Goal: Task Accomplishment & Management: Use online tool/utility

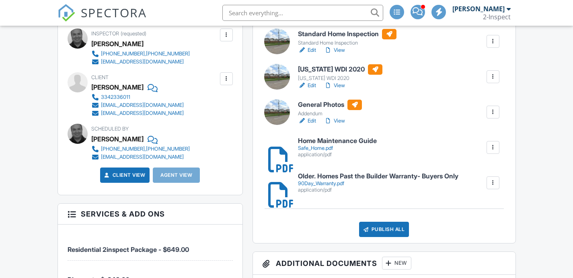
scroll to position [192, 0]
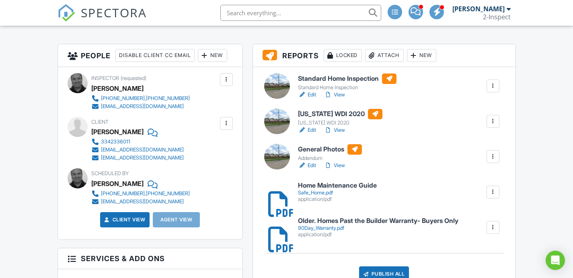
click at [496, 85] on div at bounding box center [493, 86] width 8 height 8
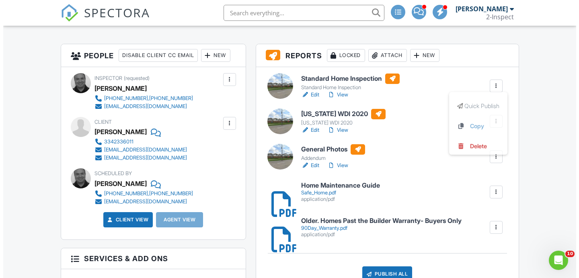
scroll to position [0, 0]
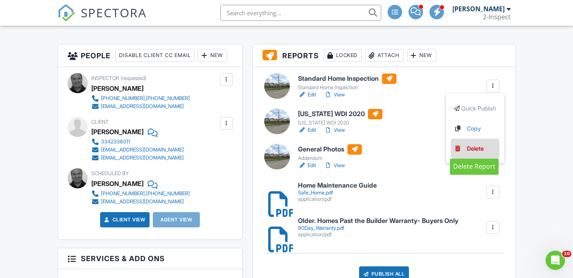
click at [479, 149] on div "Delete" at bounding box center [475, 148] width 17 height 9
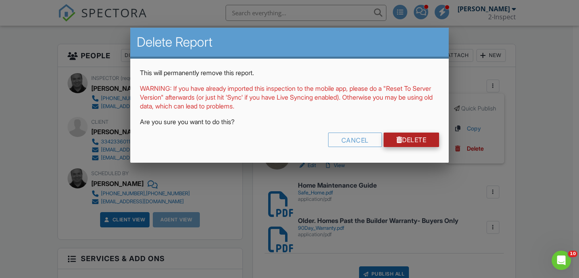
click at [415, 142] on link "Delete" at bounding box center [411, 140] width 56 height 14
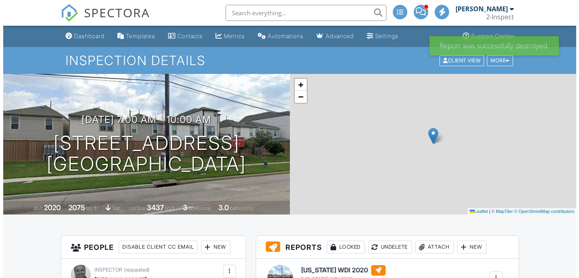
scroll to position [193, 0]
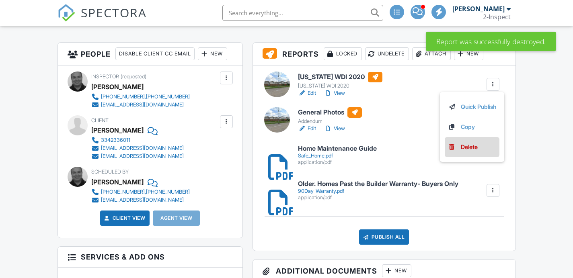
click at [469, 143] on div "Delete" at bounding box center [468, 147] width 17 height 9
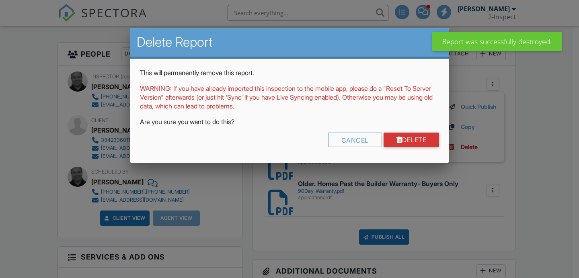
scroll to position [0, 0]
click at [405, 138] on link "Delete" at bounding box center [411, 140] width 56 height 14
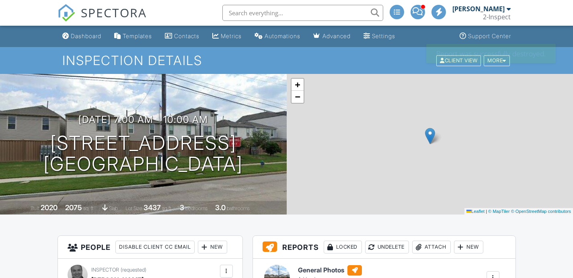
scroll to position [175, 0]
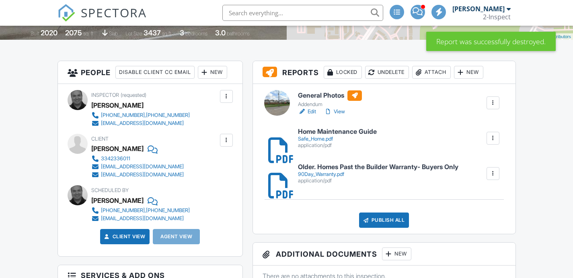
click at [493, 103] on div at bounding box center [493, 103] width 8 height 8
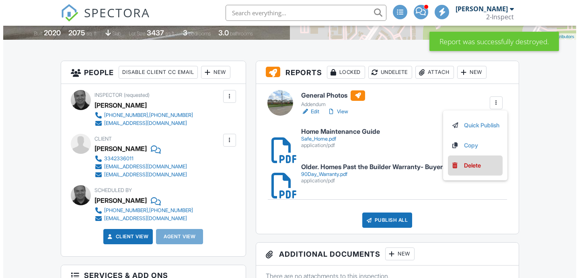
scroll to position [0, 0]
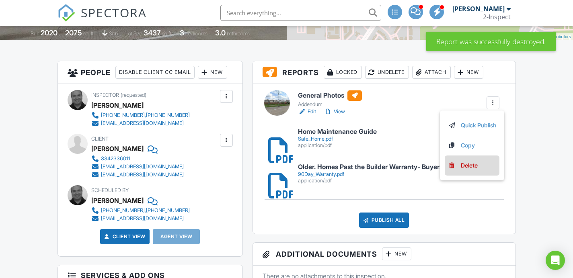
click at [475, 162] on link "Delete" at bounding box center [472, 165] width 48 height 9
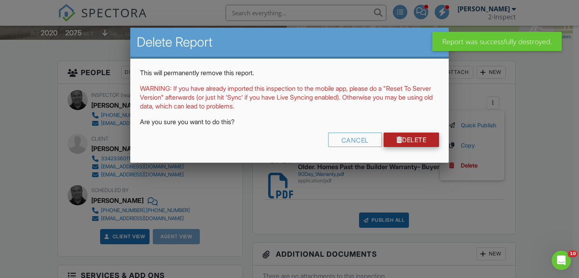
click at [424, 141] on link "Delete" at bounding box center [411, 140] width 56 height 14
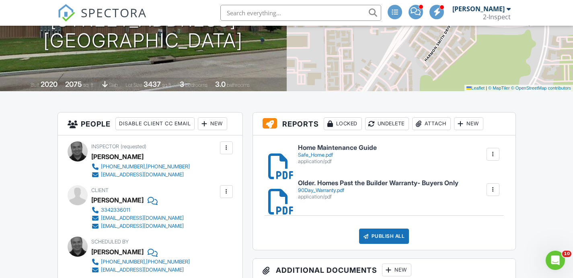
scroll to position [111, 0]
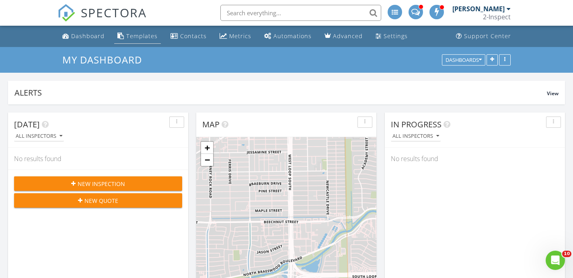
click at [145, 36] on div "Templates" at bounding box center [141, 36] width 31 height 8
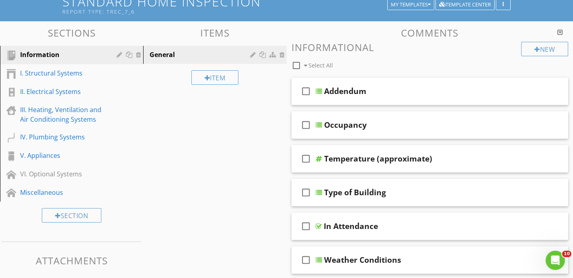
scroll to position [63, 0]
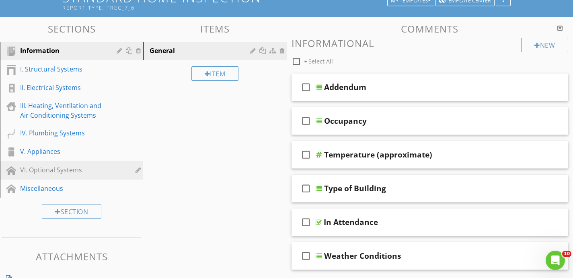
click at [100, 172] on div "VI. Optional Systems" at bounding box center [62, 170] width 85 height 10
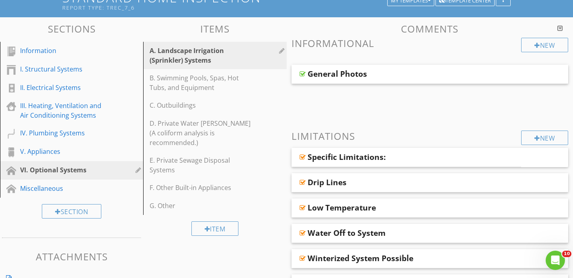
click at [245, 56] on div "A. Landscape Irrigation (Sprinkler) Systems" at bounding box center [200, 55] width 102 height 19
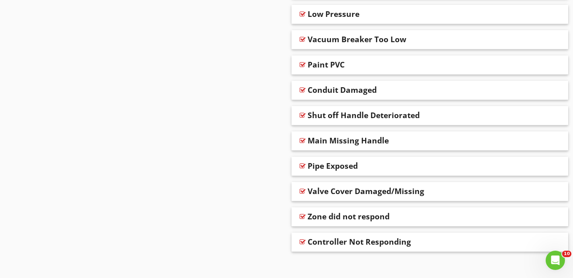
scroll to position [775, 0]
click at [408, 89] on div "Conduit Damaged" at bounding box center [404, 89] width 195 height 10
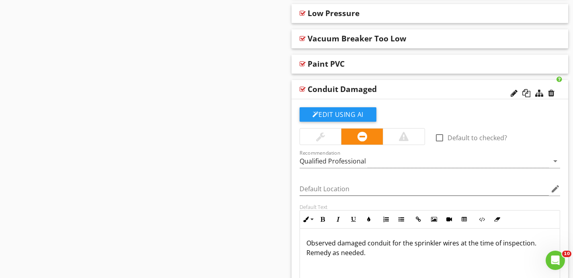
click at [407, 89] on div "Conduit Damaged" at bounding box center [404, 89] width 195 height 10
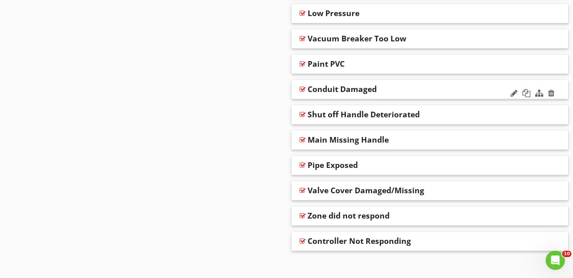
scroll to position [782, 0]
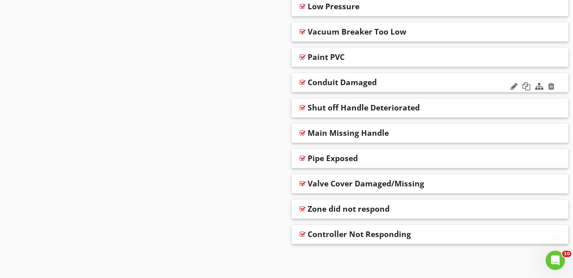
click at [420, 81] on div "Conduit Damaged" at bounding box center [404, 83] width 195 height 10
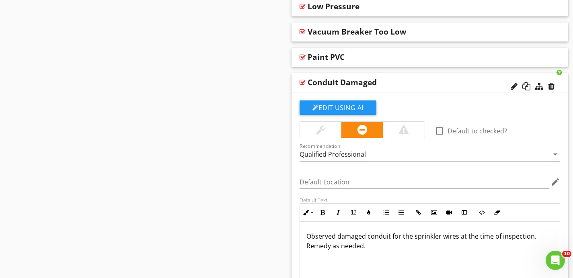
click at [375, 236] on p "Observed damaged conduit for the sprinkler wires at the time of inspection. Rem…" at bounding box center [429, 240] width 247 height 19
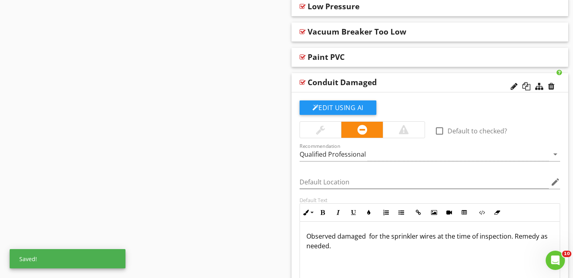
click at [326, 86] on div "Conduit Damaged" at bounding box center [341, 83] width 69 height 10
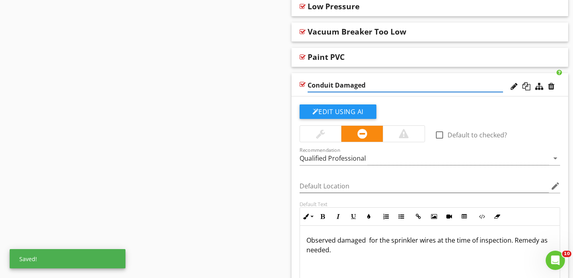
click at [326, 86] on input "Conduit Damaged" at bounding box center [404, 85] width 195 height 13
click at [345, 86] on input "Damaged" at bounding box center [404, 85] width 195 height 13
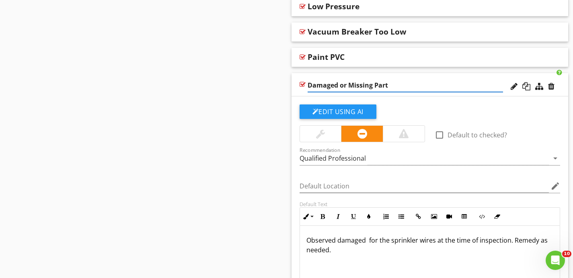
type input "Damaged or Missing Parts"
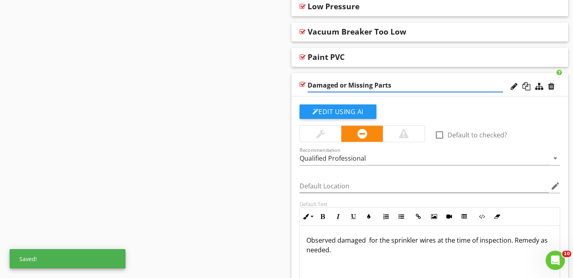
click at [369, 242] on p "Observed damaged for the sprinkler wires at the time of inspection. Remedy as n…" at bounding box center [429, 244] width 247 height 19
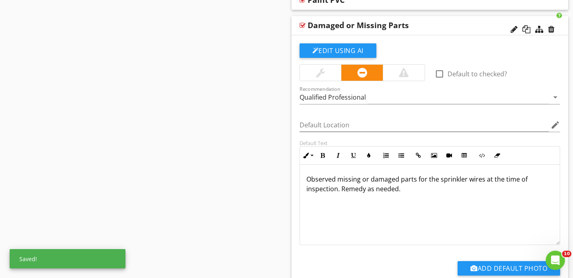
scroll to position [835, 0]
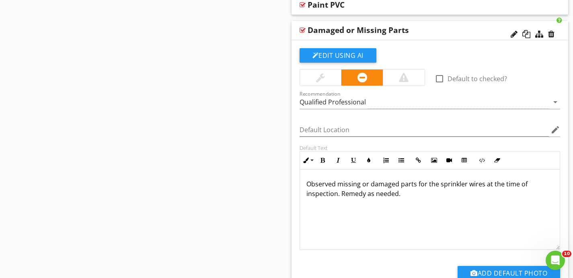
click at [429, 28] on div "Damaged or Missing Parts" at bounding box center [404, 30] width 195 height 10
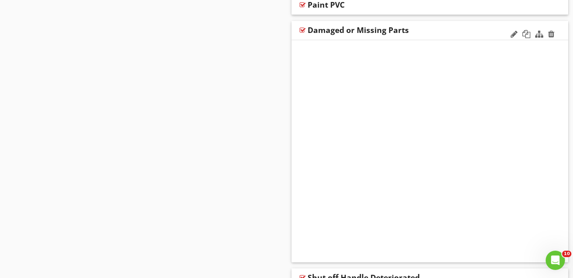
scroll to position [782, 0]
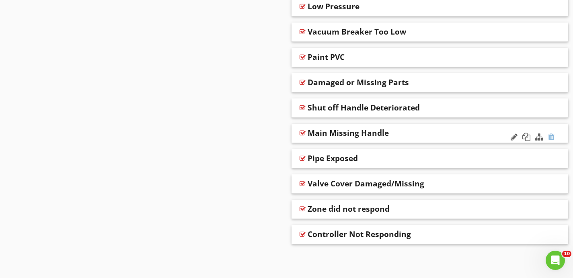
click at [552, 137] on div at bounding box center [551, 137] width 6 height 8
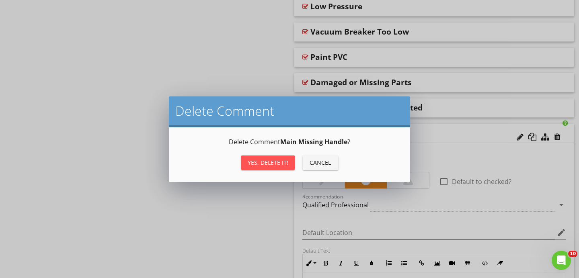
click at [288, 164] on button "Yes, Delete it!" at bounding box center [267, 163] width 53 height 14
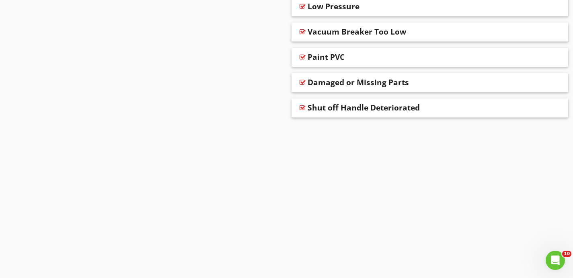
scroll to position [757, 0]
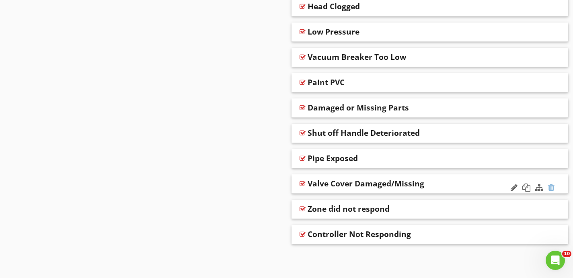
click at [550, 186] on div at bounding box center [551, 188] width 6 height 8
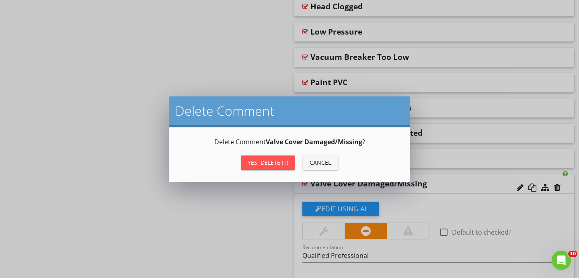
click at [275, 166] on div "Yes, Delete it!" at bounding box center [268, 162] width 41 height 8
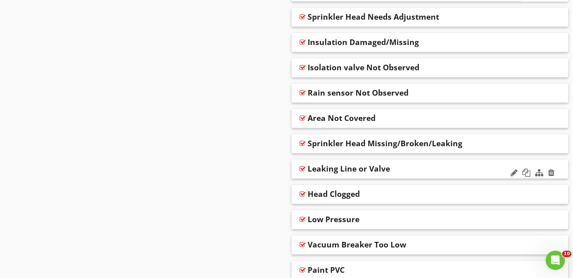
scroll to position [566, 0]
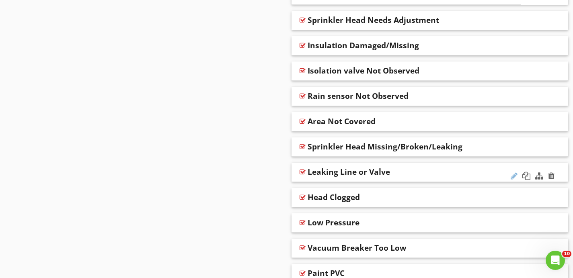
click at [512, 174] on div at bounding box center [513, 176] width 7 height 8
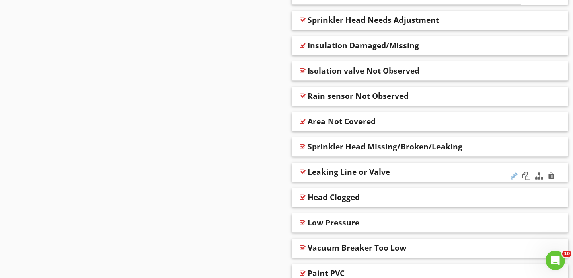
click at [515, 174] on div at bounding box center [513, 176] width 7 height 8
click at [563, 175] on div "Leaking Line or Valve" at bounding box center [429, 172] width 277 height 19
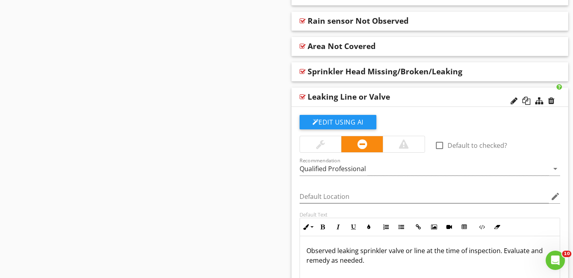
scroll to position [642, 0]
click at [387, 252] on p "Observed leaking sprinkler valve or line at the time of inspection. Evaluate an…" at bounding box center [429, 255] width 247 height 19
click at [512, 102] on div at bounding box center [513, 100] width 7 height 8
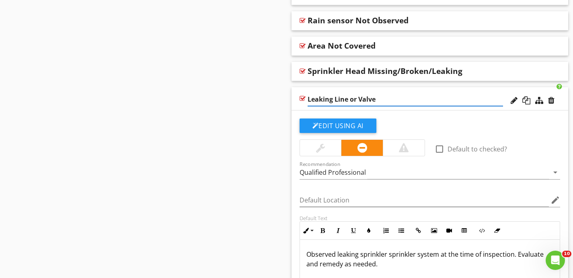
click at [382, 100] on input "Leaking Line or Valve" at bounding box center [404, 99] width 195 height 13
type input "Leaking"
click at [201, 76] on div "Sections Information I. Structural Systems II. Electrical Systems III. Heating,…" at bounding box center [286, 37] width 573 height 1196
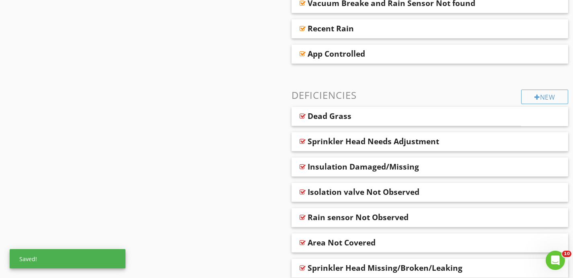
scroll to position [448, 0]
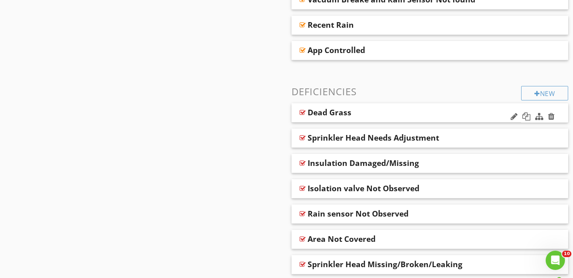
click at [369, 108] on div "Dead Grass" at bounding box center [387, 113] width 160 height 10
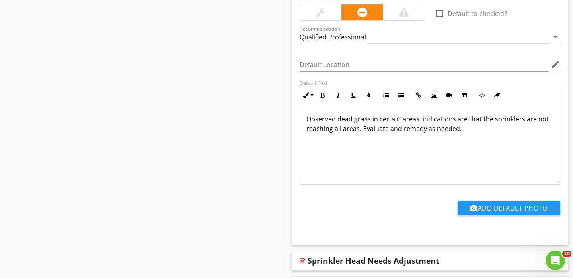
scroll to position [594, 0]
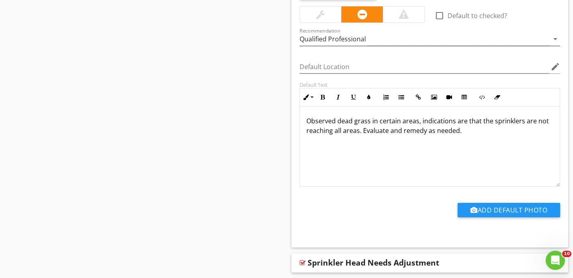
click at [374, 36] on div "Qualified Professional" at bounding box center [424, 39] width 250 height 13
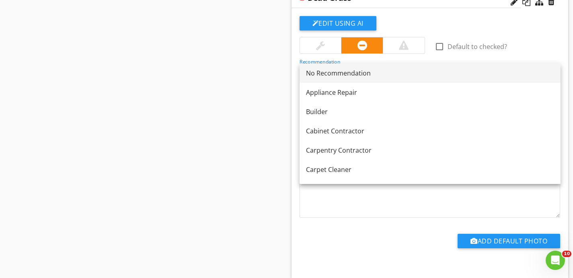
scroll to position [544, 0]
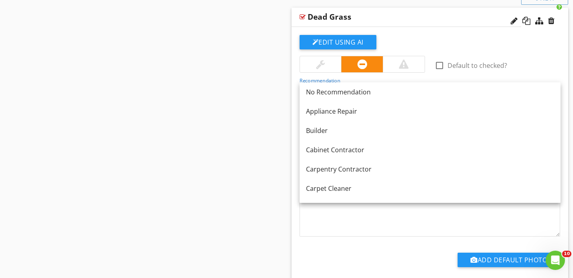
click at [271, 107] on div "Sections Information I. Structural Systems II. Electrical Systems III. Heating,…" at bounding box center [286, 267] width 573 height 1462
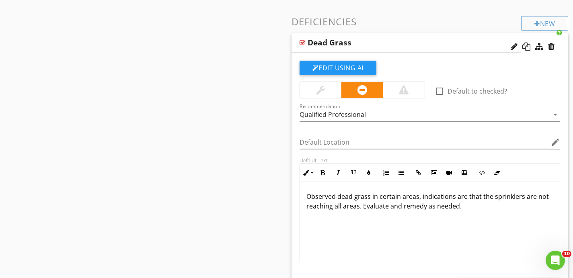
scroll to position [518, 0]
click at [390, 47] on div "Dead Grass" at bounding box center [387, 43] width 160 height 10
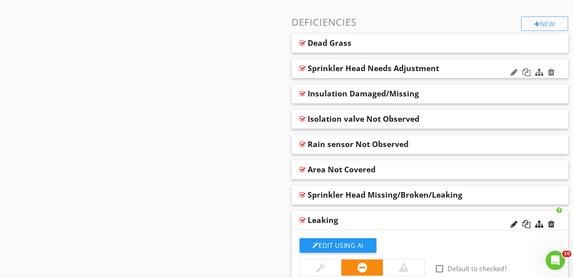
click at [455, 66] on div "Sprinkler Head Needs Adjustment" at bounding box center [404, 68] width 195 height 10
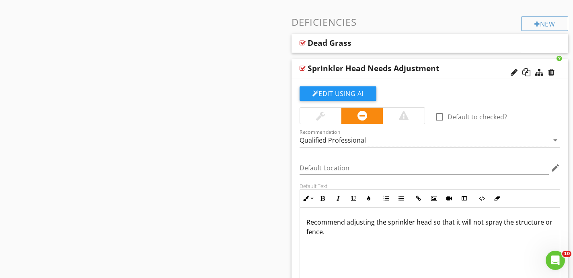
click at [458, 65] on div "Sprinkler Head Needs Adjustment" at bounding box center [404, 68] width 195 height 10
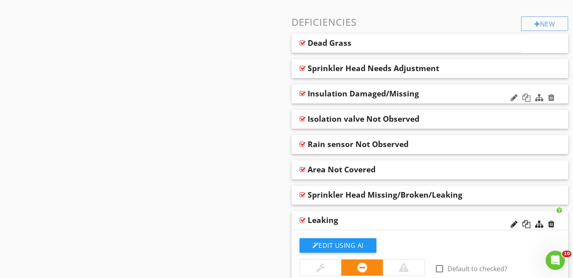
click at [459, 91] on div "Insulation Damaged/Missing" at bounding box center [404, 94] width 195 height 10
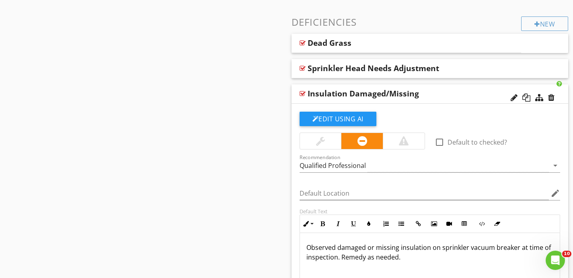
click at [459, 91] on div "Insulation Damaged/Missing" at bounding box center [404, 94] width 195 height 10
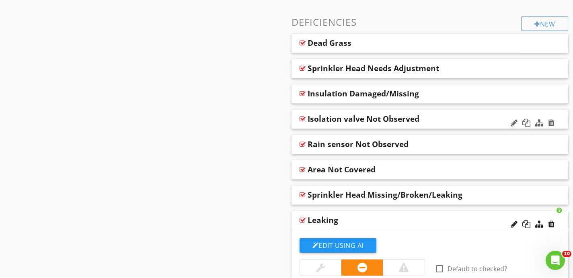
click at [457, 119] on div "Isolation valve Not Observed" at bounding box center [404, 119] width 195 height 10
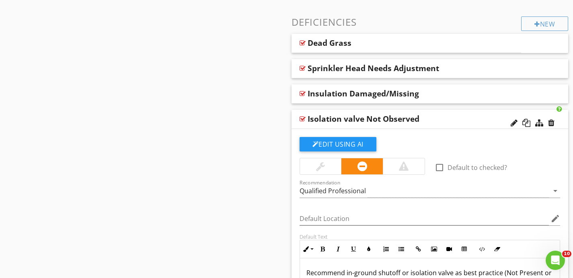
click at [457, 119] on div "Isolation valve Not Observed" at bounding box center [404, 119] width 195 height 10
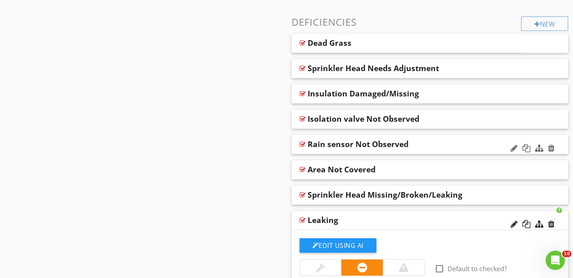
click at [455, 140] on div "Rain sensor Not Observed" at bounding box center [404, 144] width 195 height 10
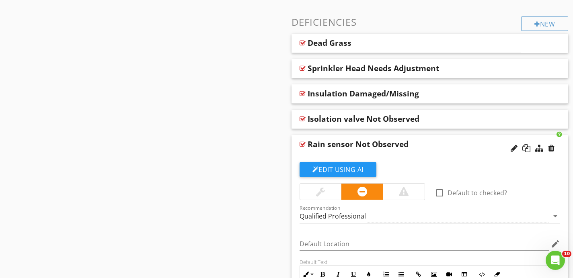
click at [455, 140] on div "Rain sensor Not Observed" at bounding box center [404, 144] width 195 height 10
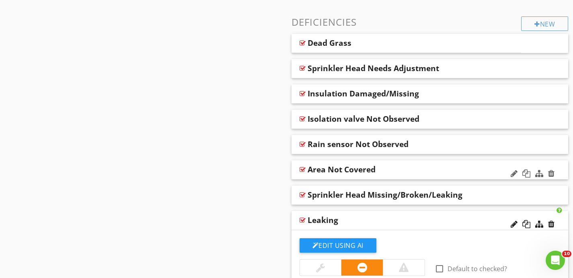
click at [455, 165] on div "Area Not Covered" at bounding box center [404, 170] width 195 height 10
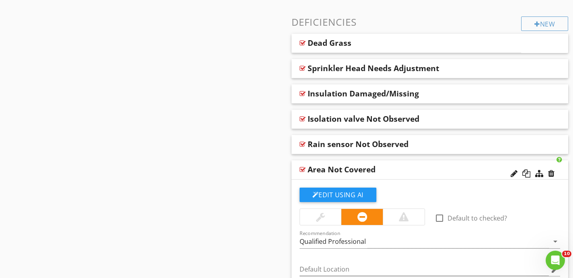
click at [454, 165] on div "Area Not Covered" at bounding box center [404, 170] width 195 height 10
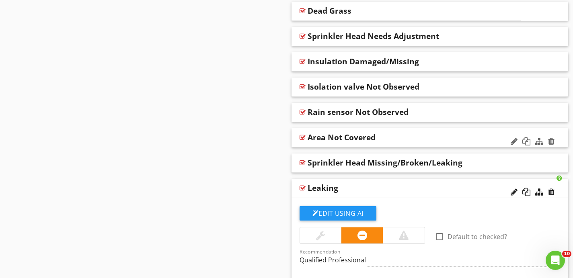
scroll to position [553, 0]
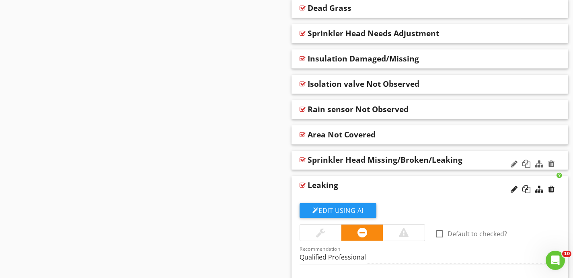
click at [478, 162] on div "Sprinkler Head Missing/Broken/Leaking" at bounding box center [404, 160] width 195 height 10
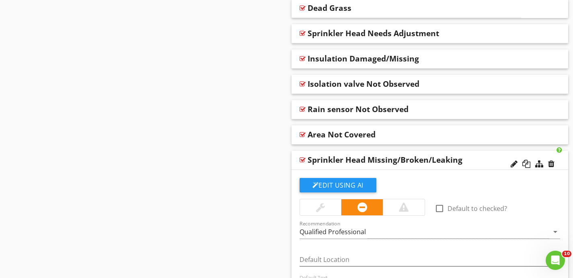
click at [478, 162] on div "Sprinkler Head Missing/Broken/Leaking" at bounding box center [404, 160] width 195 height 10
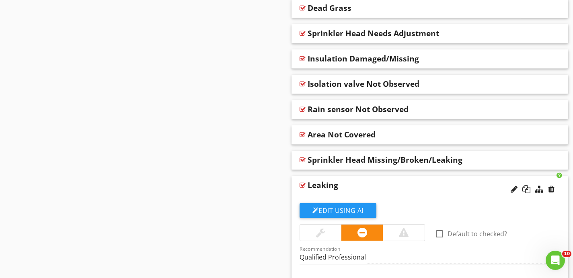
click at [472, 182] on div "Leaking" at bounding box center [404, 185] width 195 height 10
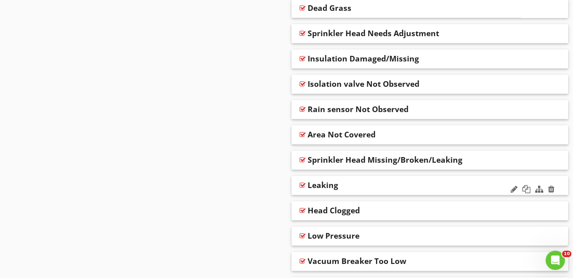
click at [472, 182] on div "Leaking" at bounding box center [404, 185] width 195 height 10
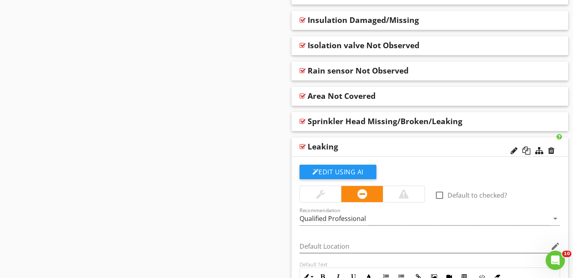
scroll to position [593, 0]
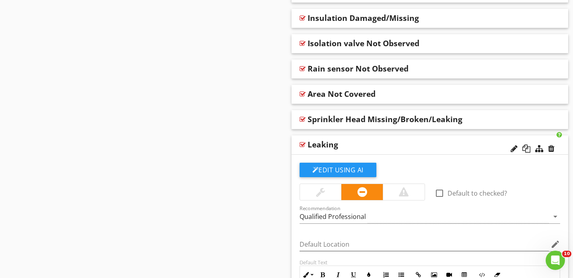
click at [465, 146] on div "Leaking" at bounding box center [404, 145] width 195 height 10
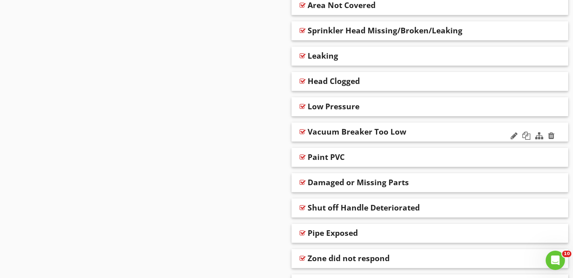
scroll to position [690, 0]
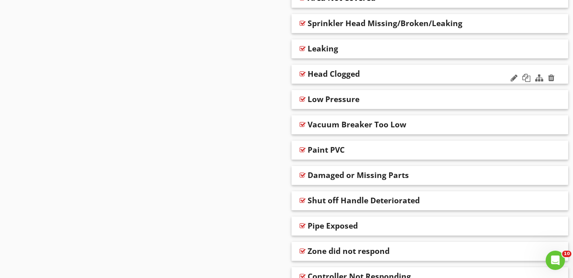
click at [450, 73] on div "Head Clogged" at bounding box center [404, 74] width 195 height 10
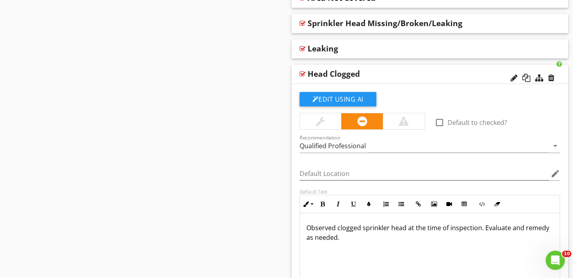
click at [450, 73] on div "Head Clogged" at bounding box center [404, 74] width 195 height 10
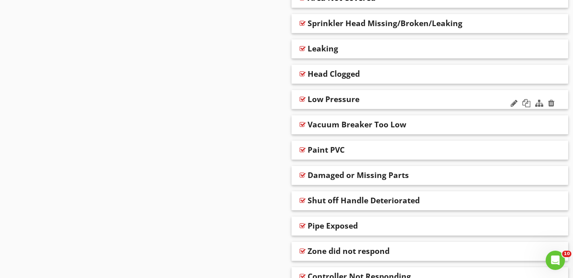
click at [446, 94] on div "Low Pressure" at bounding box center [429, 99] width 277 height 19
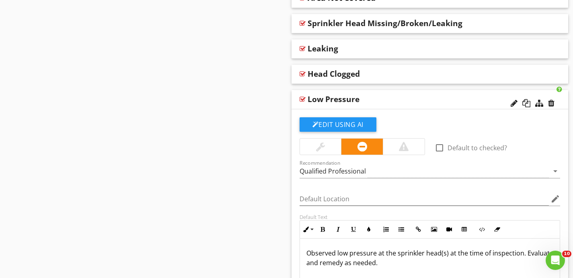
click at [445, 94] on div "Low Pressure" at bounding box center [429, 99] width 277 height 19
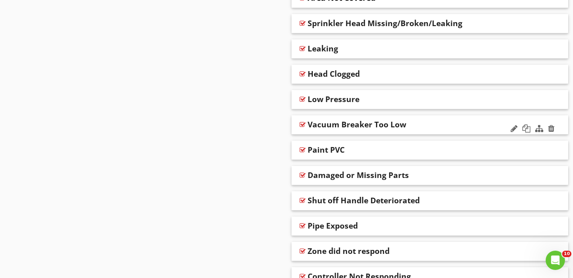
click at [440, 121] on div "Vacuum Breaker Too Low" at bounding box center [404, 125] width 195 height 10
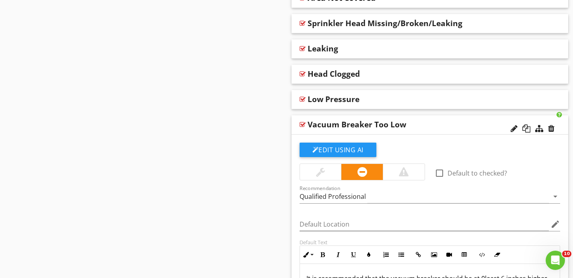
click at [439, 121] on div "Vacuum Breaker Too Low" at bounding box center [404, 125] width 195 height 10
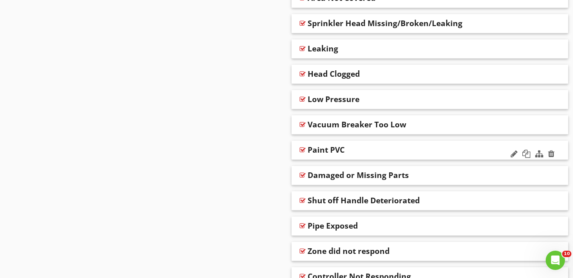
click at [437, 144] on div "Paint PVC" at bounding box center [429, 150] width 277 height 19
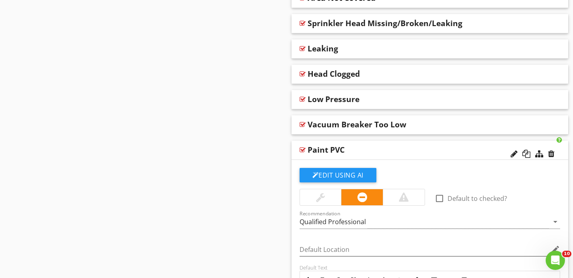
click at [437, 145] on div "Paint PVC" at bounding box center [404, 150] width 195 height 10
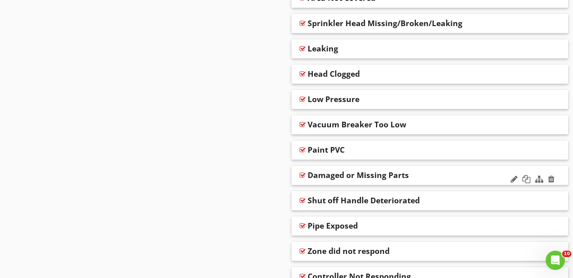
click at [437, 171] on div "Damaged or Missing Parts" at bounding box center [404, 175] width 195 height 10
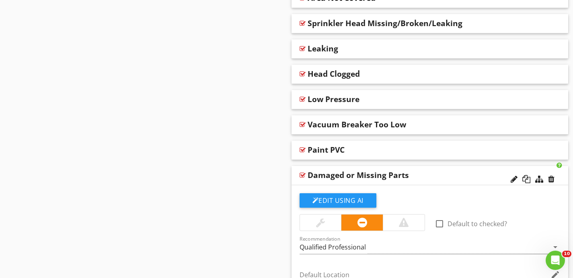
click at [436, 172] on div "Damaged or Missing Parts" at bounding box center [404, 175] width 195 height 10
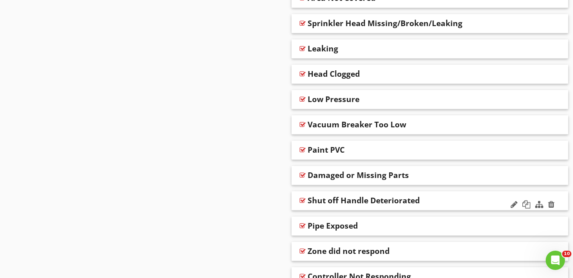
click at [441, 198] on div "Shut off Handle Deteriorated" at bounding box center [404, 201] width 195 height 10
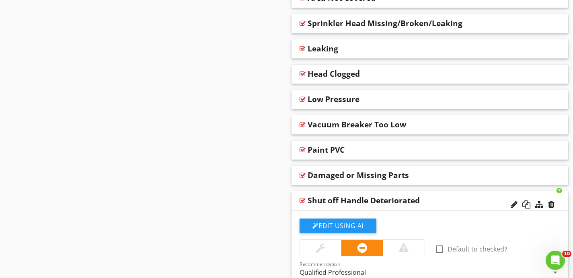
click at [440, 198] on div "Shut off Handle Deteriorated" at bounding box center [404, 201] width 195 height 10
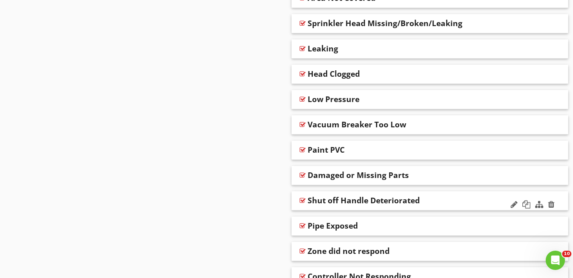
scroll to position [732, 0]
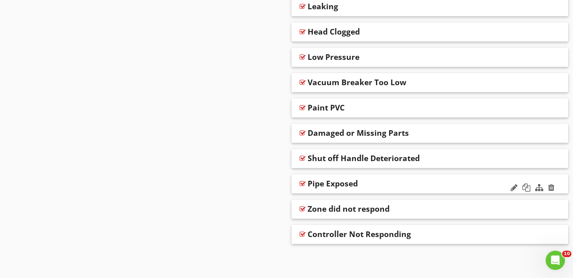
click at [441, 180] on div "Pipe Exposed" at bounding box center [404, 184] width 195 height 10
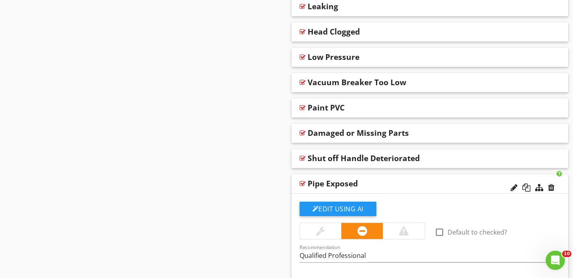
click at [441, 180] on div "Pipe Exposed" at bounding box center [404, 184] width 195 height 10
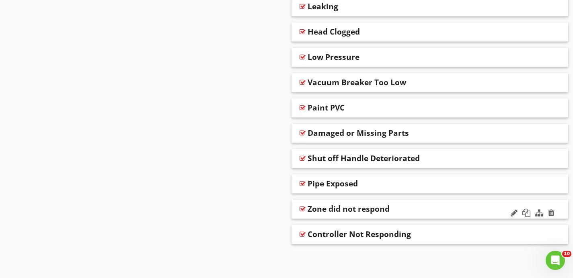
click at [437, 207] on div "Zone did not respond" at bounding box center [404, 209] width 195 height 10
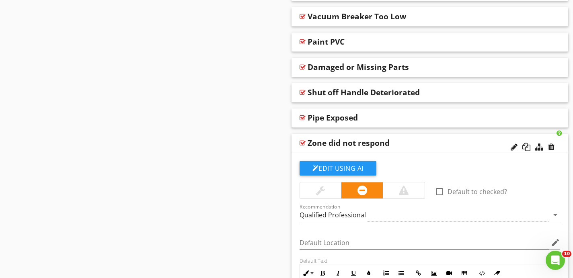
scroll to position [798, 0]
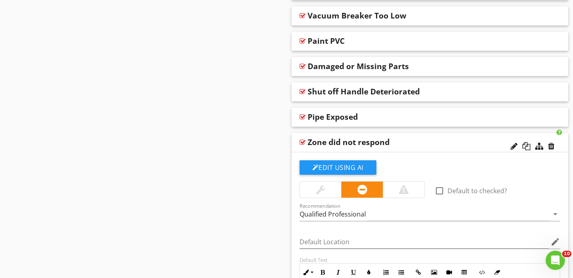
click at [443, 142] on div "Zone did not respond" at bounding box center [404, 142] width 195 height 10
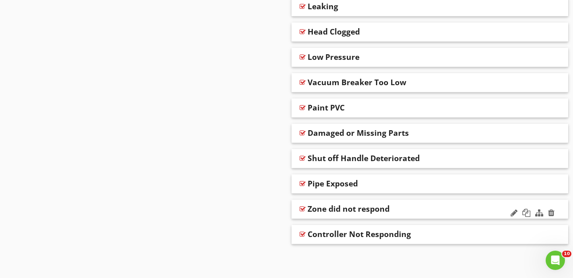
scroll to position [732, 0]
click at [438, 230] on div "Controller Not Responding" at bounding box center [404, 234] width 195 height 10
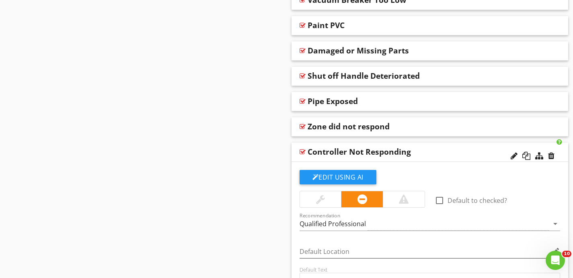
scroll to position [817, 0]
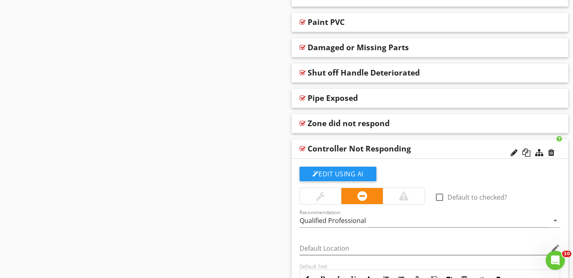
click at [439, 154] on div "Controller Not Responding" at bounding box center [429, 148] width 277 height 19
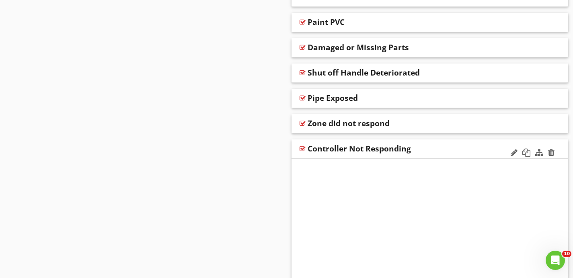
scroll to position [732, 0]
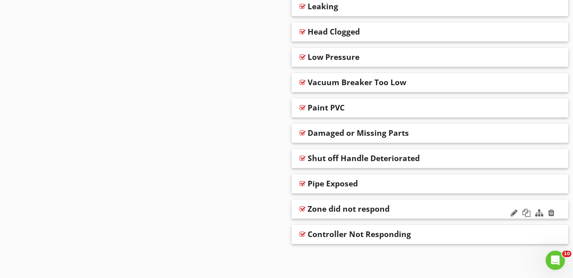
click at [433, 208] on div "Zone did not respond" at bounding box center [404, 209] width 195 height 10
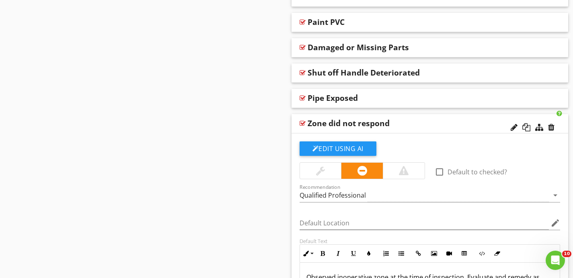
click at [444, 125] on div "Zone did not respond" at bounding box center [404, 124] width 195 height 10
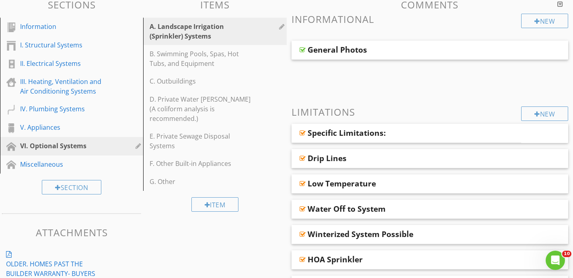
scroll to position [81, 0]
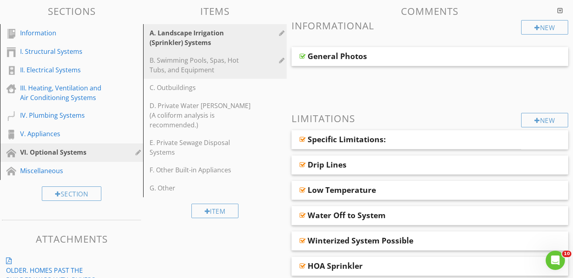
click at [191, 72] on div "B. Swimming Pools, Spas, Hot Tubs, and Equipment" at bounding box center [200, 64] width 102 height 19
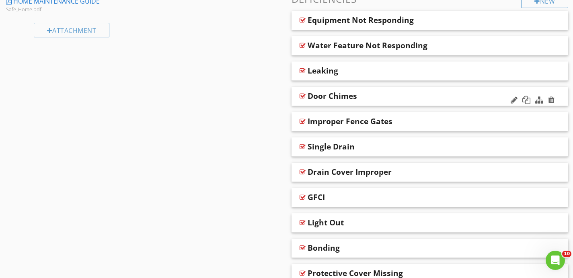
scroll to position [393, 0]
click at [445, 24] on div "Equipment Not Responding" at bounding box center [387, 21] width 160 height 10
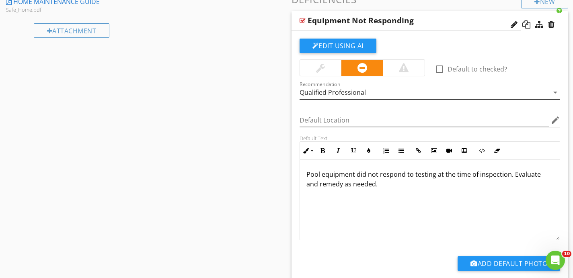
click at [422, 92] on div "Qualified Professional" at bounding box center [424, 92] width 250 height 13
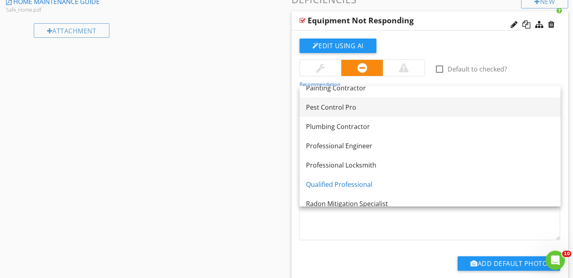
scroll to position [840, 0]
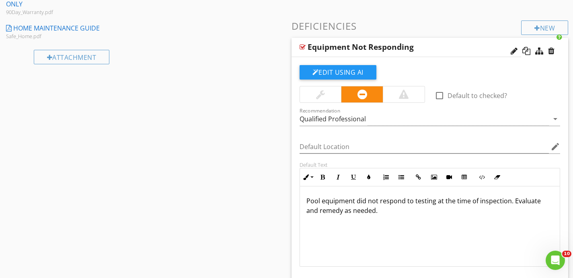
scroll to position [366, 0]
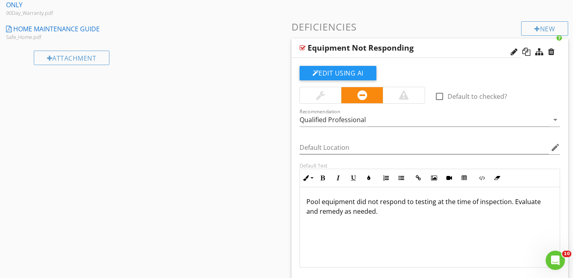
click at [426, 47] on div "Equipment Not Responding" at bounding box center [387, 48] width 160 height 10
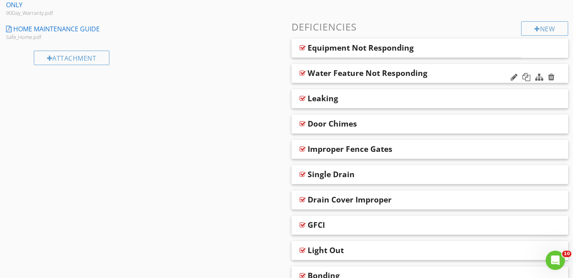
click at [449, 68] on div "Water Feature Not Responding" at bounding box center [429, 73] width 277 height 19
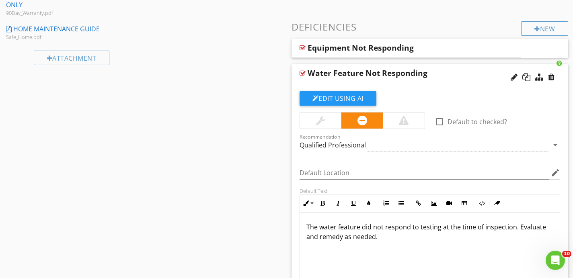
click at [449, 68] on div "Water Feature Not Responding" at bounding box center [429, 73] width 277 height 19
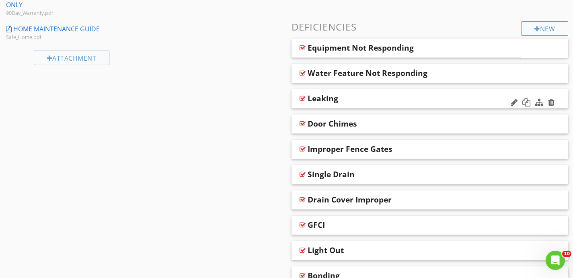
click at [450, 94] on div "Leaking" at bounding box center [404, 99] width 195 height 10
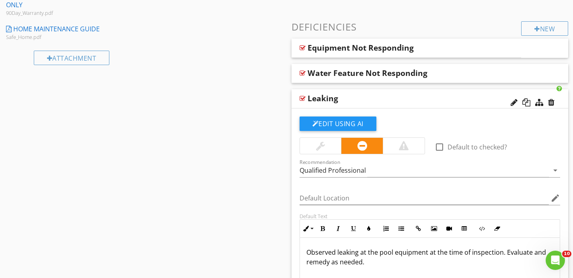
click at [449, 94] on div "Leaking" at bounding box center [404, 99] width 195 height 10
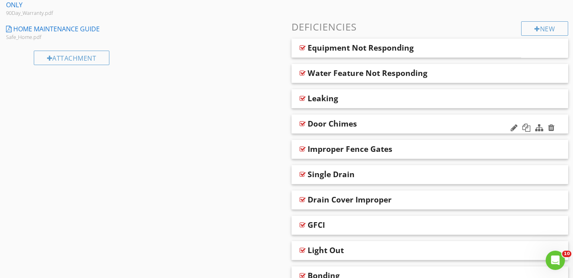
click at [448, 119] on div "Door Chimes" at bounding box center [404, 124] width 195 height 10
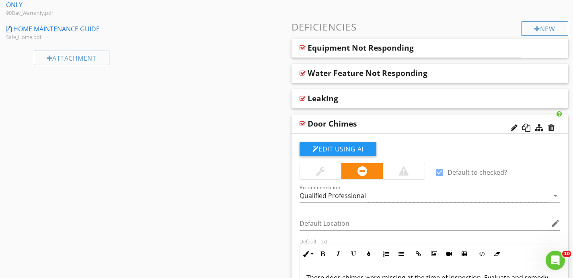
click at [447, 119] on div "Door Chimes" at bounding box center [404, 124] width 195 height 10
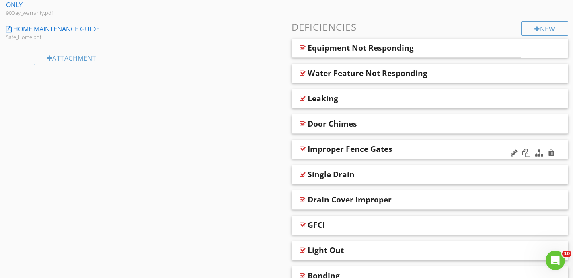
click at [443, 147] on div "Improper Fence Gates" at bounding box center [404, 149] width 195 height 10
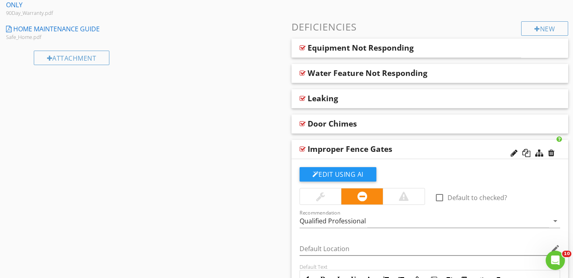
click at [443, 147] on div "Improper Fence Gates" at bounding box center [404, 149] width 195 height 10
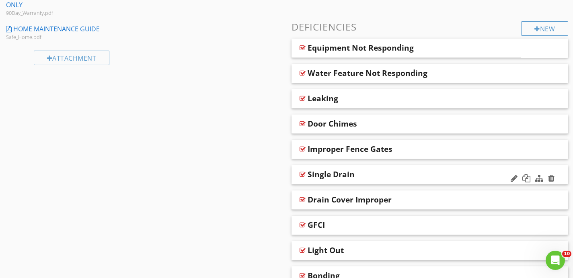
click at [440, 175] on div "Single Drain" at bounding box center [404, 175] width 195 height 10
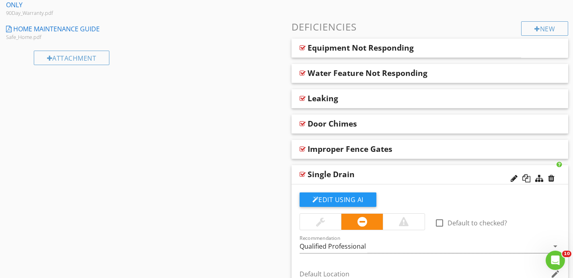
click at [440, 175] on div "Single Drain" at bounding box center [404, 175] width 195 height 10
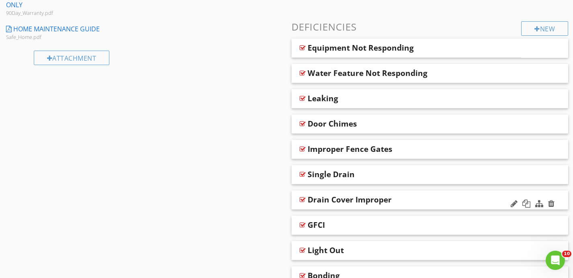
click at [437, 195] on div "Drain Cover Improper" at bounding box center [404, 200] width 195 height 10
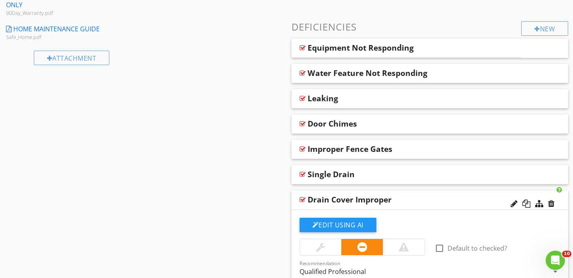
click at [437, 195] on div "Drain Cover Improper" at bounding box center [404, 200] width 195 height 10
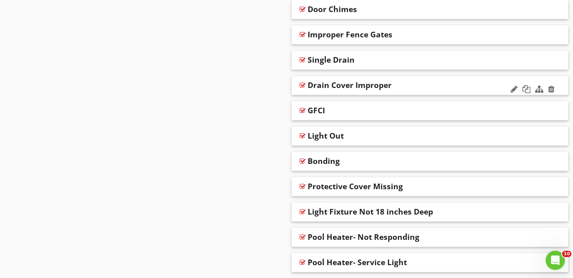
scroll to position [487, 0]
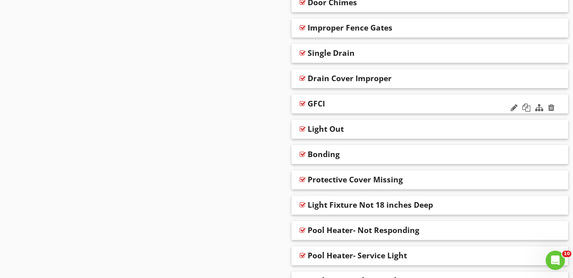
click at [447, 105] on div "GFCI" at bounding box center [404, 104] width 195 height 10
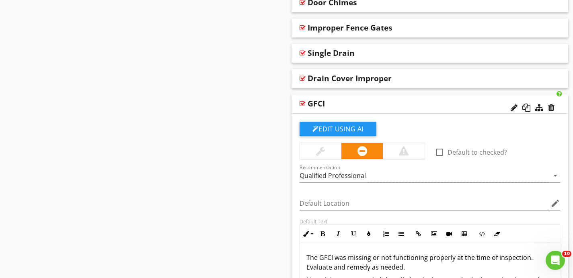
click at [447, 105] on div "GFCI" at bounding box center [404, 104] width 195 height 10
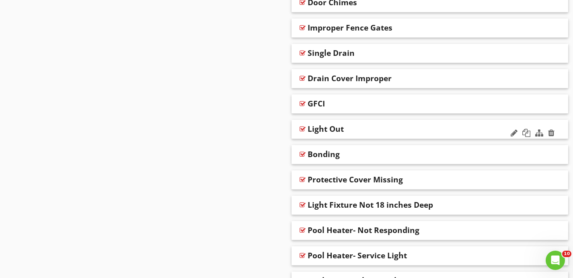
click at [447, 131] on div "Light Out" at bounding box center [404, 129] width 195 height 10
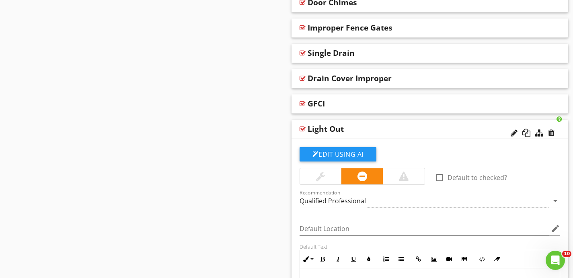
click at [447, 131] on div "Light Out" at bounding box center [404, 129] width 195 height 10
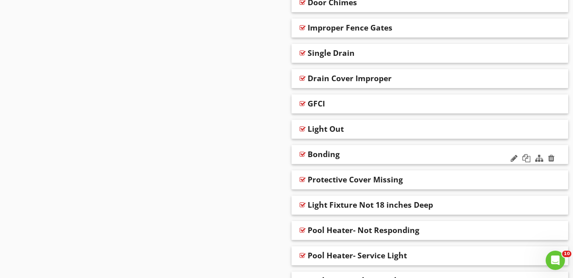
click at [447, 150] on div "Bonding" at bounding box center [404, 154] width 195 height 10
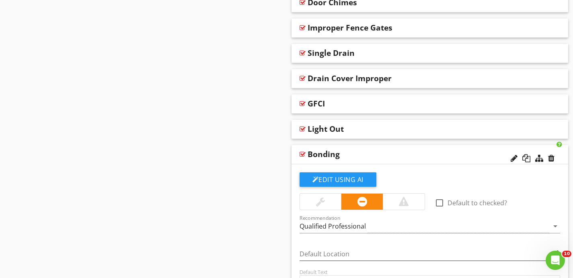
click at [447, 150] on div "Bonding" at bounding box center [404, 154] width 195 height 10
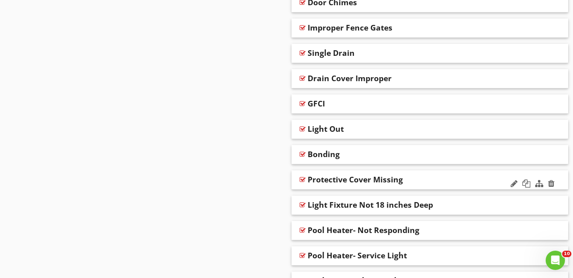
click at [448, 178] on div "Protective Cover Missing" at bounding box center [404, 180] width 195 height 10
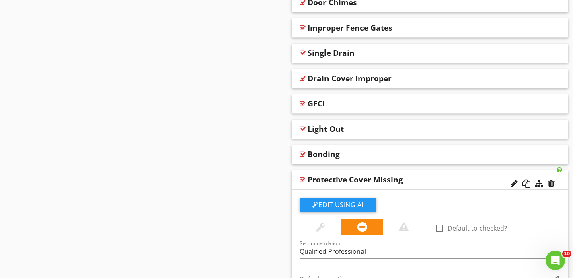
click at [448, 178] on div "Protective Cover Missing" at bounding box center [404, 180] width 195 height 10
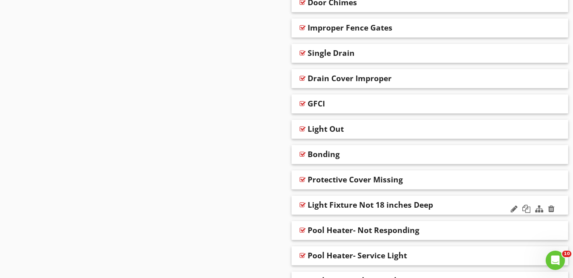
click at [447, 198] on div "Light Fixture Not 18 inches Deep" at bounding box center [429, 205] width 277 height 19
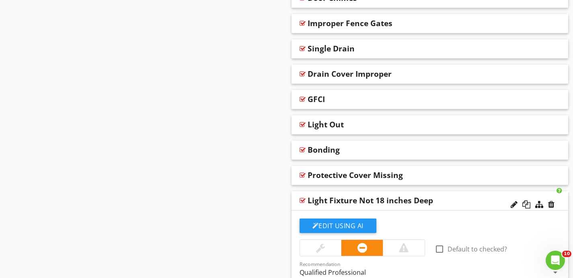
scroll to position [493, 0]
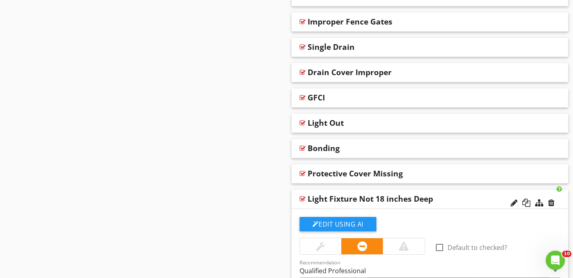
click at [448, 203] on div "Light Fixture Not 18 inches Deep" at bounding box center [404, 199] width 195 height 10
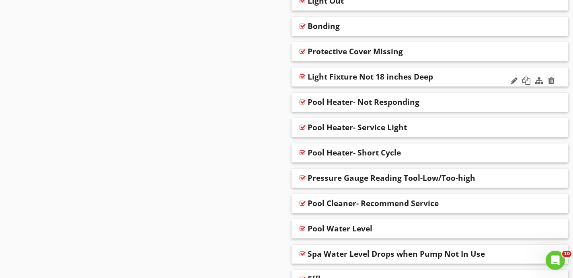
scroll to position [620, 0]
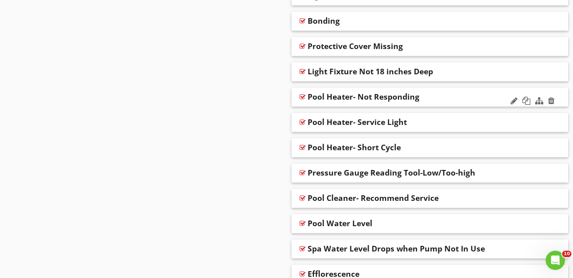
click at [443, 95] on div "Pool Heater- Not Responding" at bounding box center [404, 97] width 195 height 10
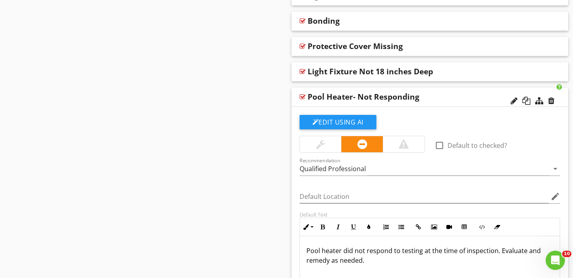
click at [443, 95] on div "Pool Heater- Not Responding" at bounding box center [404, 97] width 195 height 10
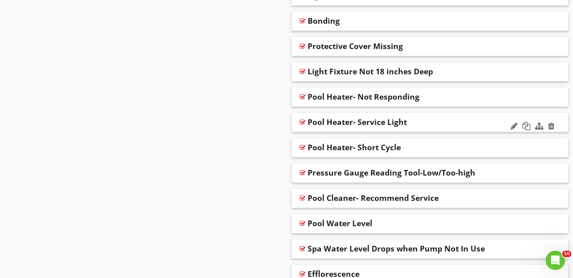
click at [442, 117] on div "Pool Heater- Service Light" at bounding box center [404, 122] width 195 height 10
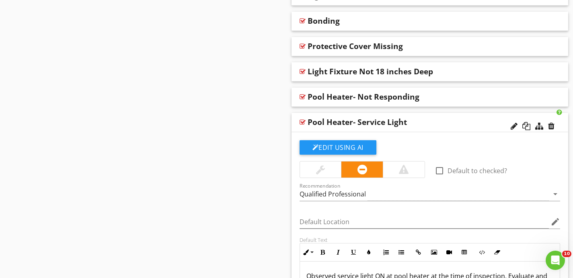
click at [440, 118] on div "Pool Heater- Service Light" at bounding box center [404, 122] width 195 height 10
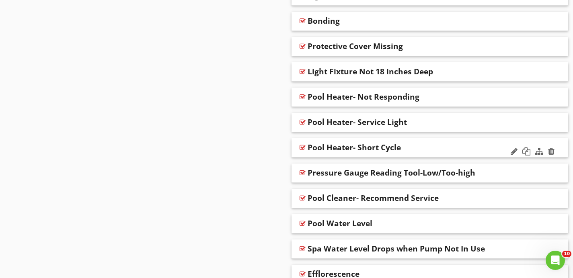
click at [436, 141] on div "Pool Heater- Short Cycle" at bounding box center [429, 147] width 277 height 19
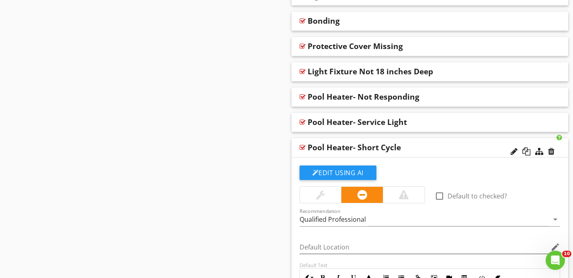
click at [435, 141] on div "Pool Heater- Short Cycle" at bounding box center [429, 147] width 277 height 19
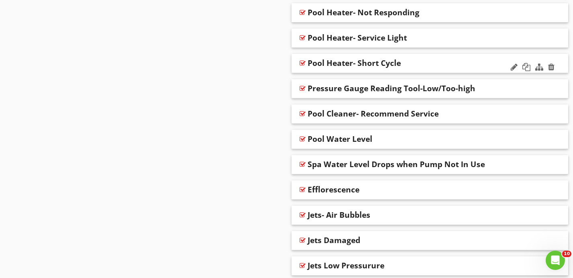
scroll to position [706, 0]
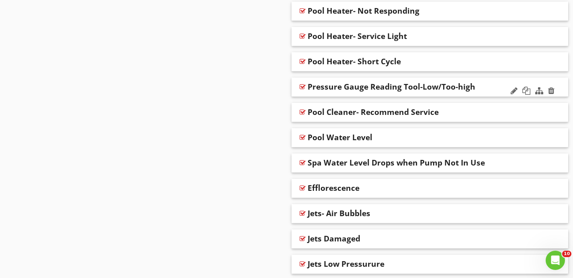
click at [487, 86] on div "Pressure Gauge Reading Tool-Low/Too-high" at bounding box center [404, 87] width 195 height 10
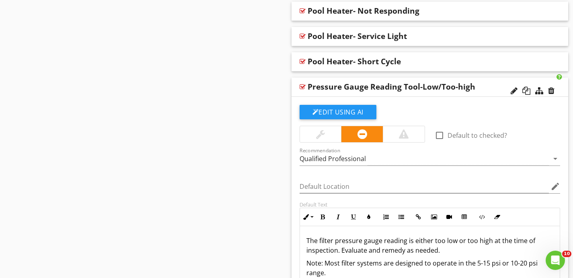
click at [487, 86] on div "Pressure Gauge Reading Tool-Low/Too-high" at bounding box center [404, 87] width 195 height 10
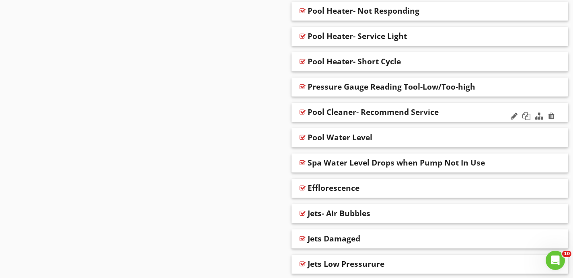
click at [477, 104] on div "Pool Cleaner- Recommend Service" at bounding box center [429, 112] width 277 height 19
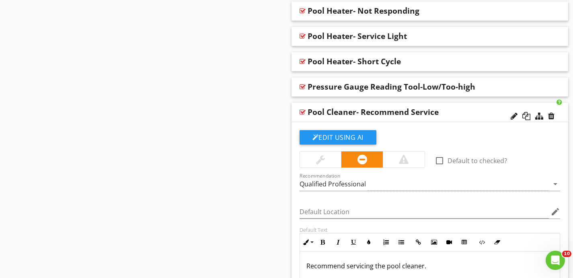
click at [476, 105] on div "Pool Cleaner- Recommend Service" at bounding box center [429, 112] width 277 height 19
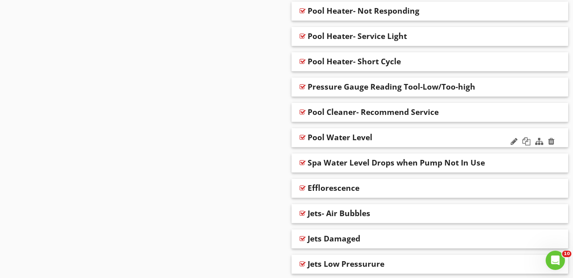
click at [458, 135] on div "Pool Water Level" at bounding box center [404, 138] width 195 height 10
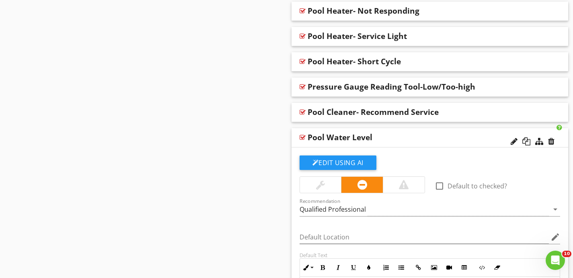
click at [458, 135] on div "Pool Water Level" at bounding box center [404, 138] width 195 height 10
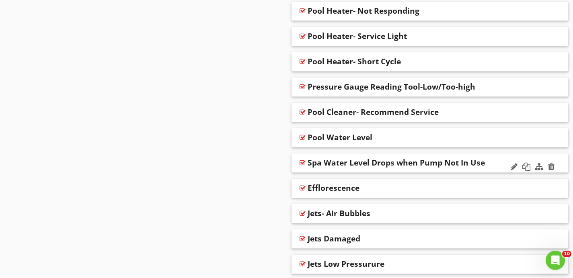
click at [493, 163] on div "Spa Water Level Drops when Pump Not In Use" at bounding box center [404, 163] width 195 height 10
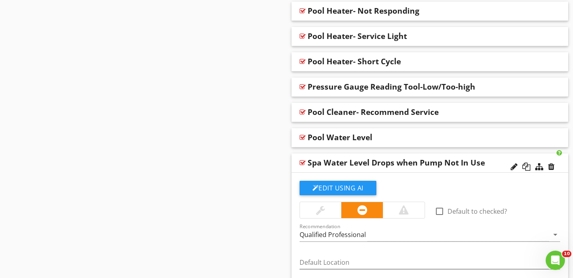
click at [492, 163] on div "Spa Water Level Drops when Pump Not In Use" at bounding box center [404, 163] width 195 height 10
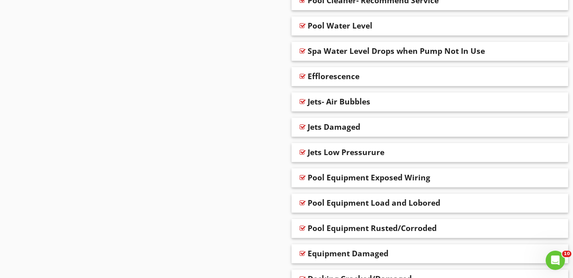
scroll to position [818, 0]
click at [419, 78] on div "Efflorescence" at bounding box center [404, 76] width 195 height 10
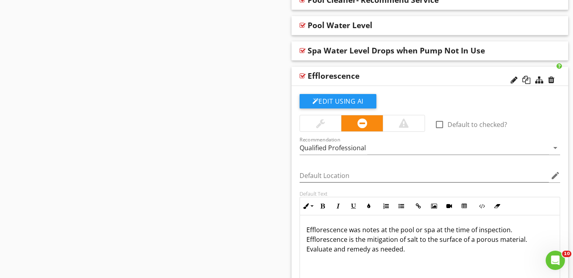
click at [419, 78] on div "Efflorescence" at bounding box center [404, 76] width 195 height 10
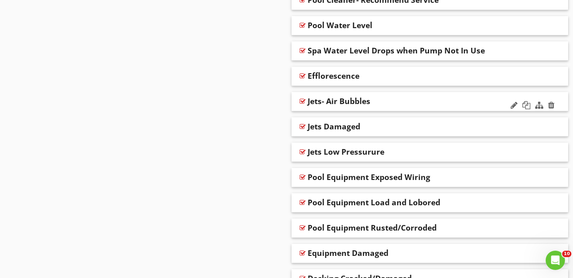
click at [417, 98] on div "Jets- Air Bubbles" at bounding box center [404, 101] width 195 height 10
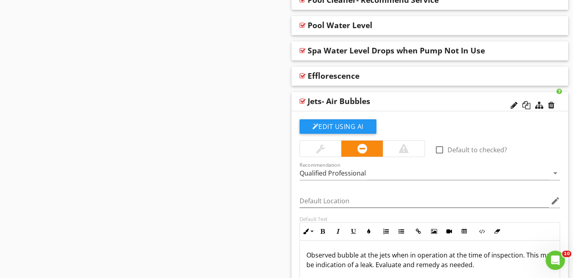
click at [416, 98] on div "Jets- Air Bubbles" at bounding box center [404, 101] width 195 height 10
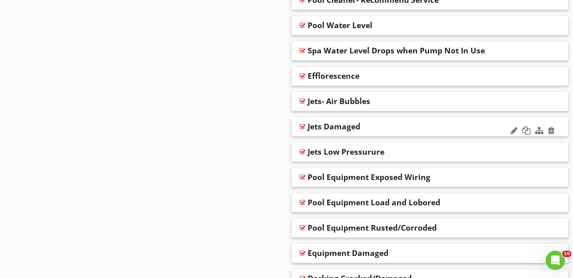
click at [413, 121] on div "Jets Damaged" at bounding box center [429, 126] width 277 height 19
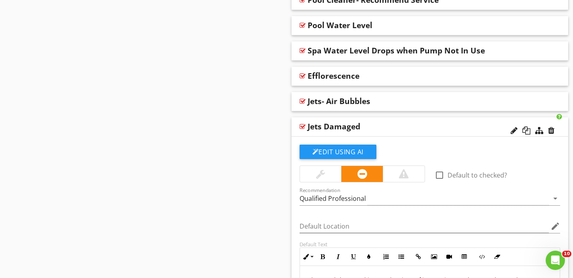
click at [413, 122] on div "Jets Damaged" at bounding box center [404, 127] width 195 height 10
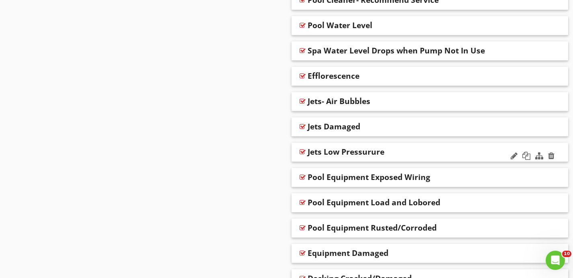
click at [411, 144] on div "Jets Low Pressurure" at bounding box center [429, 152] width 277 height 19
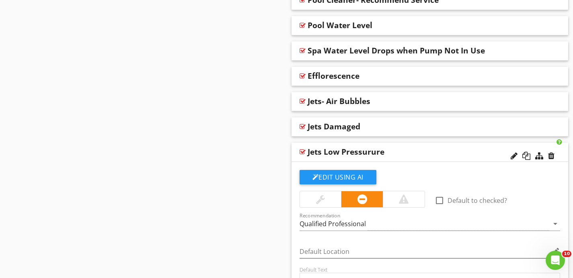
click at [409, 147] on div "Jets Low Pressurure" at bounding box center [404, 152] width 195 height 10
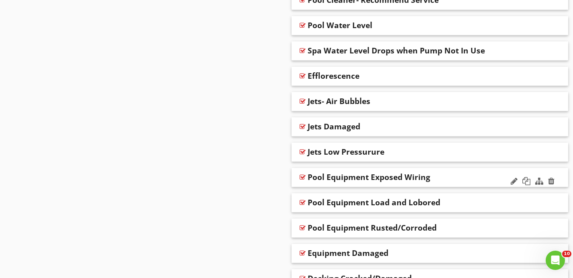
click at [448, 180] on div "Pool Equipment Exposed Wiring" at bounding box center [404, 177] width 195 height 10
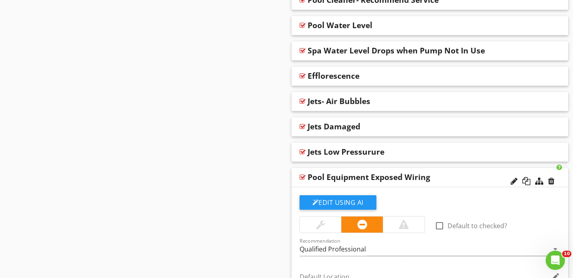
click at [447, 178] on div "Pool Equipment Exposed Wiring" at bounding box center [404, 177] width 195 height 10
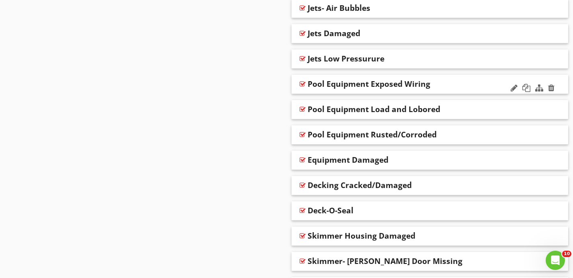
scroll to position [925, 0]
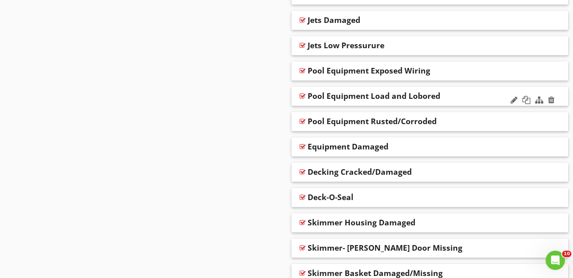
click at [452, 90] on div "Pool Equipment Load and Lobored" at bounding box center [429, 96] width 277 height 19
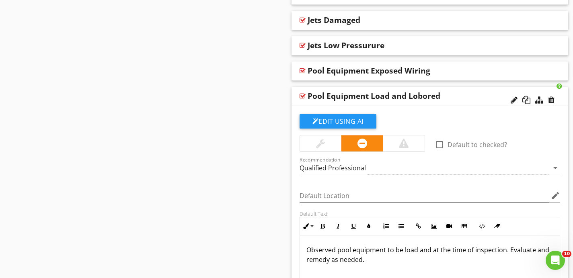
click at [453, 96] on div "Pool Equipment Load and Lobored" at bounding box center [404, 96] width 195 height 10
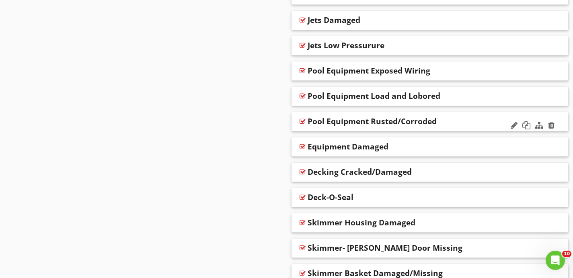
click at [449, 120] on div "Pool Equipment Rusted/Corroded" at bounding box center [404, 122] width 195 height 10
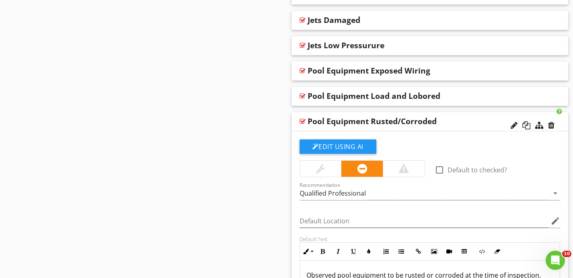
click at [449, 120] on div "Pool Equipment Rusted/Corroded" at bounding box center [404, 122] width 195 height 10
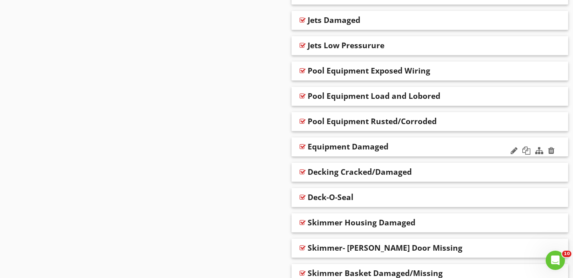
click at [450, 144] on div "Equipment Damaged" at bounding box center [404, 147] width 195 height 10
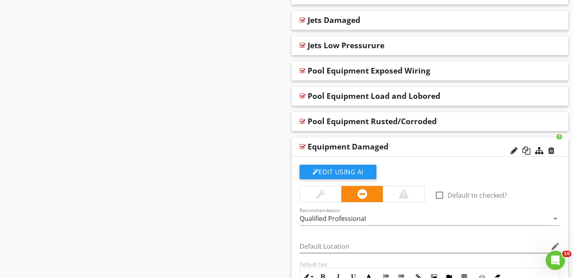
click at [450, 144] on div "Equipment Damaged" at bounding box center [404, 147] width 195 height 10
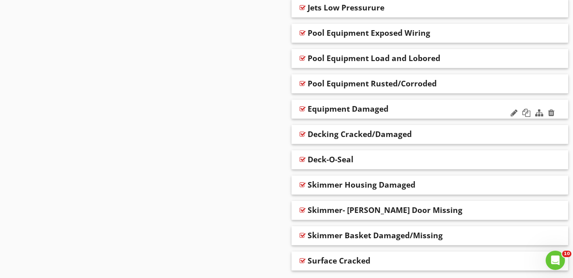
scroll to position [989, 0]
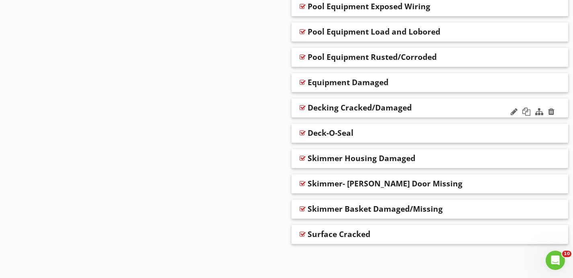
click at [450, 110] on div "Decking Cracked/Damaged" at bounding box center [404, 108] width 195 height 10
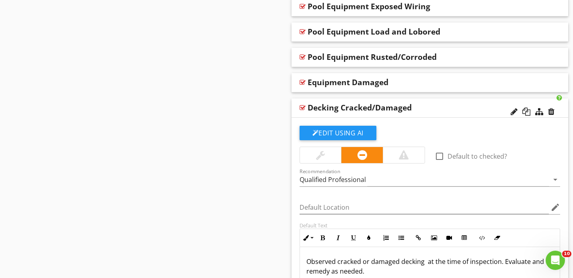
click at [450, 110] on div "Decking Cracked/Damaged" at bounding box center [404, 108] width 195 height 10
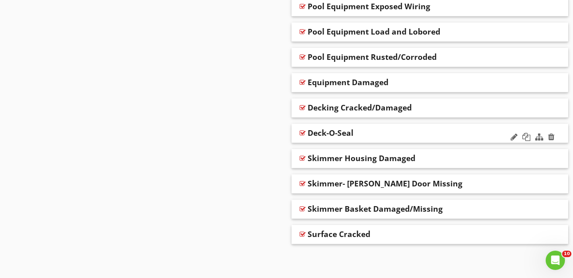
click at [448, 127] on div "Deck-O-Seal" at bounding box center [429, 133] width 277 height 19
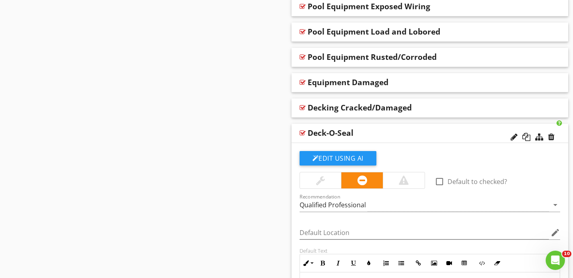
click at [446, 130] on div "Deck-O-Seal" at bounding box center [404, 133] width 195 height 10
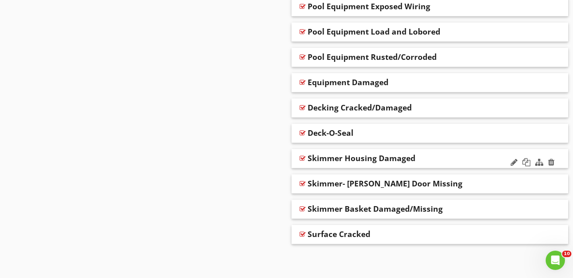
click at [444, 157] on div "Skimmer Housing Damaged" at bounding box center [404, 158] width 195 height 10
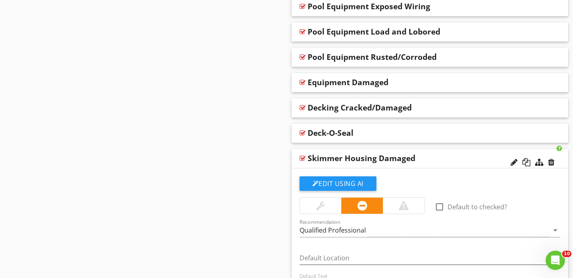
click at [444, 157] on div "Skimmer Housing Damaged" at bounding box center [404, 158] width 195 height 10
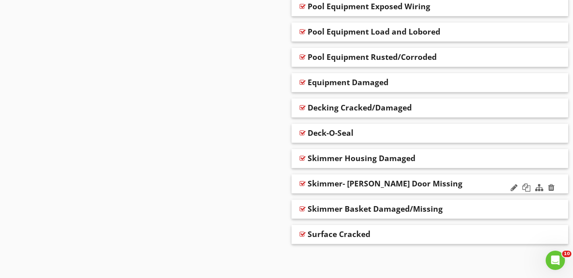
click at [446, 181] on div "Skimmer- Weir Door Missing" at bounding box center [404, 184] width 195 height 10
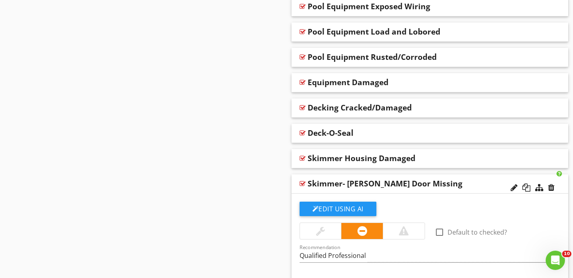
click at [445, 181] on div "Skimmer- Weir Door Missing" at bounding box center [404, 184] width 195 height 10
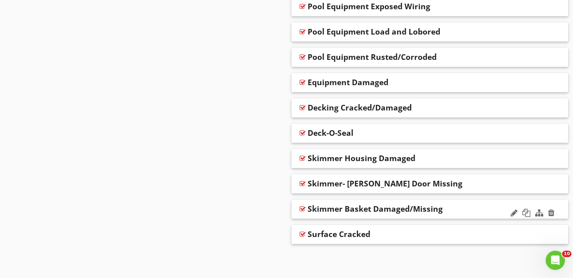
click at [454, 204] on div "Skimmer Basket Damaged/Missing" at bounding box center [404, 209] width 195 height 10
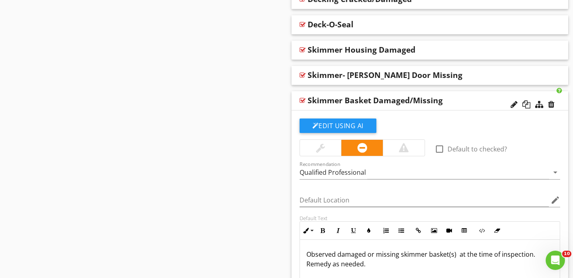
scroll to position [1100, 0]
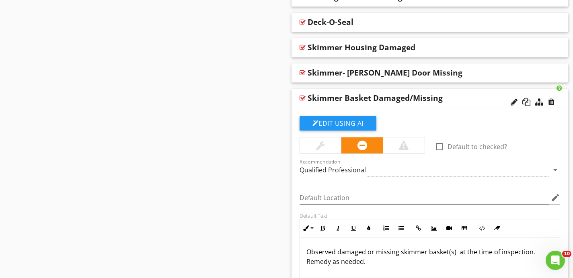
click at [464, 100] on div "Skimmer Basket Damaged/Missing" at bounding box center [404, 98] width 195 height 10
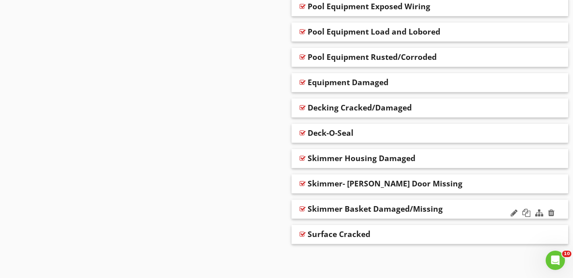
scroll to position [989, 0]
click at [446, 232] on div "Surface Cracked" at bounding box center [404, 234] width 195 height 10
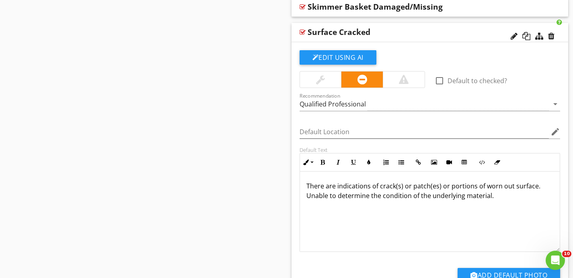
scroll to position [1194, 0]
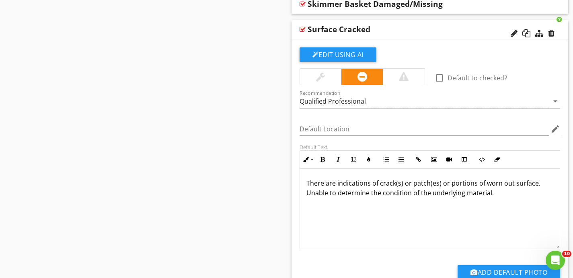
click at [471, 29] on div "Surface Cracked" at bounding box center [404, 30] width 195 height 10
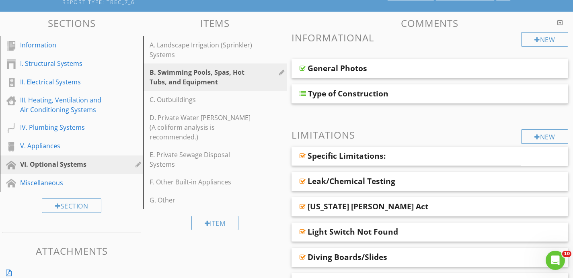
scroll to position [74, 0]
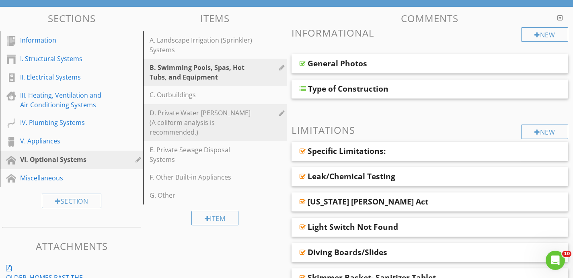
click at [252, 123] on div "D. Private Water Wells (A coliform analysis is recommended.)" at bounding box center [200, 122] width 102 height 29
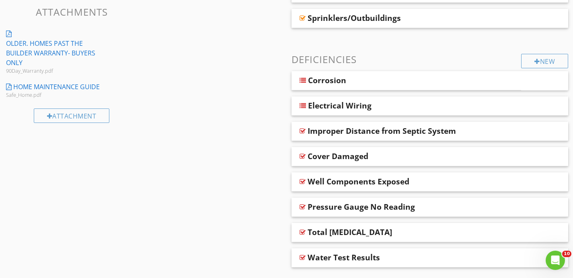
scroll to position [331, 0]
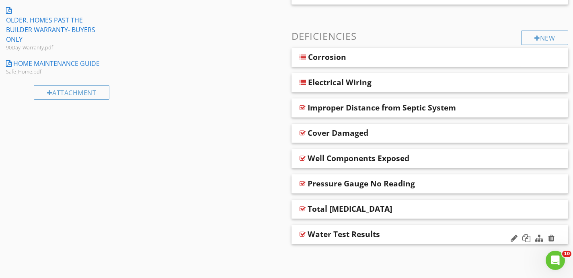
click at [416, 233] on div "Water Test Results" at bounding box center [404, 234] width 195 height 10
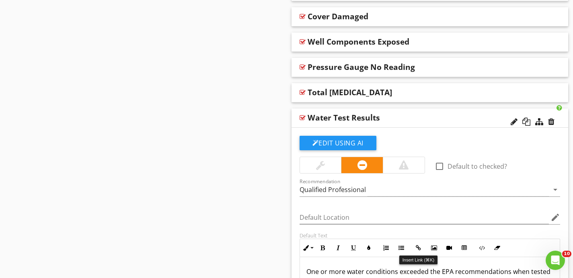
scroll to position [447, 0]
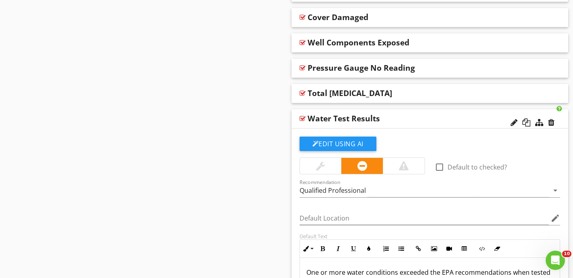
click at [401, 119] on div "Water Test Results" at bounding box center [404, 119] width 195 height 10
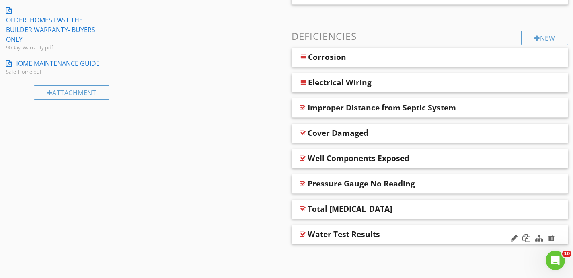
scroll to position [331, 0]
click at [429, 205] on div "Total Coliform Bacteria" at bounding box center [404, 209] width 195 height 10
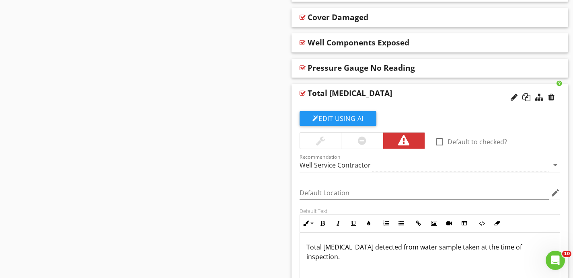
click at [416, 98] on div "Total Coliform Bacteria" at bounding box center [404, 93] width 195 height 10
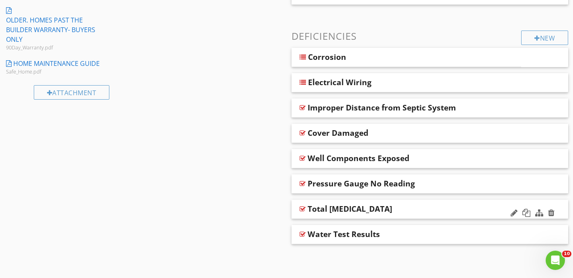
scroll to position [331, 0]
click at [418, 229] on div "Water Test Results" at bounding box center [404, 234] width 195 height 10
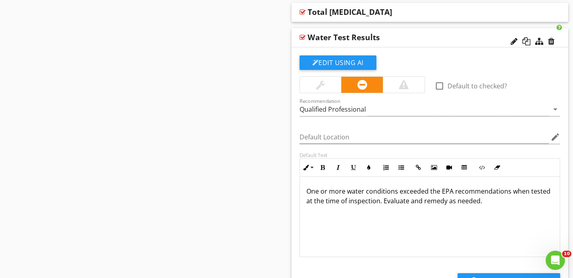
scroll to position [529, 0]
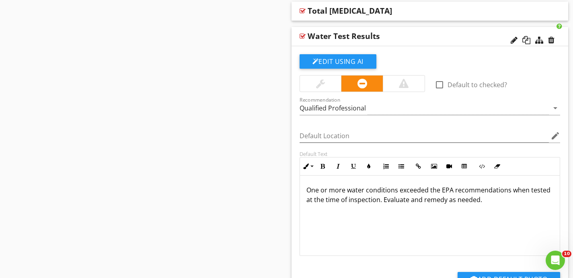
click at [418, 41] on div "Water Test Results" at bounding box center [404, 36] width 195 height 10
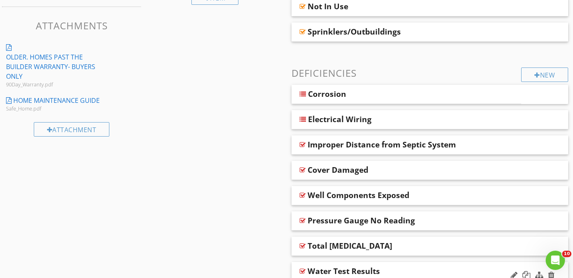
scroll to position [293, 0]
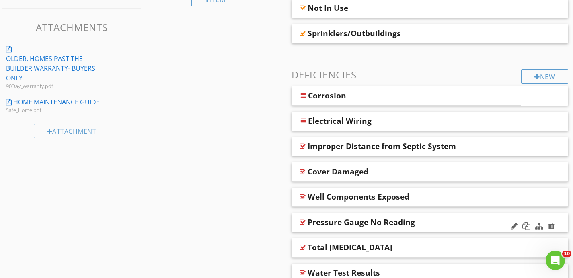
click at [436, 220] on div "Pressure Gauge No Reading" at bounding box center [404, 222] width 195 height 10
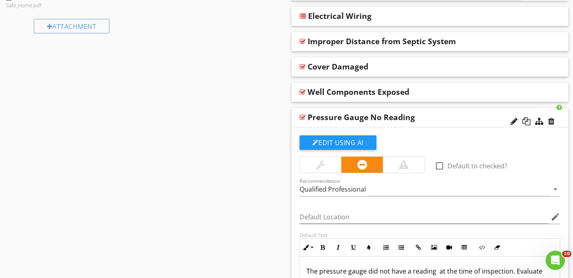
scroll to position [400, 0]
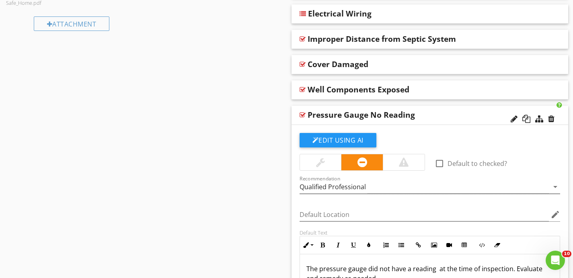
click at [364, 185] on div "Qualified Professional" at bounding box center [332, 186] width 66 height 7
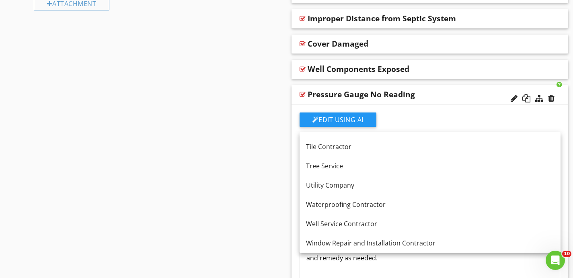
scroll to position [422, 0]
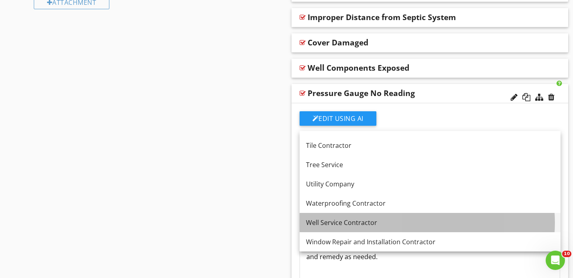
click at [356, 221] on div "Well Service Contractor" at bounding box center [430, 223] width 248 height 10
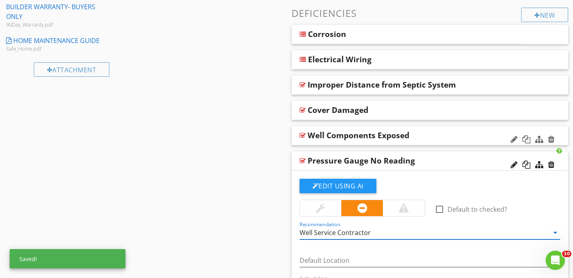
scroll to position [350, 0]
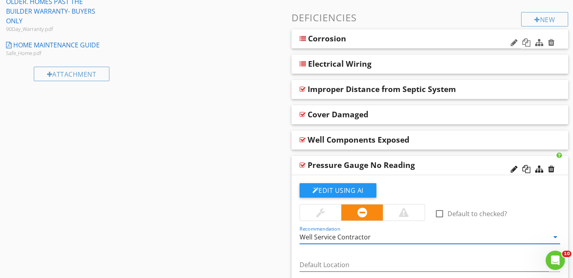
click at [393, 42] on div "Corrosion" at bounding box center [388, 39] width 160 height 10
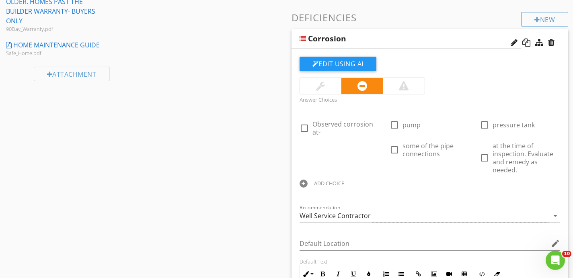
click at [393, 42] on div "Corrosion" at bounding box center [388, 39] width 160 height 10
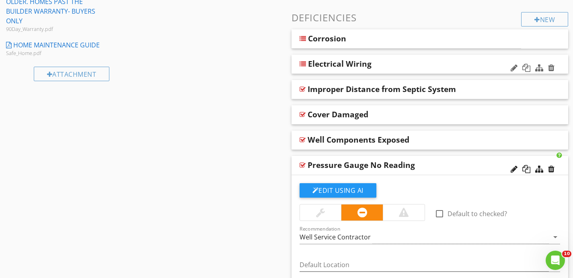
click at [407, 62] on div "Electrical Wiring" at bounding box center [405, 64] width 195 height 10
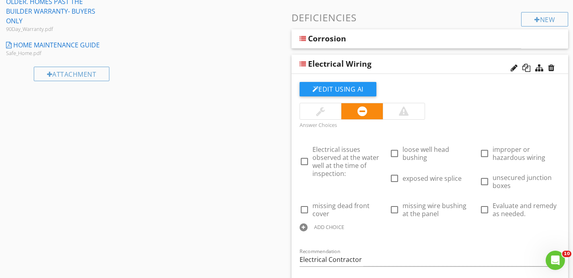
click at [407, 62] on div "Electrical Wiring" at bounding box center [405, 64] width 195 height 10
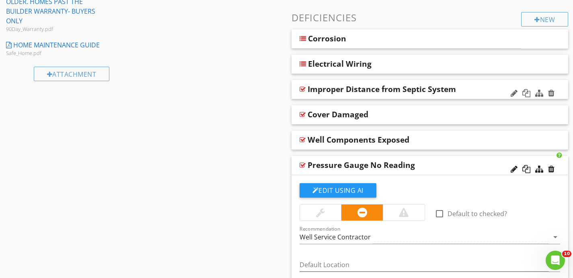
click at [479, 88] on div "Improper Distance from Septic System" at bounding box center [404, 89] width 195 height 10
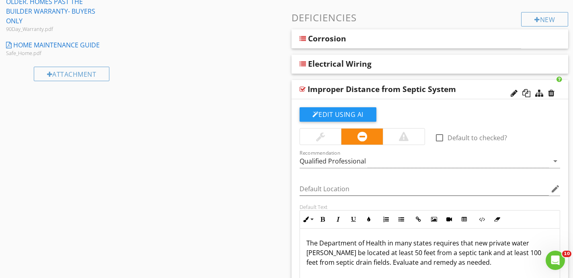
click at [479, 88] on div "Improper Distance from Septic System" at bounding box center [404, 89] width 195 height 10
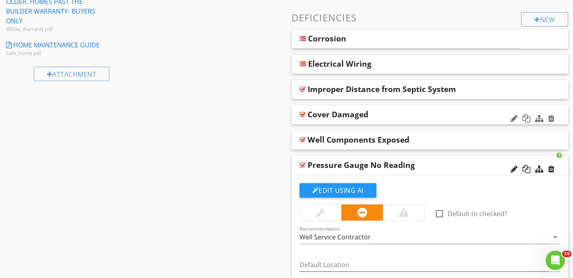
click at [468, 110] on div "Cover Damaged" at bounding box center [404, 115] width 195 height 10
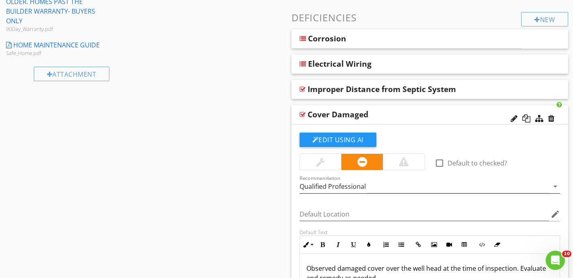
click at [436, 185] on div "Qualified Professional" at bounding box center [424, 186] width 250 height 13
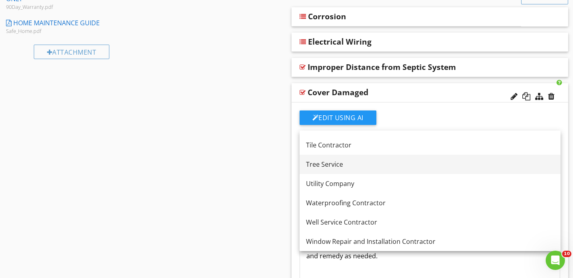
scroll to position [372, 0]
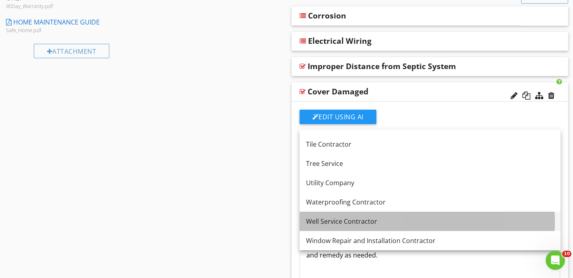
click at [389, 218] on div "Well Service Contractor" at bounding box center [430, 222] width 248 height 10
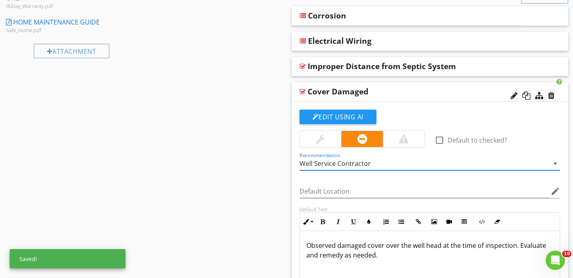
click at [422, 96] on div "Cover Damaged" at bounding box center [404, 92] width 195 height 10
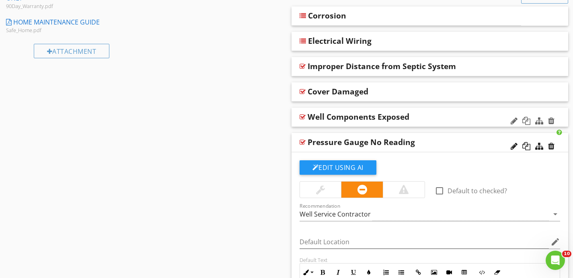
click at [436, 117] on div "Well Components Exposed" at bounding box center [404, 117] width 195 height 10
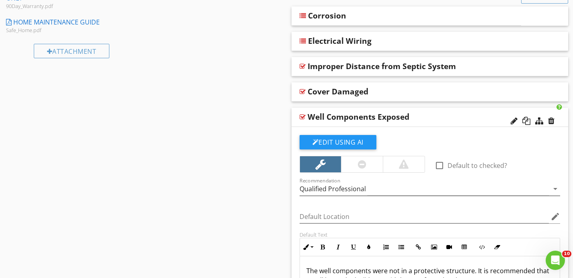
click at [400, 192] on div "Qualified Professional" at bounding box center [424, 188] width 250 height 13
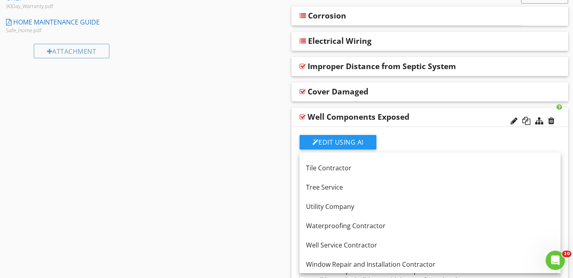
scroll to position [1114, 0]
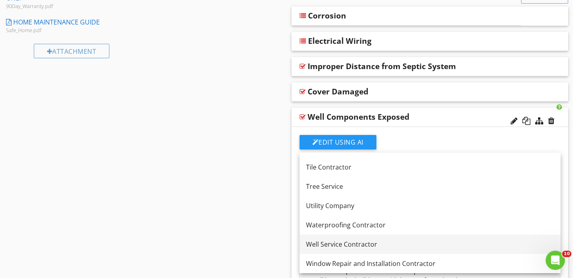
click at [376, 243] on div "Well Service Contractor" at bounding box center [430, 244] width 248 height 10
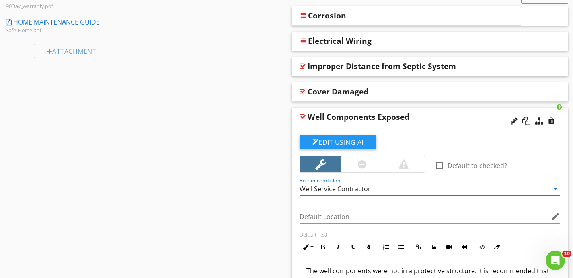
click at [430, 117] on div "Well Components Exposed" at bounding box center [404, 117] width 195 height 10
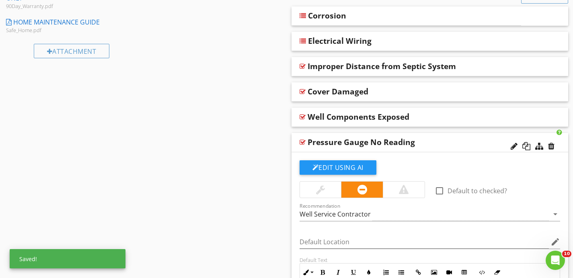
click at [444, 140] on div "Pressure Gauge No Reading" at bounding box center [404, 142] width 195 height 10
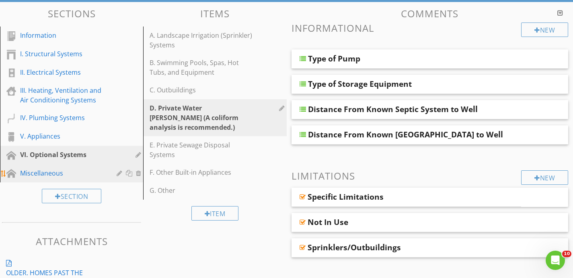
scroll to position [0, 0]
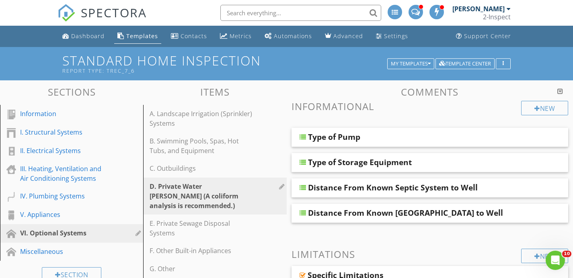
click at [134, 38] on div "Templates" at bounding box center [142, 36] width 32 height 8
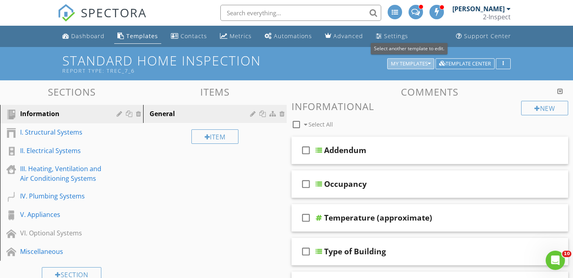
click at [414, 62] on div "My Templates" at bounding box center [411, 64] width 40 height 6
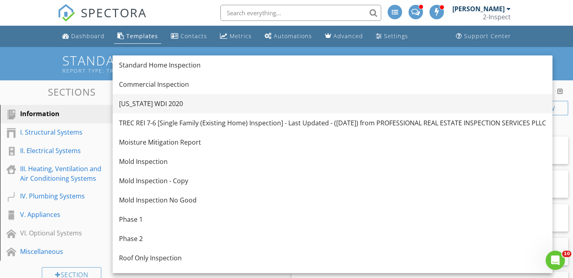
click at [234, 102] on div "[US_STATE] WDI 2020" at bounding box center [332, 104] width 427 height 10
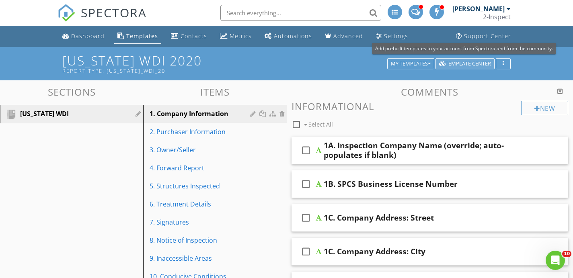
click at [480, 63] on div "Template Center" at bounding box center [465, 64] width 52 height 6
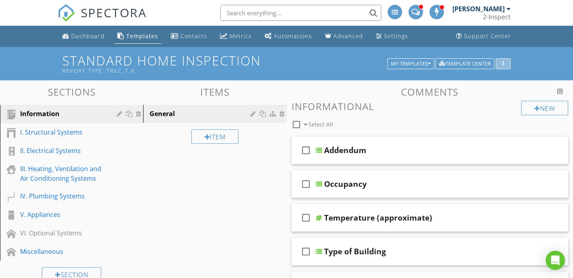
click at [502, 65] on icon "button" at bounding box center [502, 64] width 1 height 6
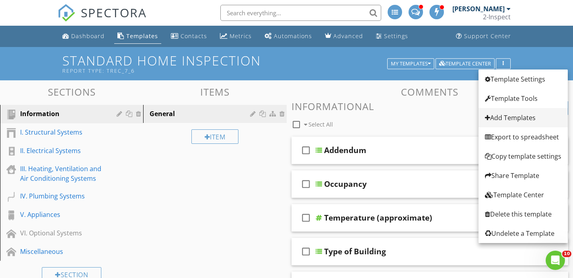
click at [505, 115] on div "Add Templates" at bounding box center [523, 118] width 76 height 10
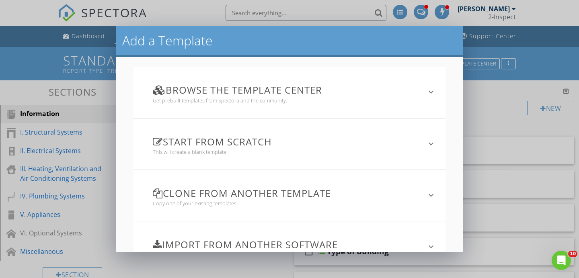
click at [270, 90] on h3 "Browse the Template Center" at bounding box center [284, 89] width 263 height 11
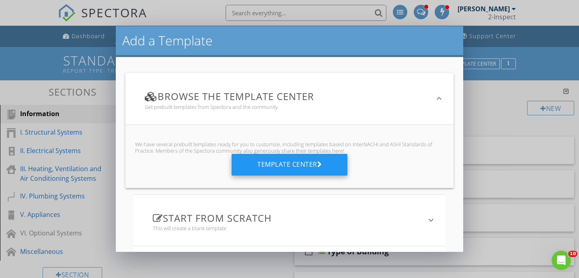
click at [270, 160] on div "Template Center" at bounding box center [289, 165] width 116 height 22
click at [280, 163] on div "Template Center" at bounding box center [289, 165] width 116 height 22
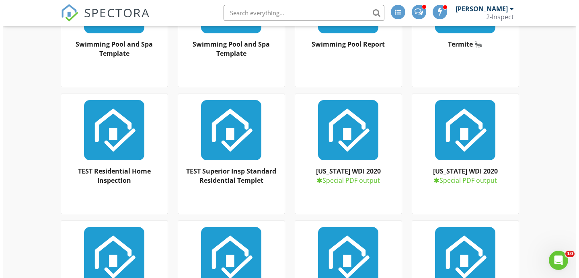
scroll to position [12591, 0]
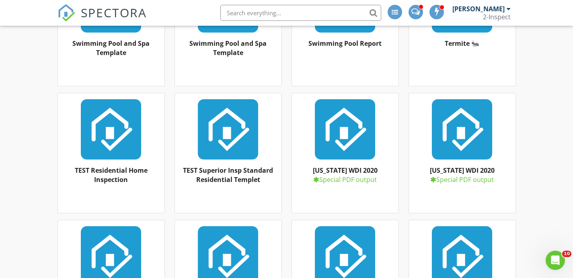
click at [346, 150] on div at bounding box center [345, 129] width 94 height 60
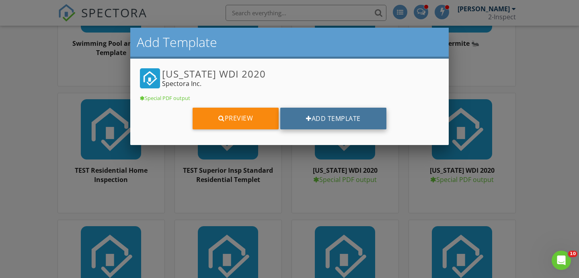
click at [323, 119] on button "Add Template" at bounding box center [333, 119] width 106 height 22
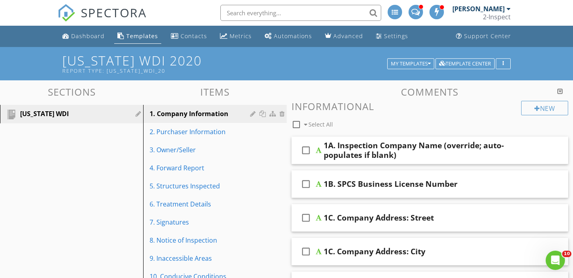
click at [429, 153] on div "1A. Inspection Company Name (override; auto-populates if blank)" at bounding box center [420, 150] width 195 height 19
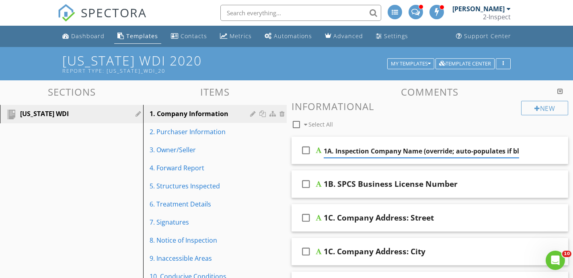
scroll to position [0, 14]
click at [305, 151] on icon "check_box_outline_blank" at bounding box center [305, 150] width 13 height 19
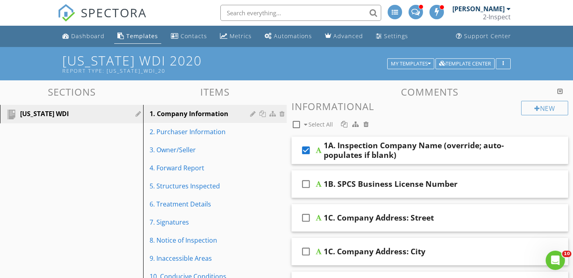
click at [309, 153] on icon "check_box" at bounding box center [305, 150] width 13 height 19
click at [525, 149] on div "check_box_outline_blank 1A. Inspection Company Name (override; auto-populates i…" at bounding box center [429, 151] width 277 height 28
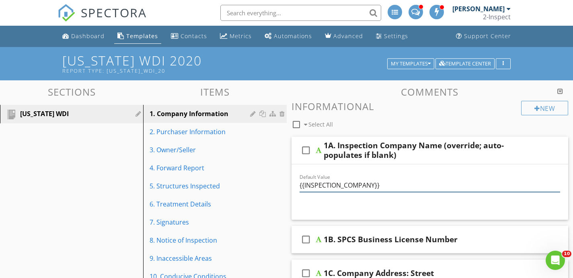
click at [348, 184] on input "{{INSPECTION_COMPANY}}" at bounding box center [429, 185] width 261 height 13
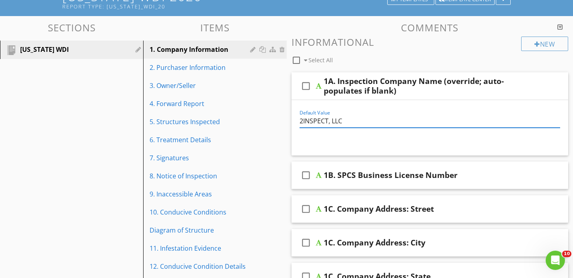
scroll to position [68, 0]
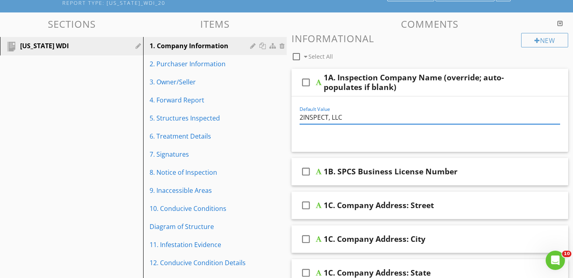
type input "2INSPECT, LLC"
click at [474, 178] on div "check_box_outline_blank 1B. SPCS Business License Number" at bounding box center [429, 172] width 277 height 28
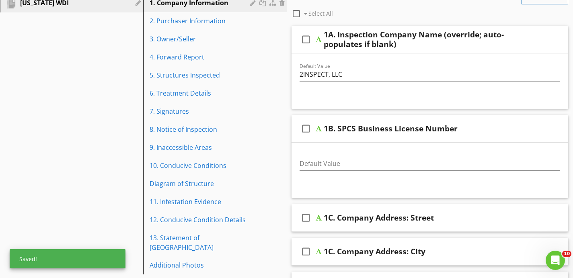
scroll to position [111, 0]
click at [390, 161] on input "Default Value" at bounding box center [429, 163] width 261 height 13
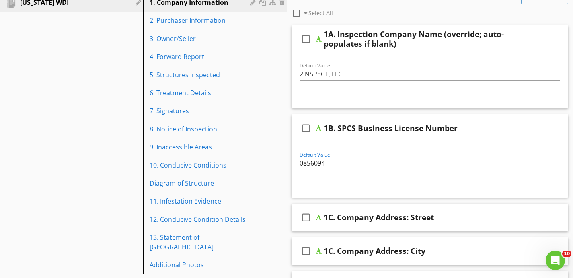
type input "0856094"
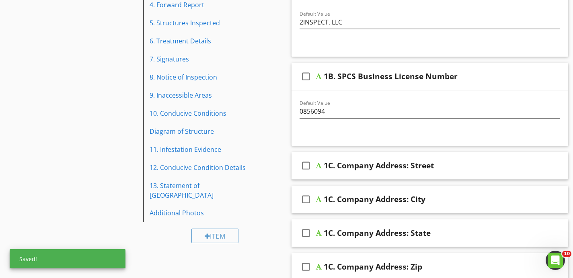
scroll to position [186, 0]
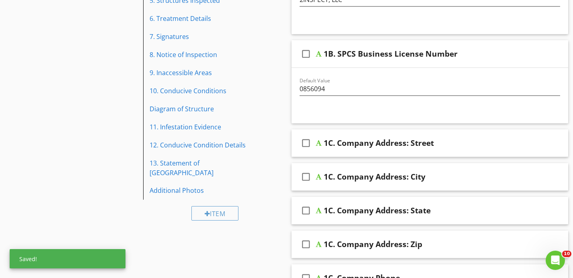
click at [475, 146] on div "1C. Company Address: Street" at bounding box center [420, 143] width 195 height 10
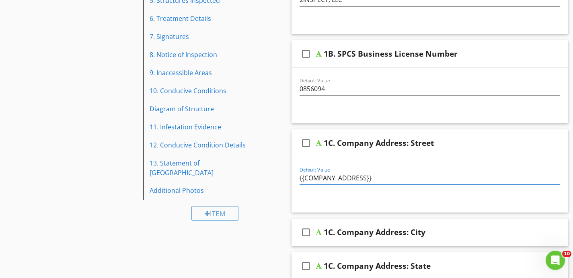
click at [407, 180] on input "{{COMPANY_ADDRESS}}" at bounding box center [429, 178] width 261 height 13
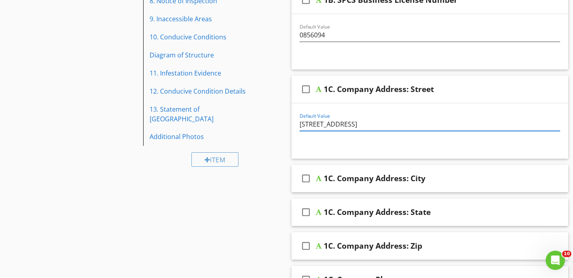
scroll to position [241, 0]
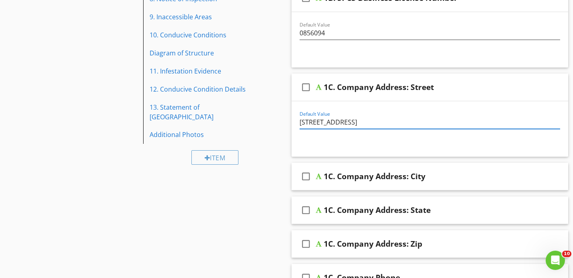
type input "6920 BRISBANE CT #239"
click at [403, 176] on div "1C. Company Address: City" at bounding box center [374, 177] width 102 height 10
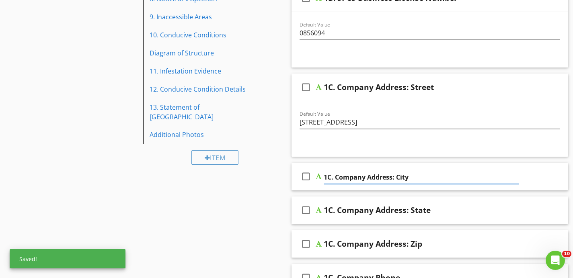
click at [409, 179] on input "1C. Company Address: City" at bounding box center [420, 177] width 195 height 13
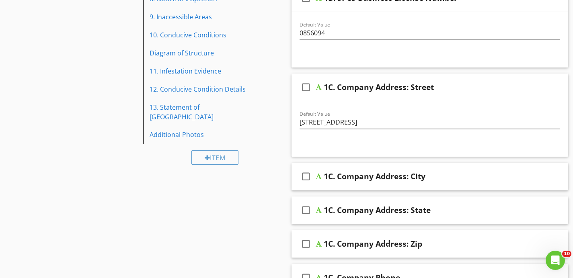
click at [407, 188] on div "check_box_outline_blank 1C. Company Address: City" at bounding box center [429, 177] width 277 height 28
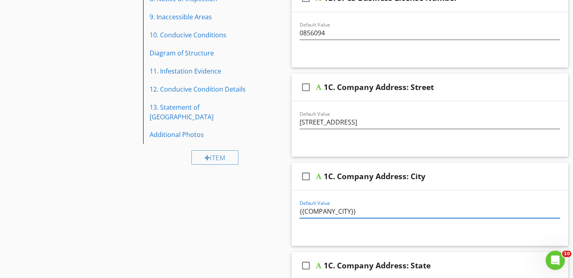
click at [362, 210] on input "{{COMPANY_CITY}}" at bounding box center [429, 211] width 261 height 13
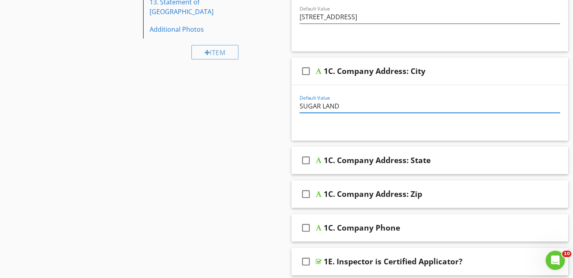
scroll to position [349, 0]
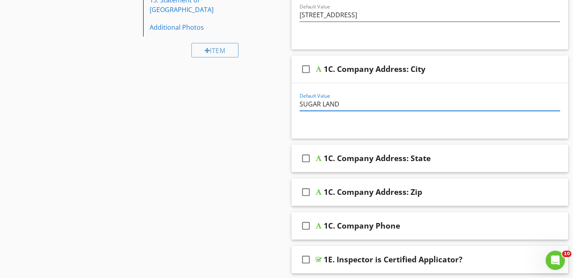
type input "SUGAR LAND"
click at [444, 162] on div "1C. Company Address: State" at bounding box center [420, 158] width 195 height 10
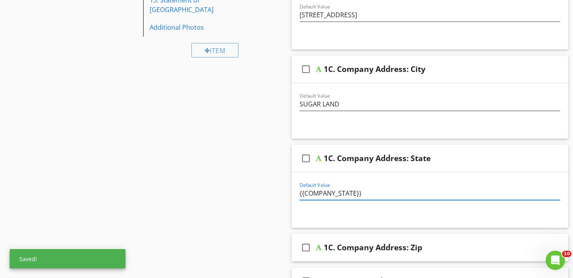
click at [378, 197] on input "{{COMPANY_STATE}}" at bounding box center [429, 193] width 261 height 13
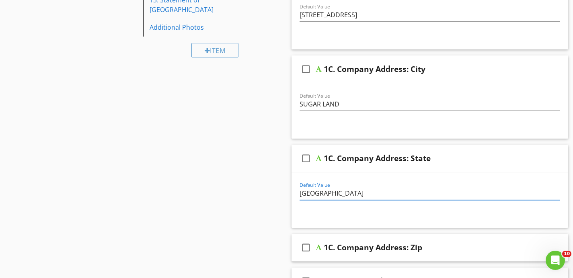
type input "TX"
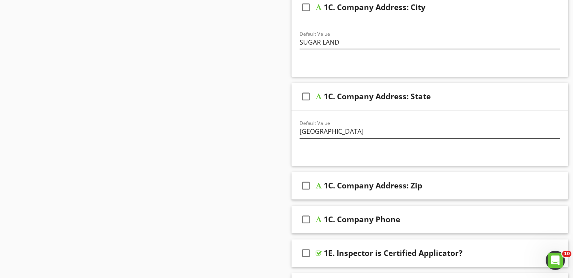
scroll to position [416, 0]
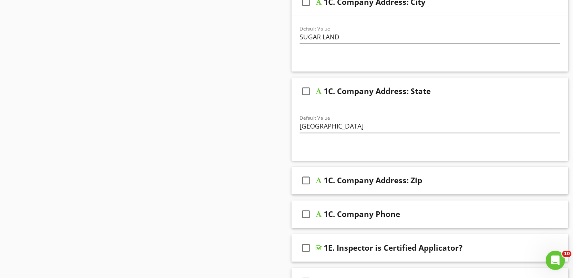
click at [448, 182] on div "1C. Company Address: Zip" at bounding box center [420, 181] width 195 height 10
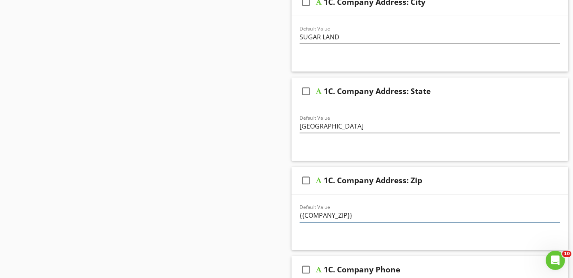
click at [361, 218] on input "{{COMPANY_ZIP}}" at bounding box center [429, 215] width 261 height 13
type input "77479"
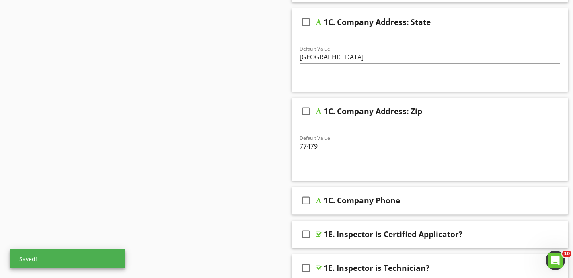
scroll to position [486, 0]
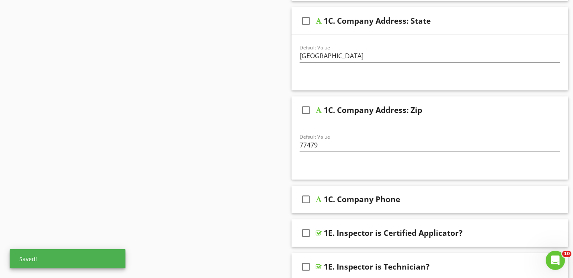
click at [422, 198] on div "1C. Company Phone" at bounding box center [420, 199] width 195 height 10
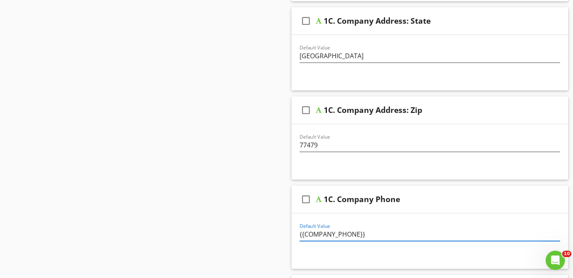
click at [381, 238] on input "{{COMPANY_PHONE}}" at bounding box center [429, 234] width 261 height 13
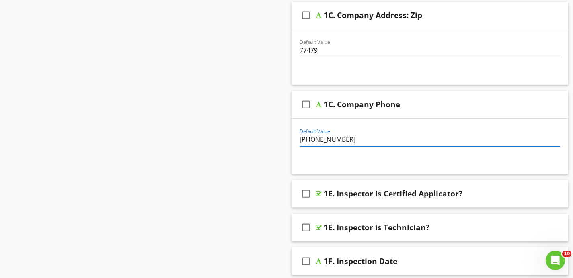
scroll to position [590, 0]
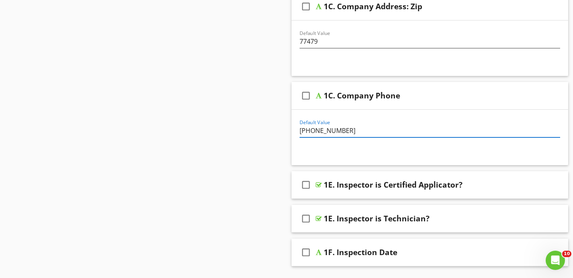
type input "713-865-3722"
click at [510, 185] on div "1E. Inspector is Certified Applicator?" at bounding box center [420, 185] width 195 height 10
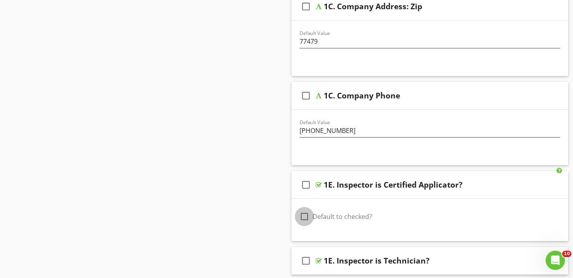
click at [307, 215] on div at bounding box center [304, 217] width 14 height 14
checkbox input "true"
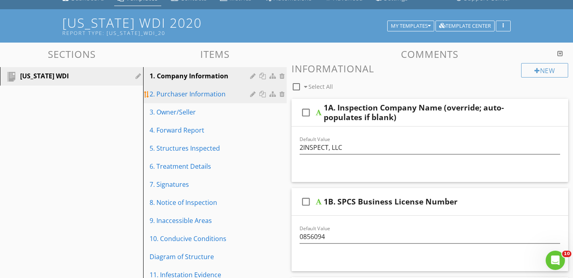
scroll to position [39, 0]
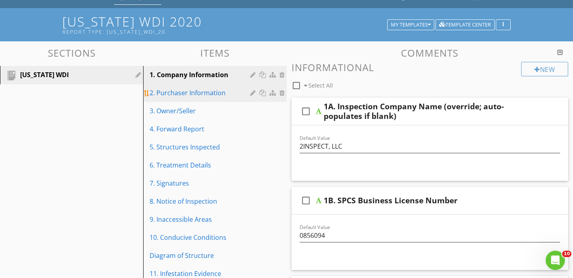
click at [205, 95] on div "2. Purchaser Information" at bounding box center [200, 93] width 102 height 10
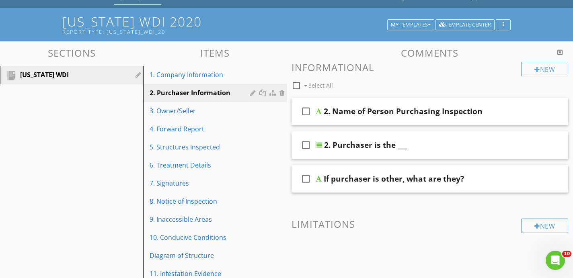
click at [521, 119] on div "check_box_outline_blank 2. Name of Person Purchasing Inspection" at bounding box center [429, 112] width 277 height 28
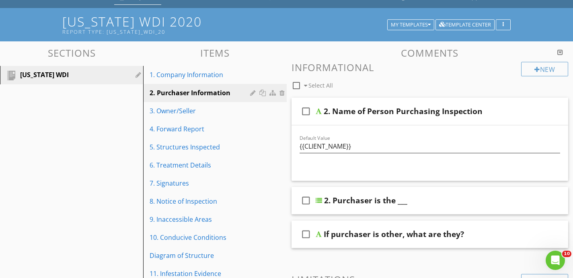
click at [440, 201] on div "2. Purchaser is the ___" at bounding box center [421, 201] width 195 height 10
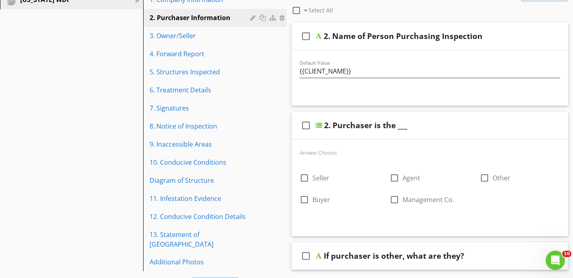
scroll to position [115, 0]
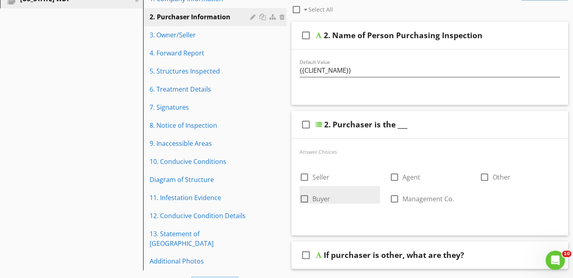
click at [303, 201] on div at bounding box center [304, 199] width 14 height 14
checkbox input "true"
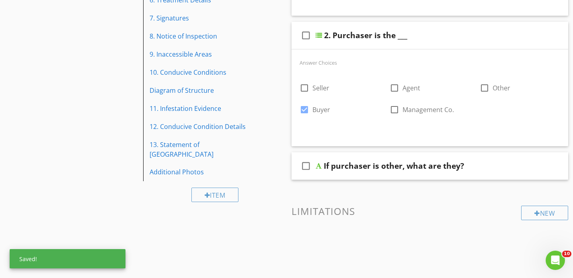
scroll to position [205, 0]
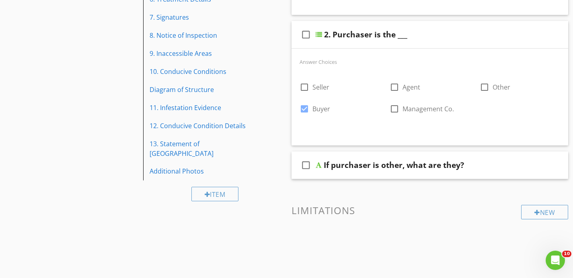
click at [491, 168] on div "If purchaser is other, what are they?" at bounding box center [420, 165] width 195 height 10
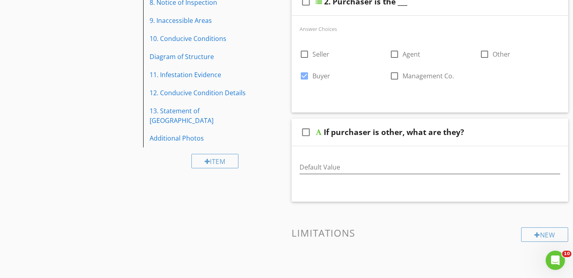
scroll to position [239, 0]
click at [383, 167] on input "Default Value" at bounding box center [429, 166] width 261 height 13
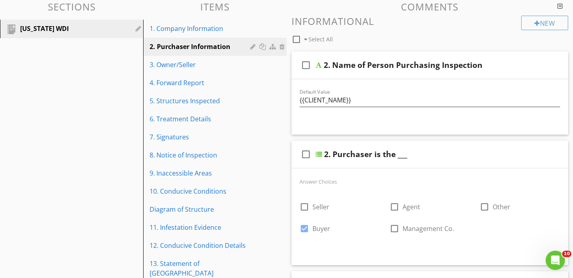
scroll to position [69, 0]
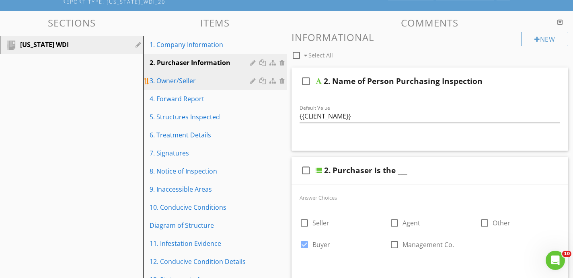
type input "OWNER"
click at [233, 78] on div "3. Owner/Seller" at bounding box center [200, 81] width 102 height 10
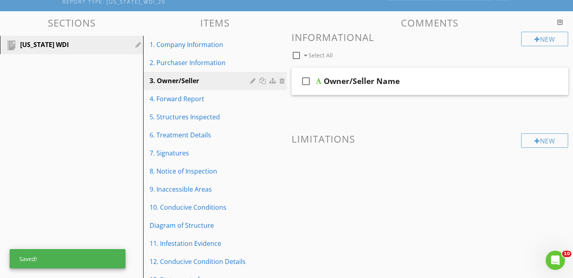
click at [428, 90] on div "check_box_outline_blank Owner/Seller Name" at bounding box center [429, 82] width 277 height 28
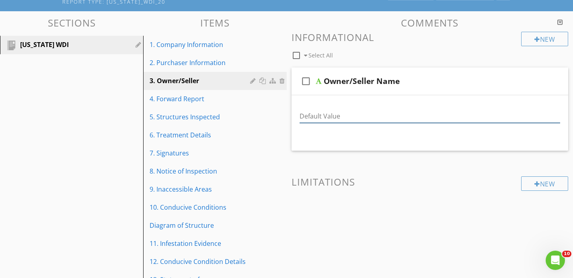
click at [357, 119] on input "Default Value" at bounding box center [429, 116] width 261 height 13
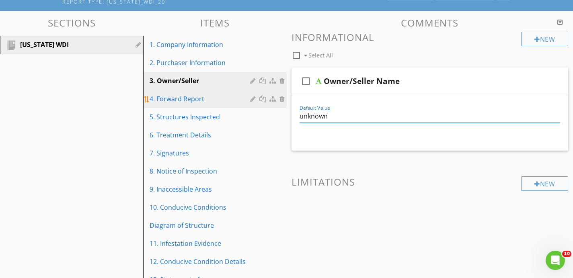
type input "unknown"
click at [216, 96] on div "4. Forward Report" at bounding box center [200, 99] width 102 height 10
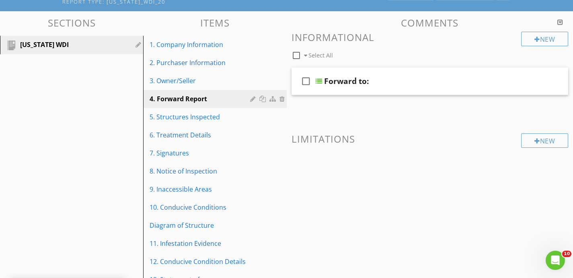
click at [393, 78] on div "Forward to:" at bounding box center [421, 81] width 195 height 10
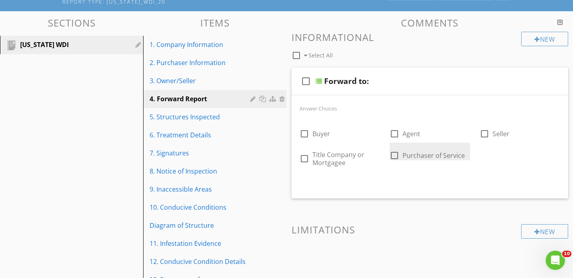
click at [391, 156] on div at bounding box center [394, 156] width 14 height 14
checkbox input "true"
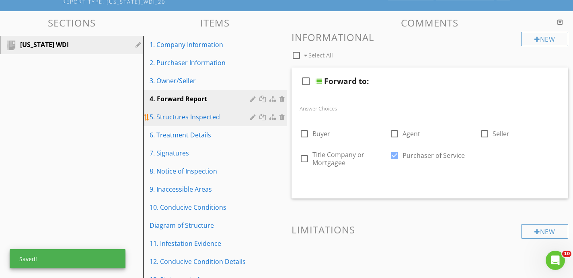
click at [201, 114] on div "5. Structures Inspected" at bounding box center [200, 117] width 102 height 10
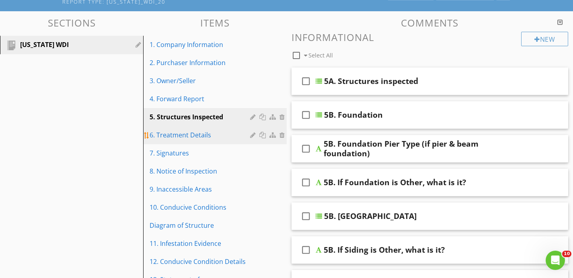
click at [232, 133] on div "6. Treatment Details" at bounding box center [200, 135] width 102 height 10
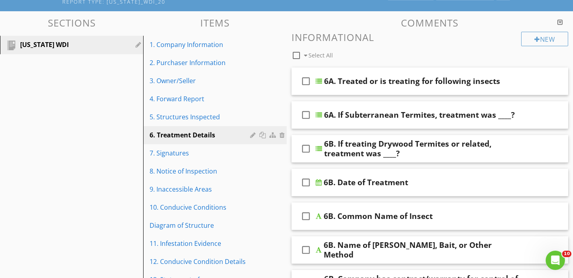
click at [525, 80] on div "check_box_outline_blank 6A. Treated or is treating for following insects" at bounding box center [429, 82] width 277 height 28
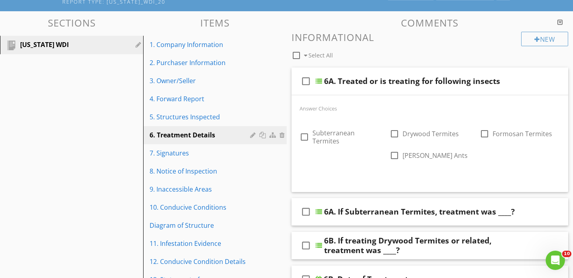
click at [538, 207] on div "check_box_outline_blank 6A. If Subterranean Termites, treatment was ____?" at bounding box center [429, 212] width 277 height 28
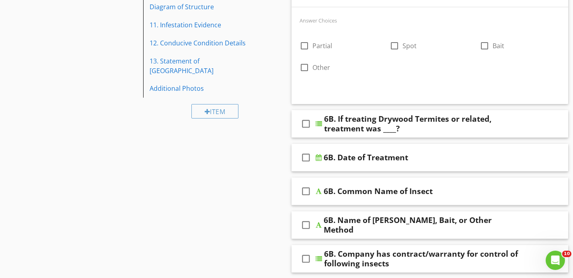
scroll to position [298, 0]
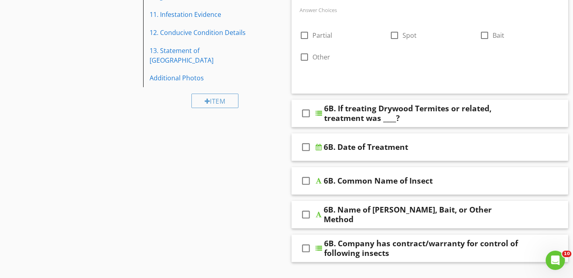
click at [520, 119] on div "check_box_outline_blank 6B. If treating Drywood Termites or related, treatment …" at bounding box center [429, 114] width 277 height 28
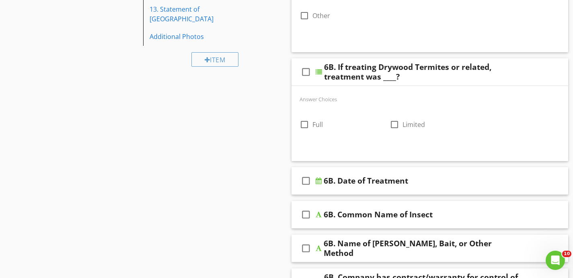
scroll to position [342, 0]
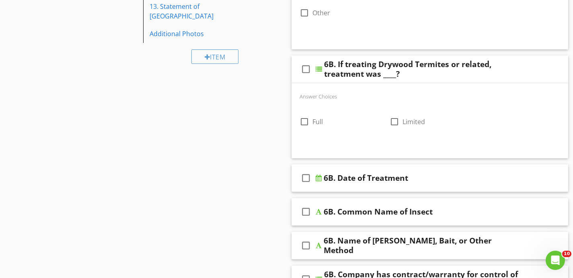
click at [472, 175] on div "6B. Date of Treatment" at bounding box center [420, 178] width 195 height 10
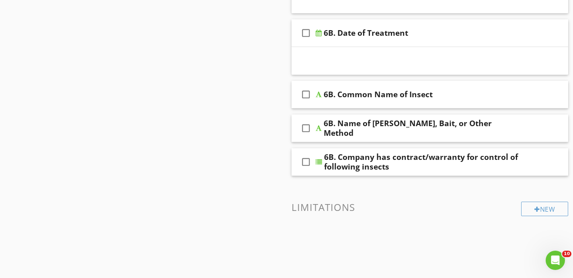
scroll to position [490, 0]
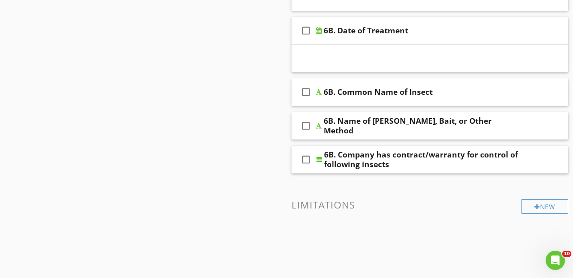
click at [535, 162] on div "check_box_outline_blank 6B. Company has contract/warranty for control of follow…" at bounding box center [429, 160] width 277 height 28
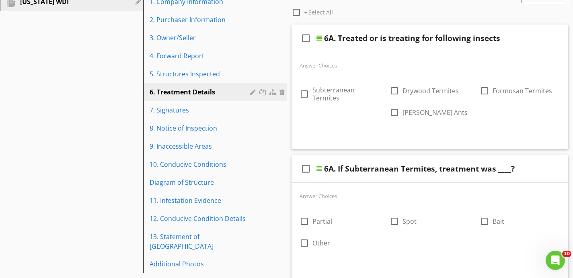
scroll to position [53, 0]
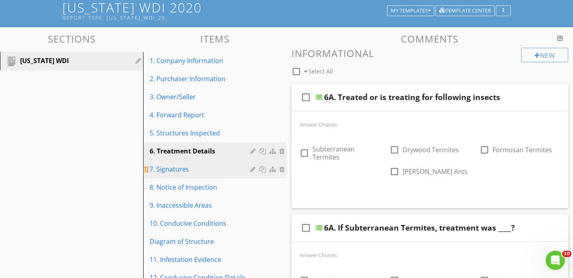
click at [227, 164] on div "7. Signatures" at bounding box center [200, 169] width 102 height 10
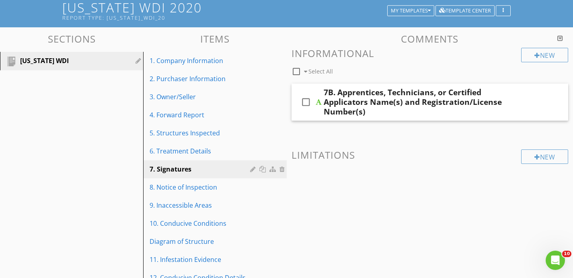
click at [436, 110] on div "7B. Apprentices, Technicians, or Certified Applicators Name(s) and Registration…" at bounding box center [420, 102] width 195 height 29
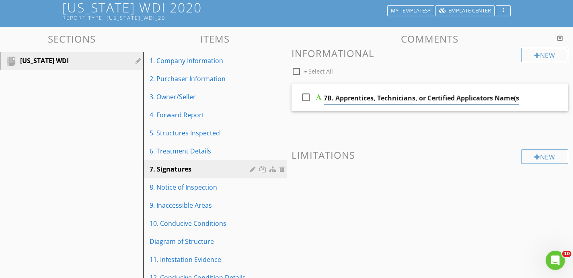
scroll to position [0, 120]
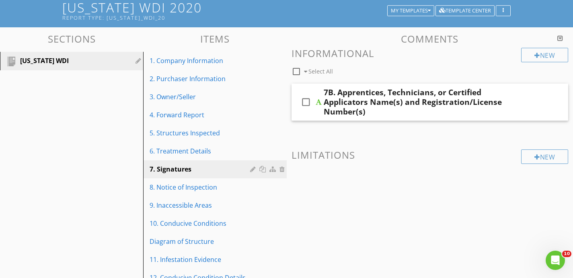
click at [538, 100] on div "check_box_outline_blank 7B. Apprentices, Technicians, or Certified Applicators …" at bounding box center [429, 102] width 277 height 37
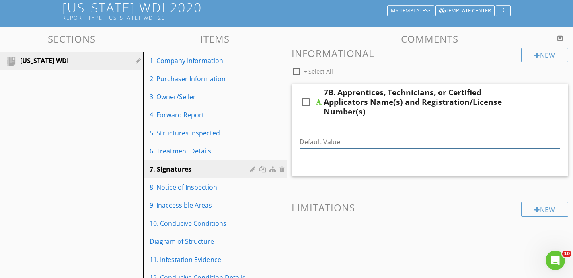
click at [381, 141] on input "Default Value" at bounding box center [429, 141] width 261 height 13
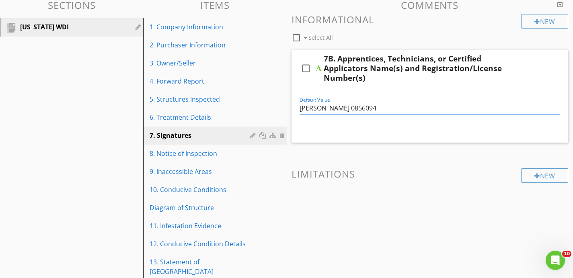
scroll to position [87, 0]
type input "Rashid Ansari 0856094"
click at [230, 149] on div "8. Notice of Inspection" at bounding box center [200, 153] width 102 height 10
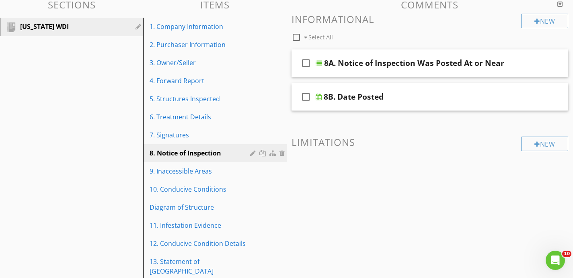
click at [518, 59] on div "8A. Notice of Inspection Was Posted At or Near" at bounding box center [421, 63] width 195 height 10
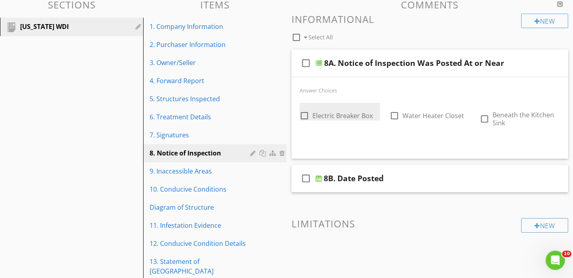
click at [299, 113] on div at bounding box center [304, 116] width 14 height 14
checkbox input "true"
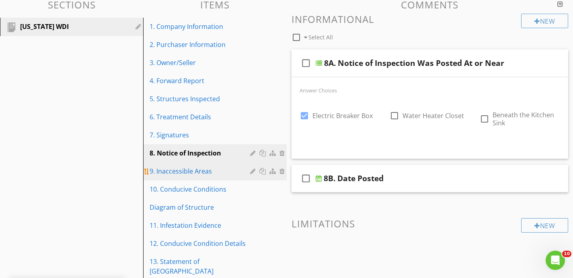
click at [231, 173] on div "9. Inaccessible Areas" at bounding box center [200, 171] width 102 height 10
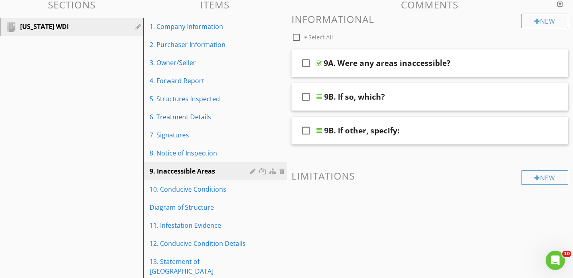
click at [468, 65] on div "9A. Were any areas inaccessible?" at bounding box center [420, 63] width 195 height 10
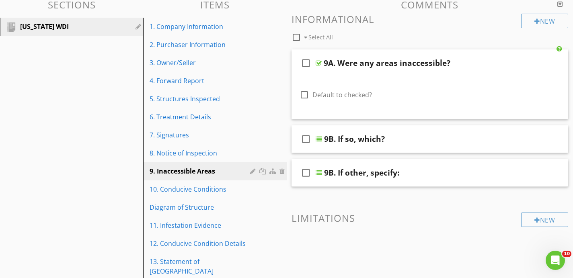
click at [446, 137] on div "9B. If so, which?" at bounding box center [421, 139] width 195 height 10
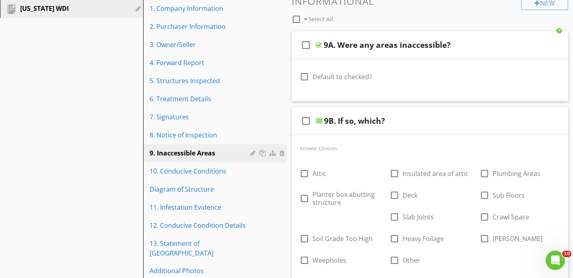
scroll to position [107, 0]
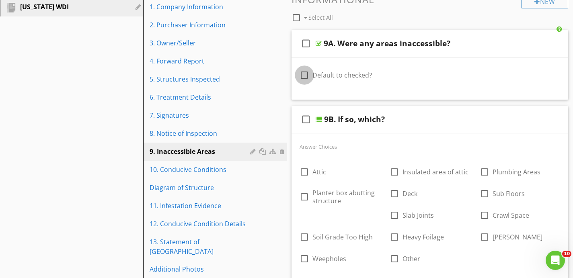
click at [305, 74] on div at bounding box center [304, 75] width 14 height 14
checkbox input "true"
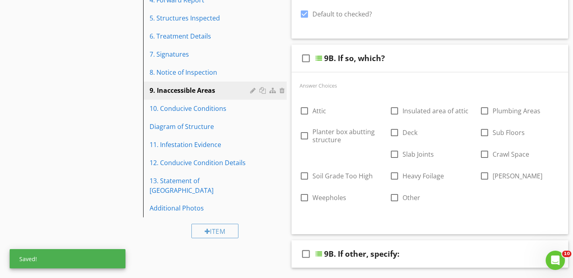
scroll to position [170, 0]
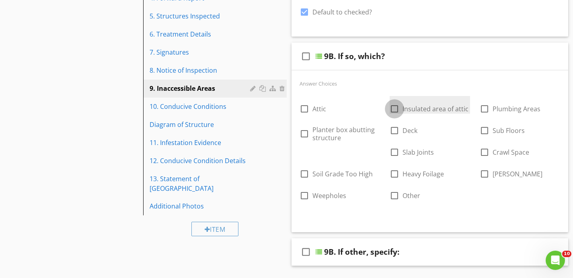
click at [400, 107] on div at bounding box center [394, 109] width 14 height 14
checkbox input "true"
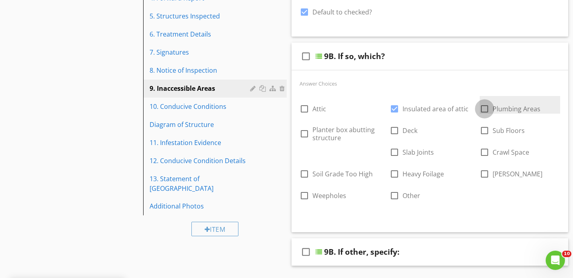
click at [483, 110] on div at bounding box center [484, 109] width 14 height 14
checkbox input "true"
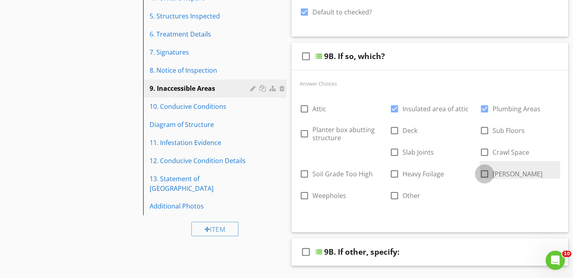
click at [483, 173] on div at bounding box center [484, 174] width 14 height 14
checkbox input "true"
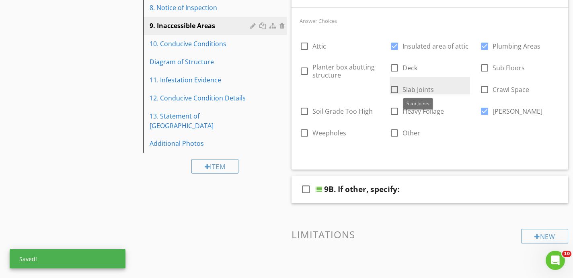
scroll to position [233, 0]
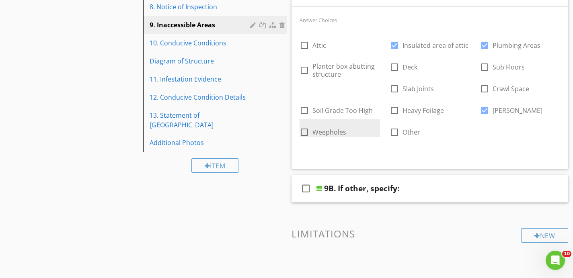
click at [304, 130] on div at bounding box center [304, 132] width 14 height 14
checkbox input "true"
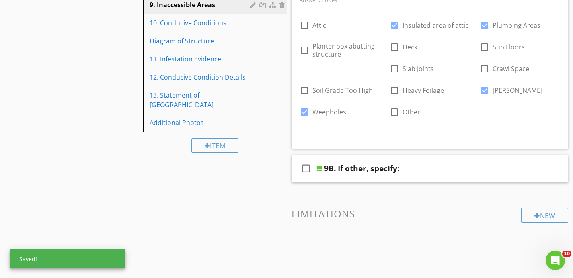
scroll to position [258, 0]
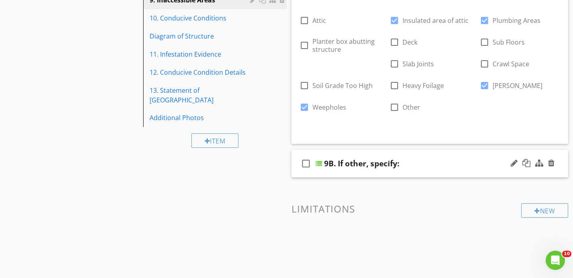
click at [433, 170] on div "check_box_outline_blank 9B. If other, specify:" at bounding box center [429, 164] width 277 height 28
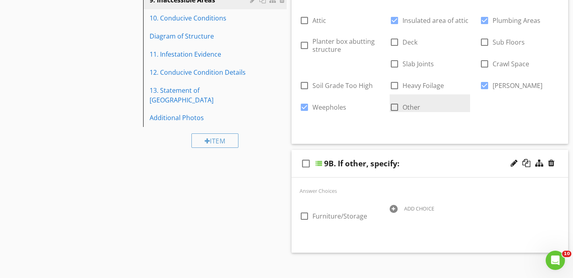
click at [396, 110] on div at bounding box center [394, 107] width 14 height 14
checkbox input "true"
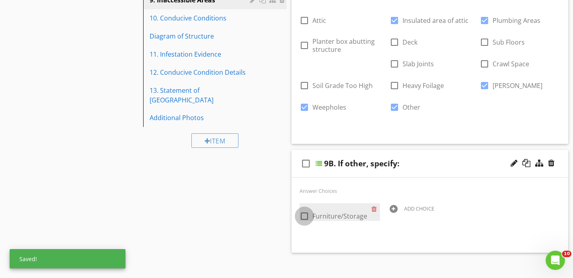
click at [305, 213] on div at bounding box center [304, 216] width 14 height 14
checkbox input "true"
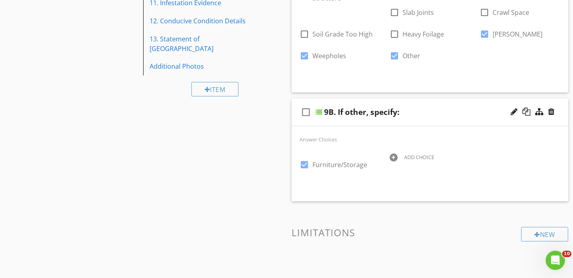
scroll to position [311, 0]
click at [393, 155] on div at bounding box center [393, 157] width 8 height 8
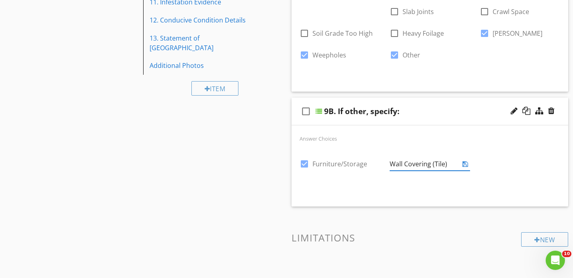
type input "Wall Covering (Tile)"
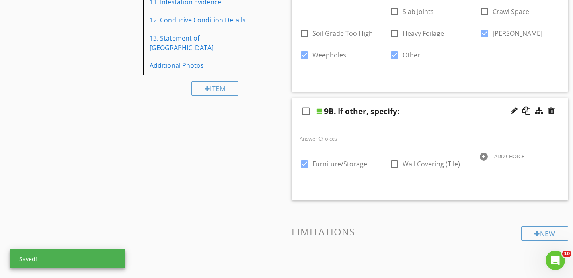
click at [484, 156] on div at bounding box center [483, 157] width 8 height 8
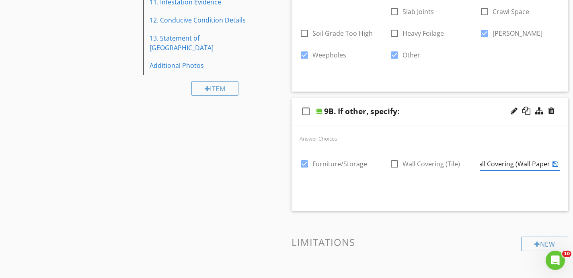
scroll to position [0, 9]
type input "Wall Covering (Wall Paper)"
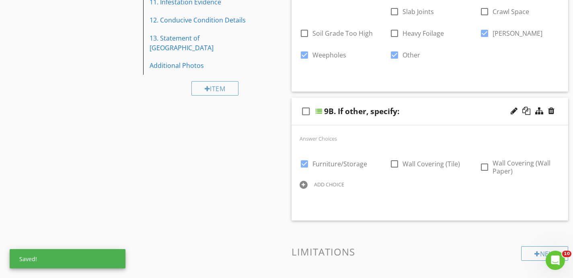
click at [338, 189] on div "check_box Furniture/Storage check_box_outline_blank Wall Covering (Tile) check_…" at bounding box center [430, 172] width 270 height 42
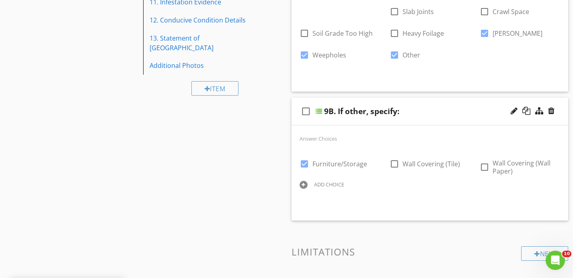
click at [329, 185] on div "ADD CHOICE" at bounding box center [329, 184] width 30 height 6
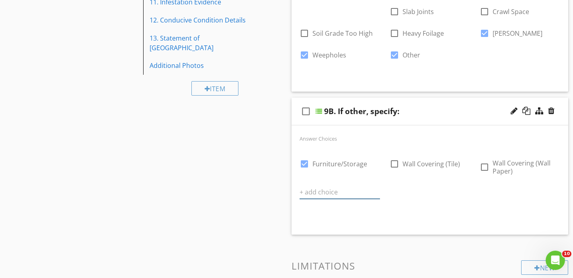
scroll to position [0, 0]
type input "Wall Recently Painted"
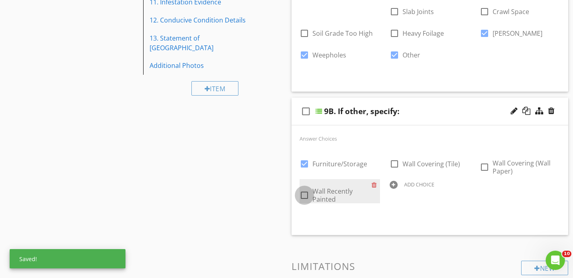
click at [304, 194] on div at bounding box center [304, 195] width 14 height 14
checkbox input "true"
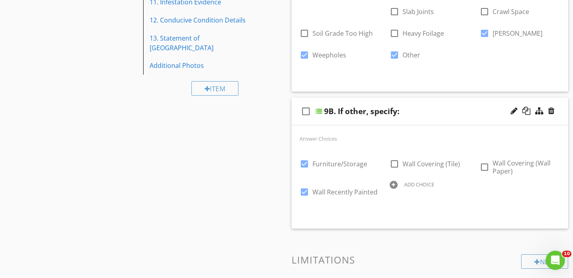
click at [397, 185] on div at bounding box center [393, 185] width 8 height 8
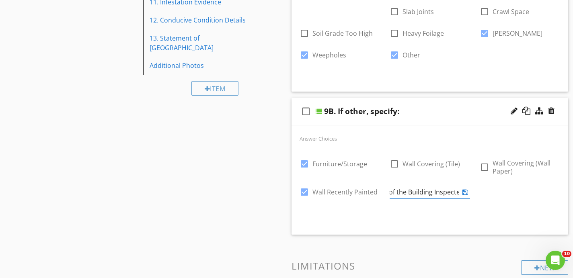
scroll to position [0, 55]
type input "Not All the Units of the Building Inspected"
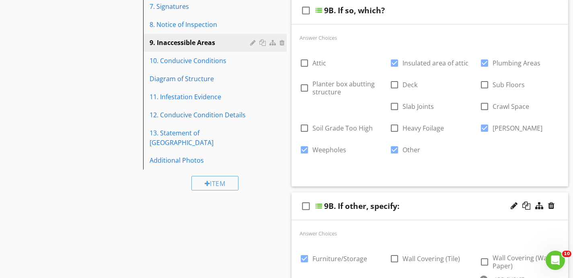
scroll to position [212, 0]
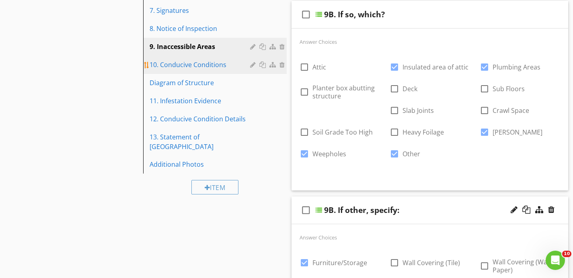
click at [233, 64] on div "10. Conducive Conditions" at bounding box center [200, 65] width 102 height 10
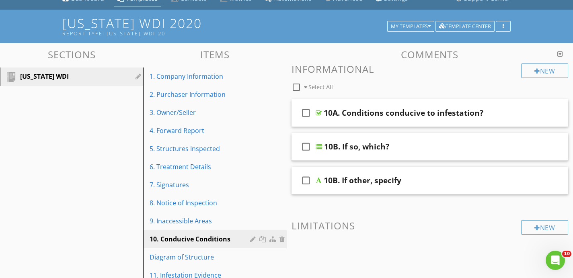
scroll to position [31, 0]
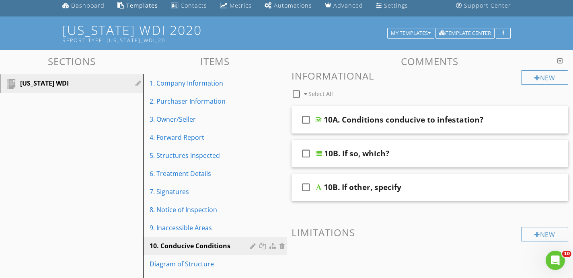
click at [416, 152] on div "10B. If so, which?" at bounding box center [421, 154] width 195 height 10
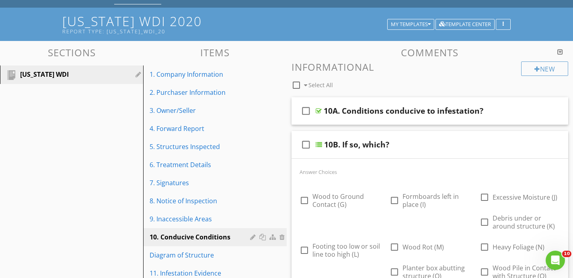
scroll to position [40, 0]
click at [415, 145] on div "10B. If so, which?" at bounding box center [421, 144] width 195 height 10
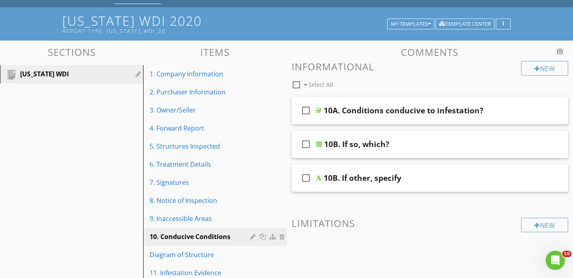
click at [415, 145] on div "10B. If so, which?" at bounding box center [421, 144] width 195 height 10
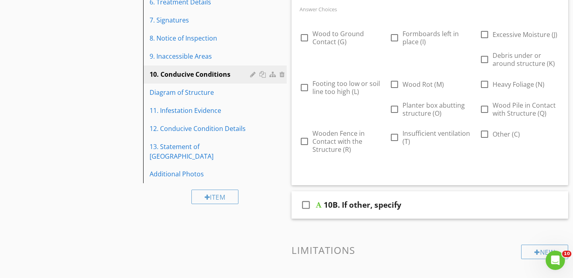
scroll to position [203, 0]
click at [492, 136] on span "Other (C)" at bounding box center [505, 133] width 27 height 9
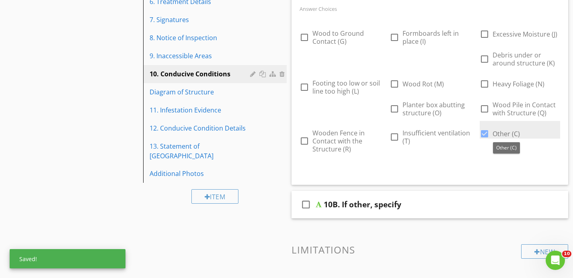
click at [482, 133] on div at bounding box center [484, 134] width 14 height 14
checkbox input "false"
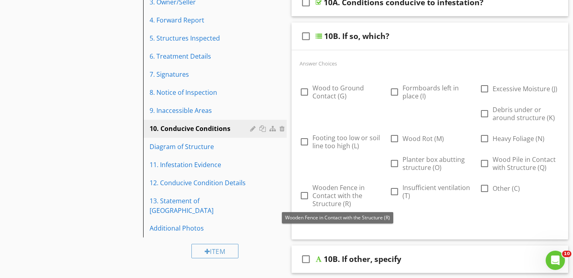
scroll to position [156, 0]
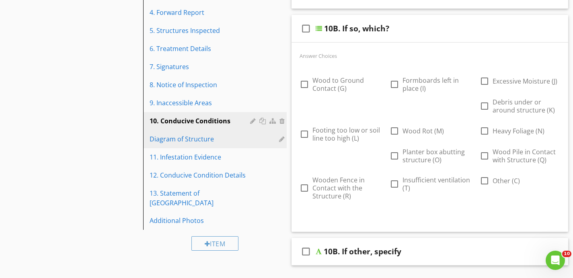
click at [186, 137] on div "Diagram of Structure" at bounding box center [200, 139] width 102 height 10
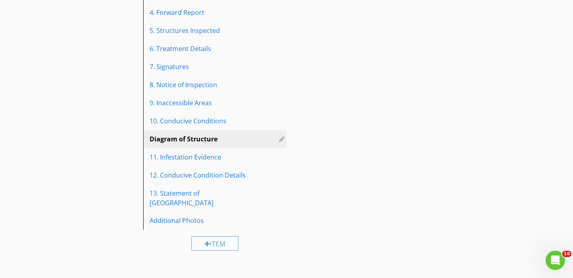
scroll to position [133, 0]
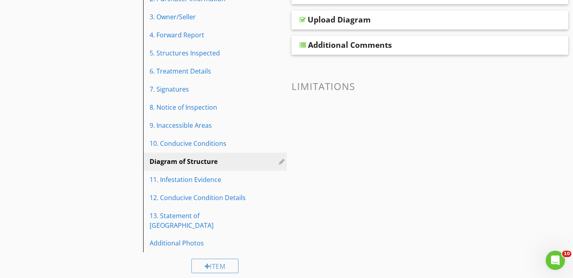
click at [196, 162] on div "Diagram of Structure" at bounding box center [200, 162] width 102 height 10
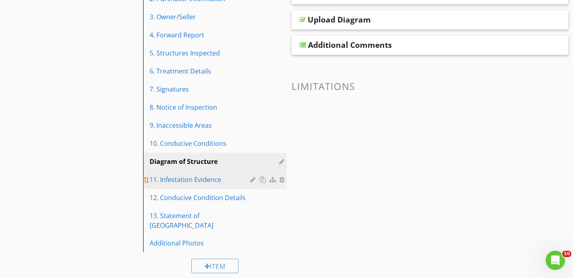
click at [195, 179] on div "11. Infestation Evidence" at bounding box center [200, 180] width 102 height 10
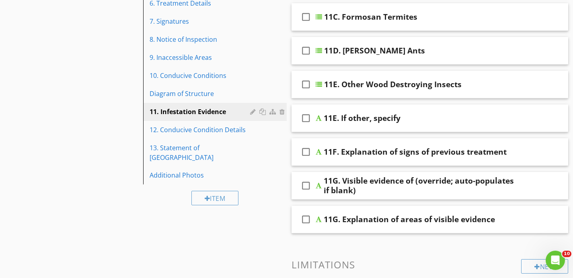
scroll to position [203, 0]
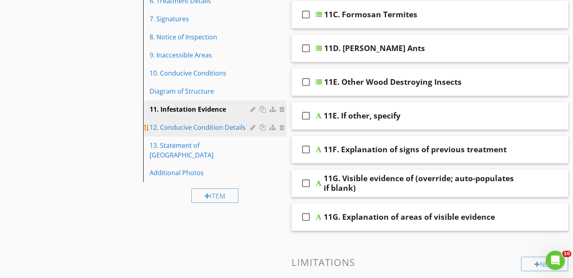
click at [211, 125] on div "12. Conducive Condition Details" at bounding box center [200, 128] width 102 height 10
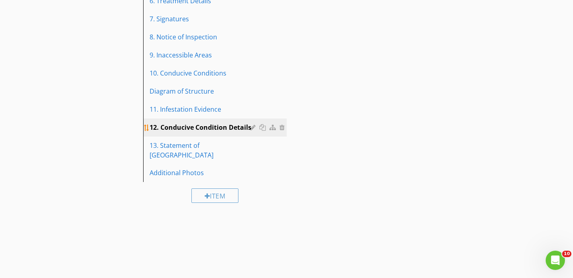
scroll to position [148, 0]
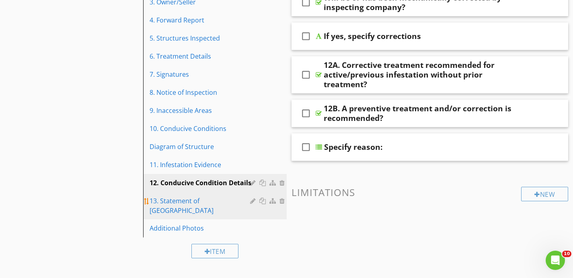
click at [192, 198] on div "13. Statement of Purchaser" at bounding box center [200, 205] width 102 height 19
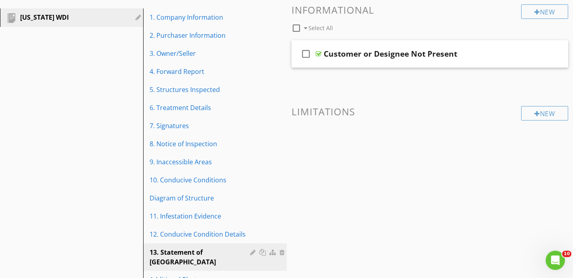
scroll to position [76, 0]
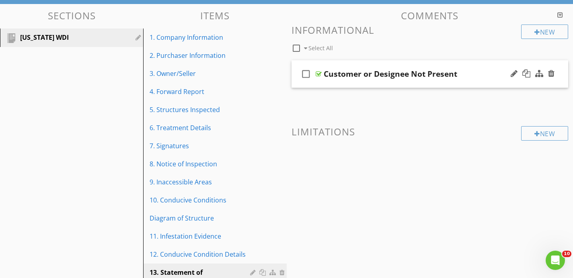
click at [306, 73] on icon "check_box_outline_blank" at bounding box center [305, 73] width 13 height 19
checkbox input "true"
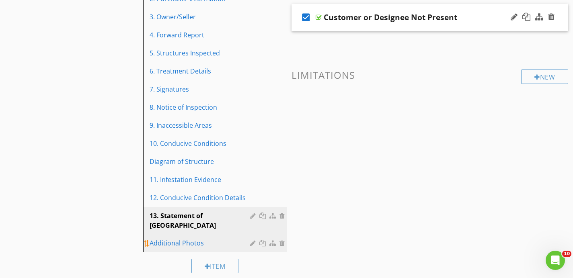
click at [203, 238] on div "Additional Photos" at bounding box center [200, 243] width 102 height 10
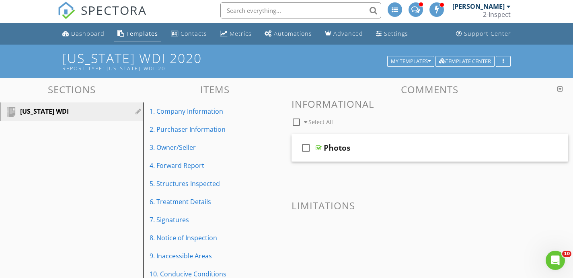
scroll to position [0, 0]
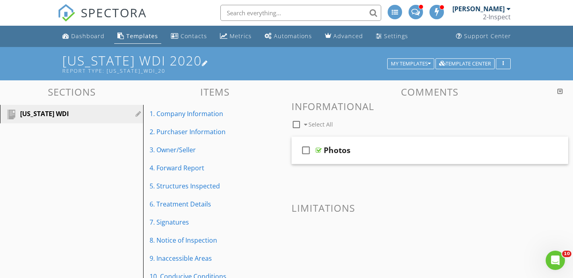
click at [202, 63] on div at bounding box center [205, 63] width 6 height 6
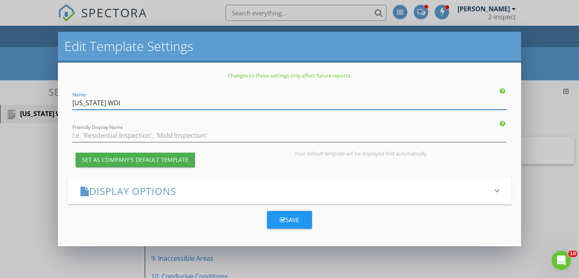
type input "[US_STATE] WDI"
click at [282, 217] on icon "button" at bounding box center [283, 220] width 6 height 6
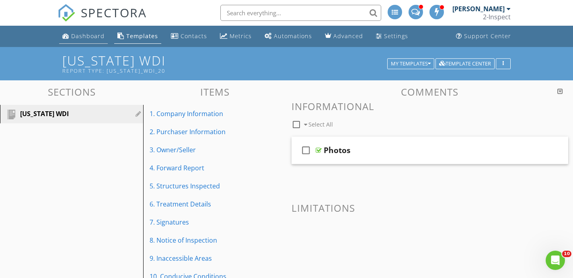
click at [79, 38] on div "Dashboard" at bounding box center [87, 36] width 33 height 8
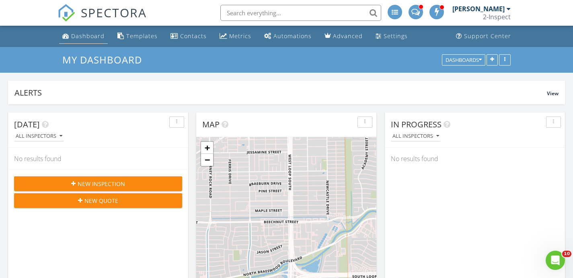
click at [77, 35] on div "Dashboard" at bounding box center [87, 36] width 33 height 8
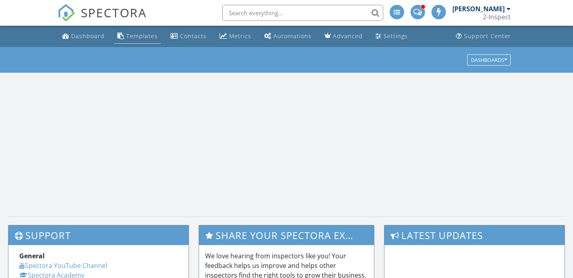
click at [140, 34] on div "Templates" at bounding box center [141, 36] width 31 height 8
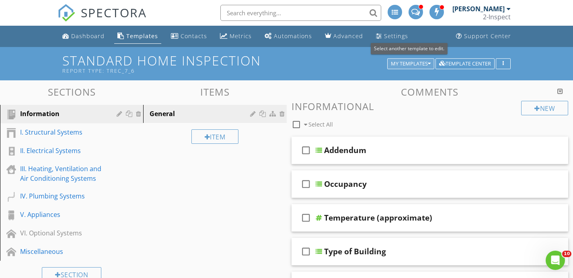
click at [421, 66] on div "My Templates" at bounding box center [411, 64] width 40 height 6
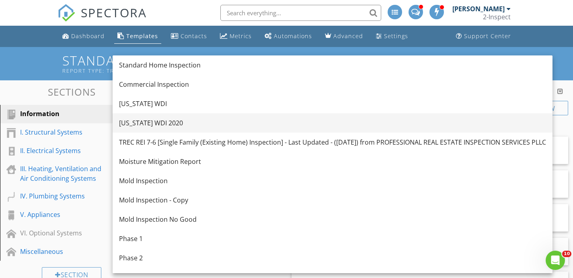
click at [283, 123] on div "[US_STATE] WDI 2020" at bounding box center [332, 123] width 427 height 10
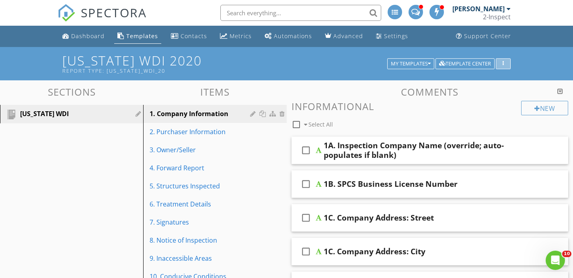
click at [505, 61] on div "button" at bounding box center [503, 64] width 8 height 6
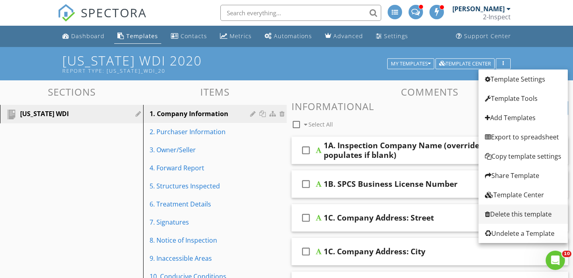
click at [522, 212] on div "Delete this template" at bounding box center [523, 214] width 76 height 10
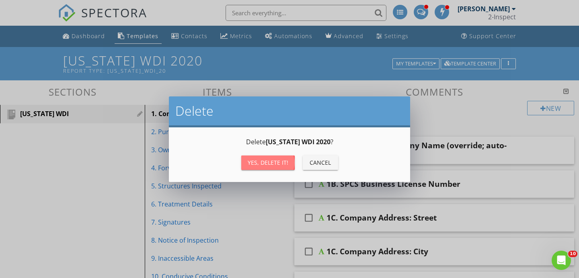
click at [280, 164] on div "Yes, Delete it!" at bounding box center [268, 162] width 41 height 8
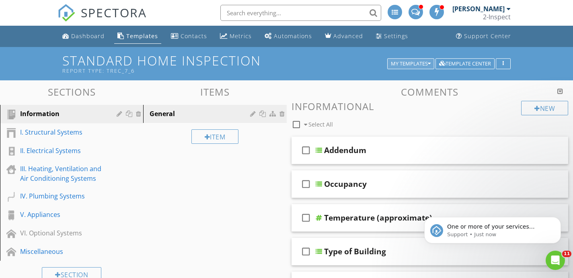
click at [426, 66] on div "My Templates" at bounding box center [411, 64] width 40 height 6
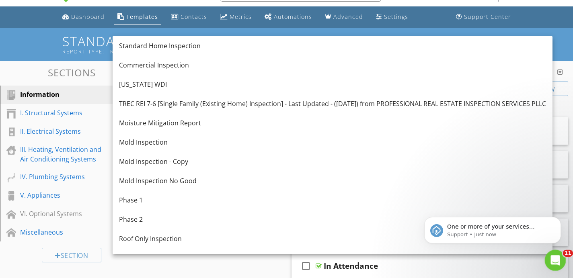
click at [552, 256] on icon "Open Intercom Messenger" at bounding box center [553, 259] width 13 height 13
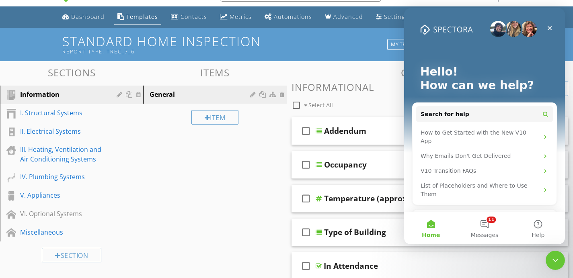
scroll to position [7, 0]
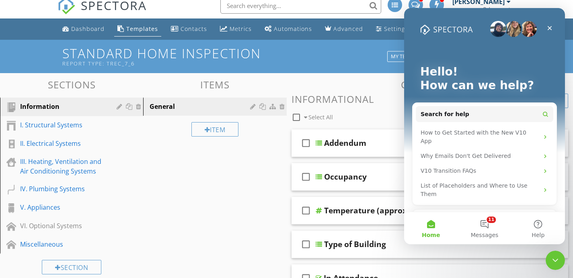
click at [548, 30] on icon "Close" at bounding box center [549, 28] width 4 height 4
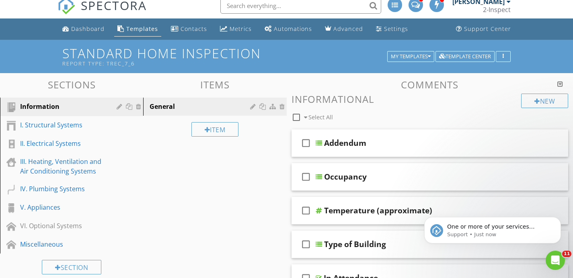
scroll to position [0, 0]
click at [415, 60] on button "My Templates" at bounding box center [410, 56] width 47 height 11
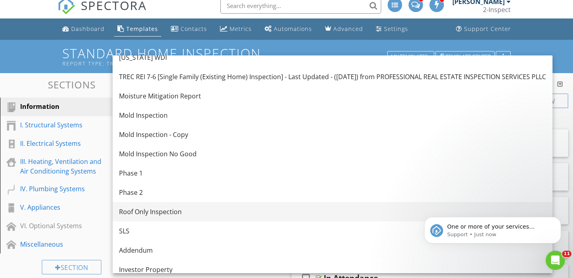
scroll to position [91, 0]
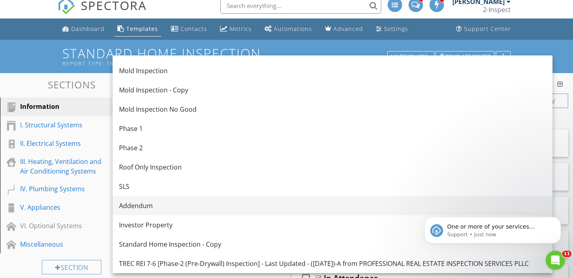
click at [254, 210] on div "Addendum" at bounding box center [332, 206] width 427 height 10
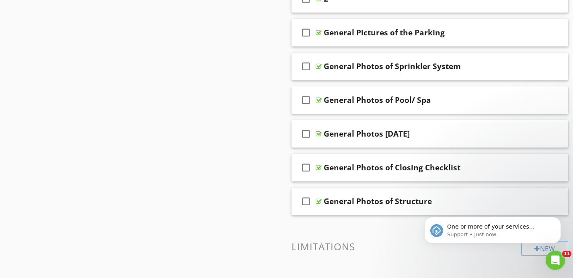
scroll to position [509, 0]
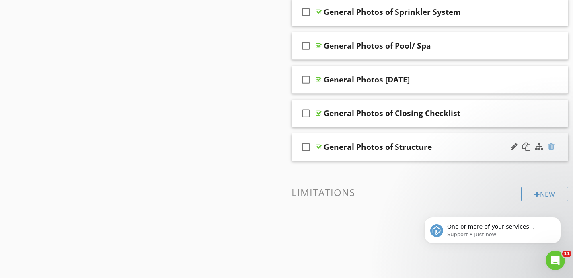
click at [549, 146] on div at bounding box center [551, 147] width 6 height 8
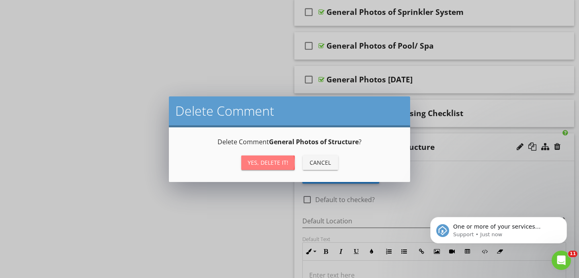
click at [286, 160] on div "Yes, Delete it!" at bounding box center [268, 162] width 41 height 8
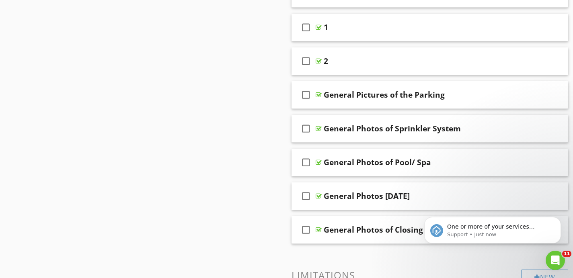
scroll to position [391, 0]
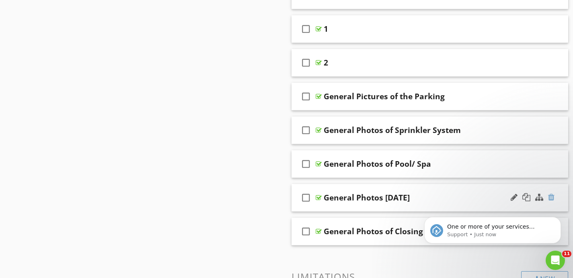
click at [552, 197] on div at bounding box center [551, 197] width 6 height 8
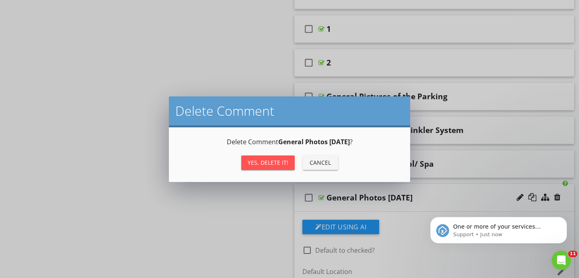
click at [284, 164] on div "Yes, Delete it!" at bounding box center [268, 162] width 41 height 8
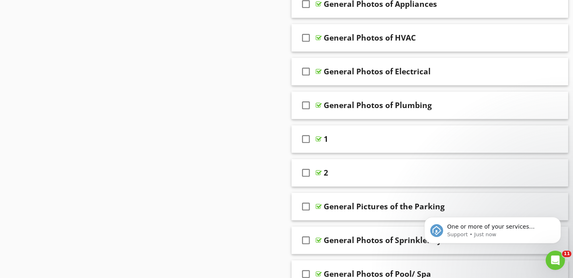
scroll to position [299, 0]
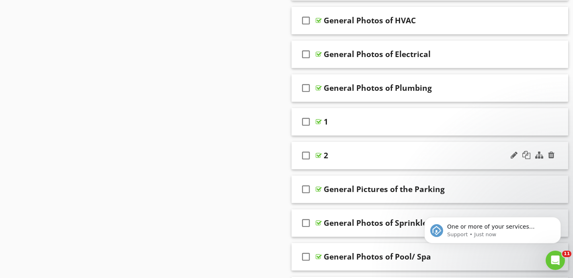
click at [530, 156] on div at bounding box center [532, 155] width 47 height 19
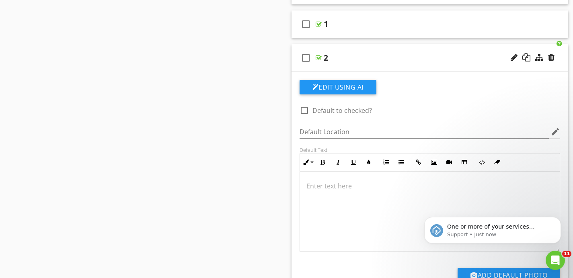
scroll to position [385, 0]
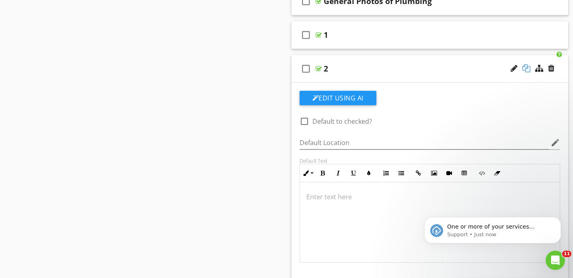
click at [526, 68] on div at bounding box center [526, 68] width 8 height 8
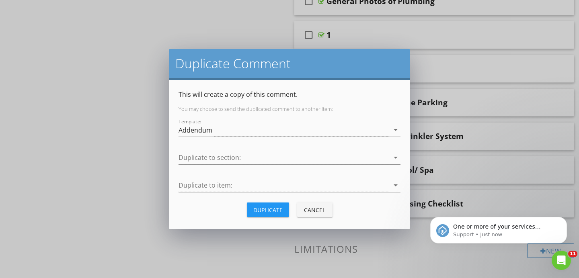
click at [264, 210] on div "Duplicate" at bounding box center [267, 210] width 29 height 8
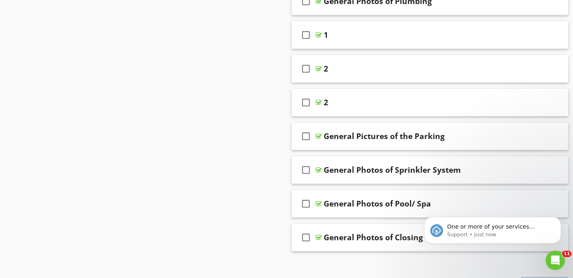
scroll to position [371, 0]
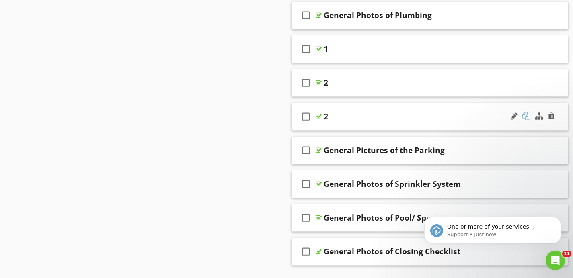
click at [525, 118] on div at bounding box center [526, 116] width 8 height 8
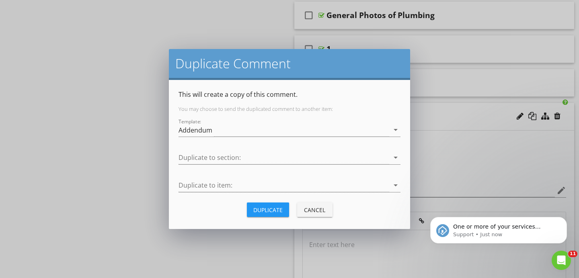
click at [268, 206] on div "Duplicate" at bounding box center [267, 210] width 29 height 8
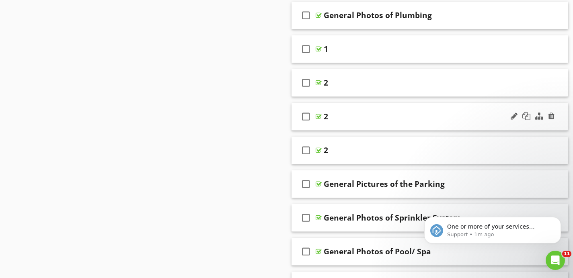
click at [362, 116] on div "2" at bounding box center [420, 117] width 195 height 10
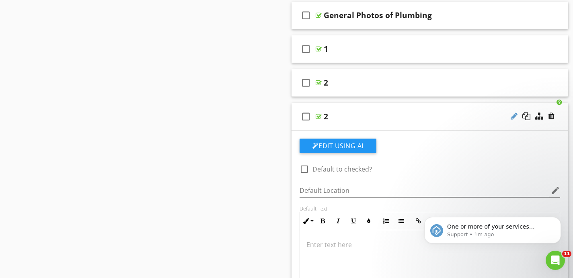
click at [515, 114] on div at bounding box center [513, 116] width 7 height 8
click at [434, 127] on div "check_box_outline_blank 2" at bounding box center [429, 117] width 277 height 28
click at [424, 121] on div "2" at bounding box center [420, 117] width 195 height 10
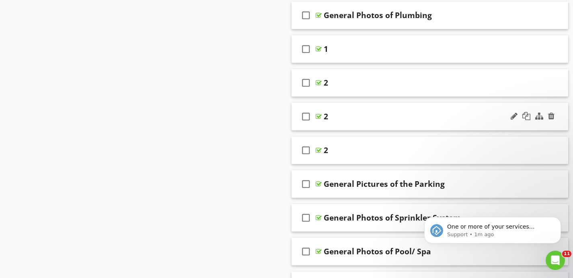
click at [415, 118] on div "2" at bounding box center [420, 117] width 195 height 10
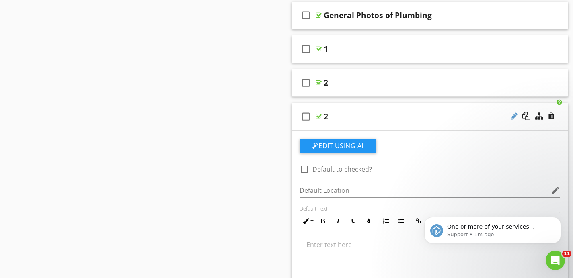
click at [513, 113] on div at bounding box center [513, 116] width 7 height 8
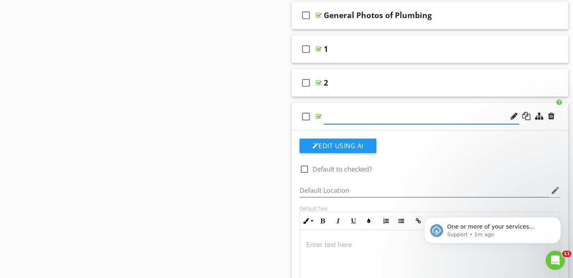
type input "4"
type input "3"
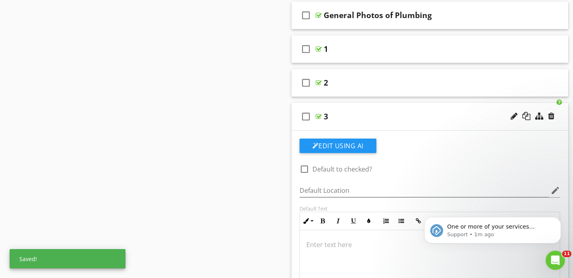
click at [424, 110] on div "check_box_outline_blank 3" at bounding box center [429, 117] width 277 height 28
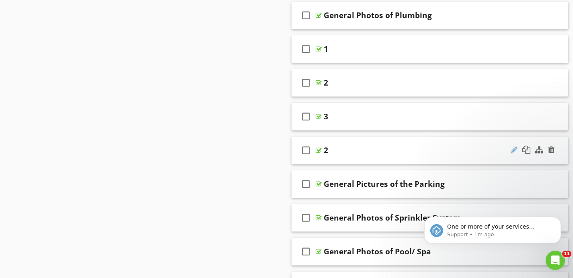
click at [515, 150] on div at bounding box center [513, 150] width 7 height 8
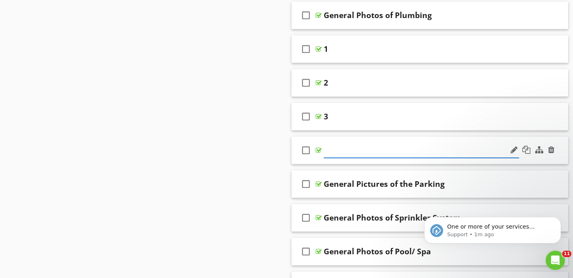
type input "4"
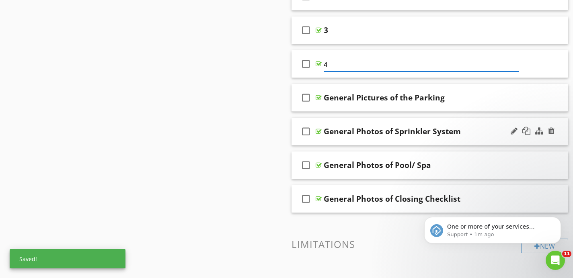
scroll to position [458, 0]
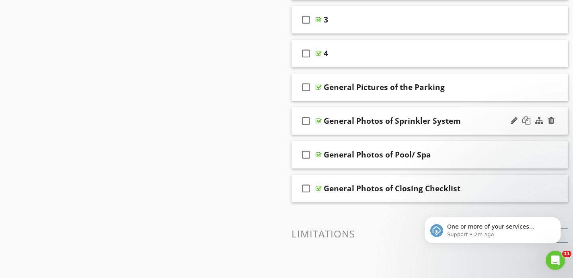
scroll to position [469, 0]
click at [512, 156] on div at bounding box center [513, 154] width 7 height 8
click at [525, 154] on div at bounding box center [526, 154] width 8 height 8
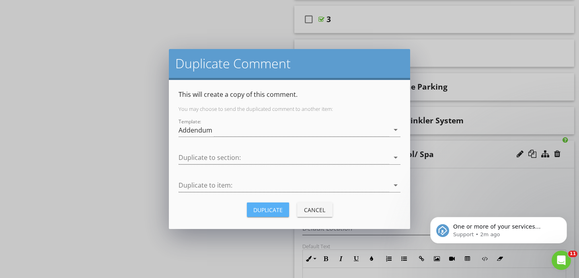
click at [266, 206] on div "Duplicate" at bounding box center [267, 210] width 29 height 8
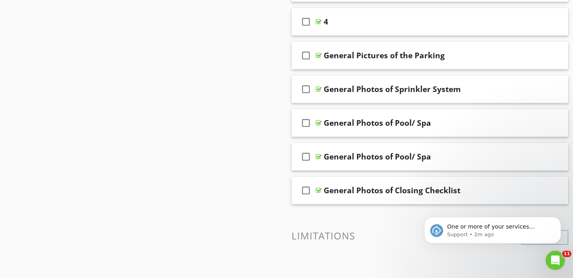
scroll to position [506, 0]
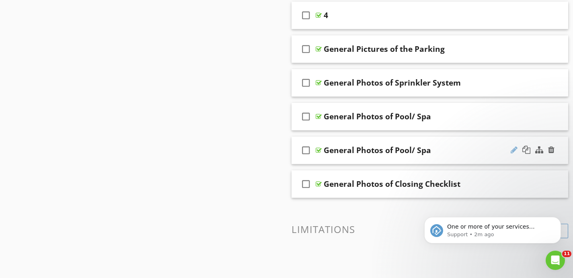
click at [513, 148] on div at bounding box center [513, 150] width 7 height 8
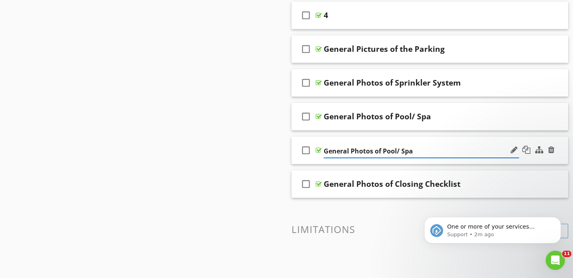
click at [452, 151] on input "General Photos of Pool/ Spa" at bounding box center [420, 151] width 195 height 13
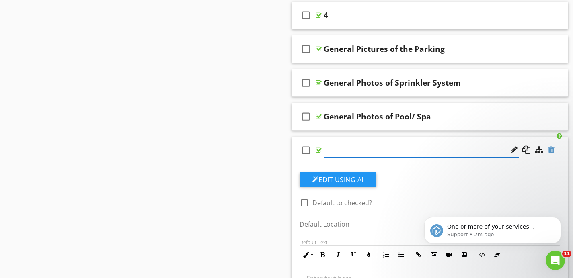
click at [549, 152] on div at bounding box center [551, 150] width 6 height 8
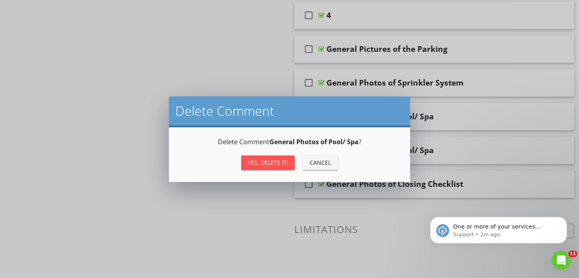
click at [267, 161] on div "Yes, Delete it!" at bounding box center [268, 162] width 41 height 8
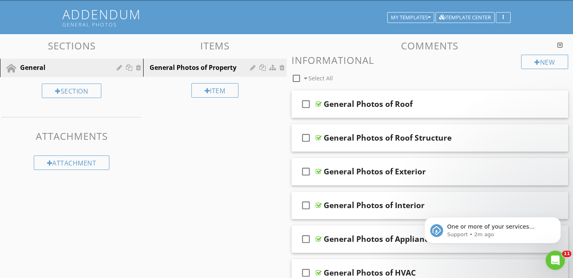
scroll to position [36, 0]
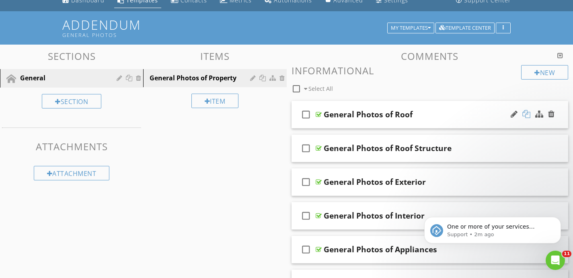
click at [529, 114] on div at bounding box center [526, 114] width 8 height 8
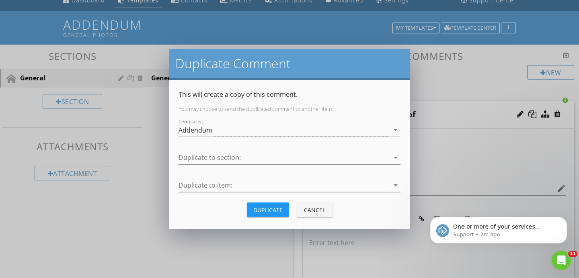
click at [277, 206] on div "Duplicate" at bounding box center [267, 210] width 29 height 8
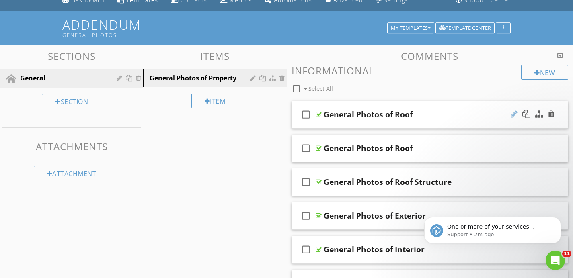
click at [511, 112] on div at bounding box center [513, 114] width 7 height 8
click at [409, 119] on input "General Photos of Roof" at bounding box center [420, 115] width 195 height 13
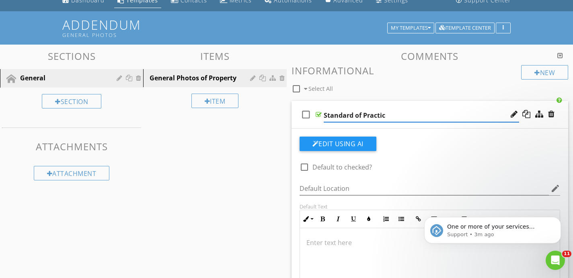
type input "Standard of Practice"
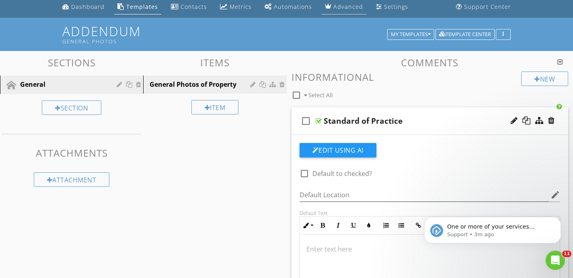
scroll to position [18, 0]
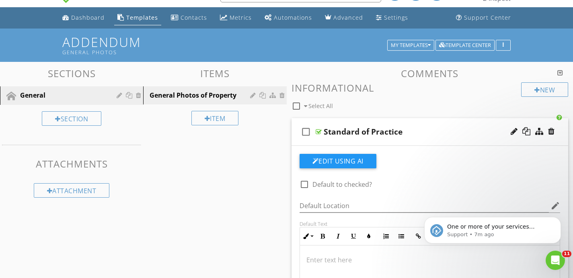
click at [451, 137] on div "check_box_outline_blank Standard of Practice" at bounding box center [429, 132] width 277 height 28
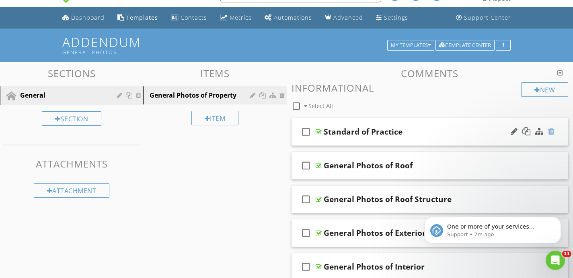
click at [552, 130] on div at bounding box center [551, 131] width 6 height 8
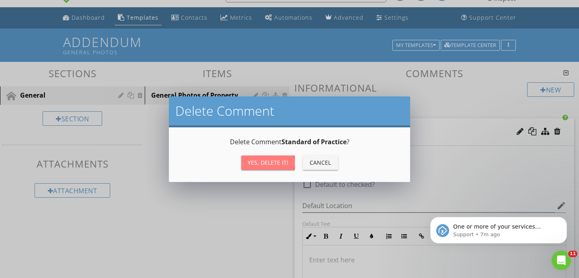
click at [277, 163] on div "Yes, Delete it!" at bounding box center [268, 162] width 41 height 8
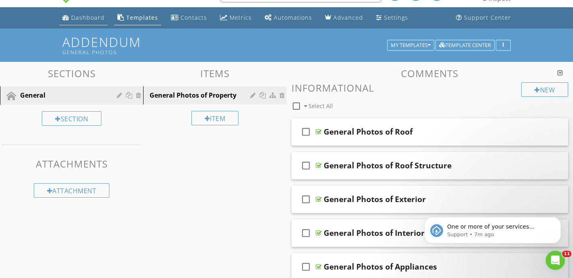
click at [94, 18] on div "Dashboard" at bounding box center [87, 18] width 33 height 8
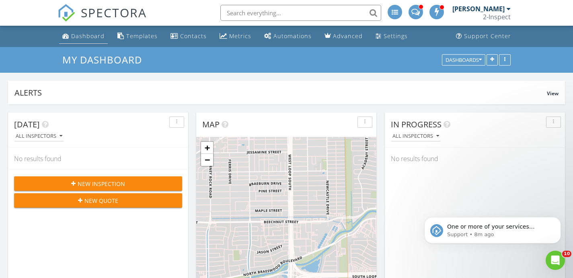
click at [94, 32] on div "Dashboard" at bounding box center [87, 36] width 33 height 8
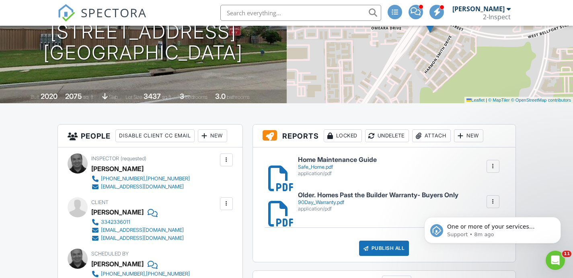
scroll to position [111, 0]
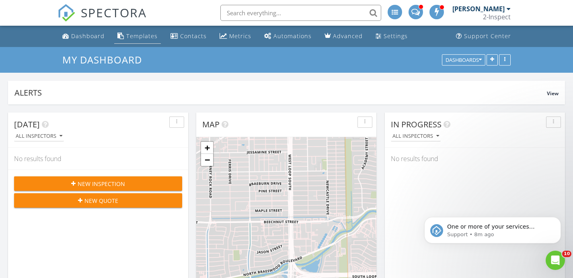
click at [144, 42] on link "Templates" at bounding box center [137, 36] width 47 height 15
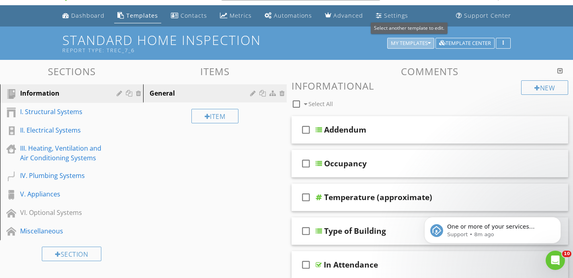
click at [409, 41] on div "My Templates" at bounding box center [411, 44] width 40 height 6
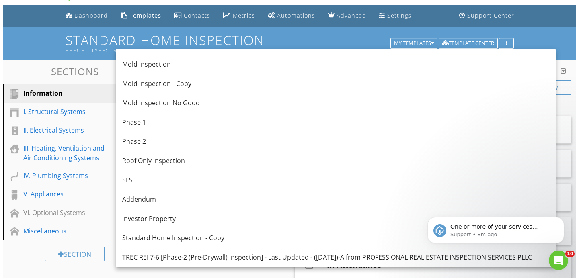
scroll to position [29, 0]
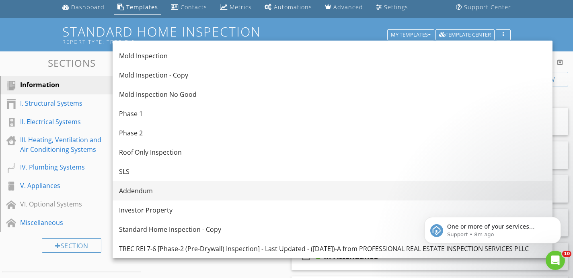
click at [190, 184] on link "Addendum" at bounding box center [333, 190] width 440 height 19
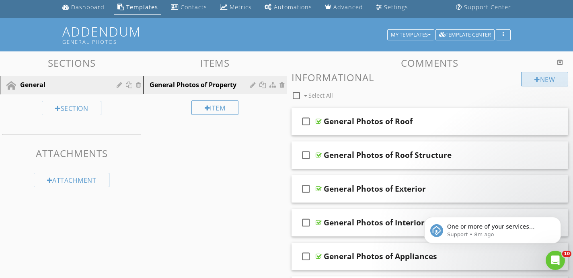
click at [544, 78] on div "New" at bounding box center [544, 79] width 47 height 14
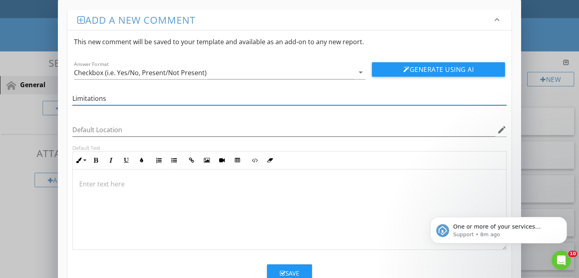
type input "Limitations"
click at [109, 183] on p at bounding box center [289, 184] width 420 height 10
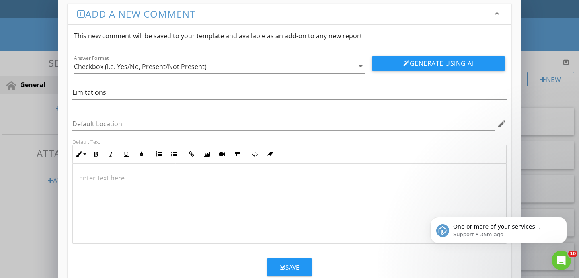
scroll to position [0, 0]
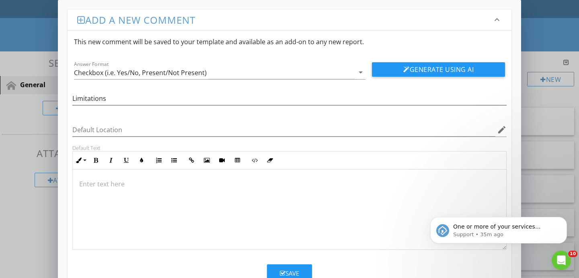
click at [114, 188] on p at bounding box center [289, 184] width 420 height 10
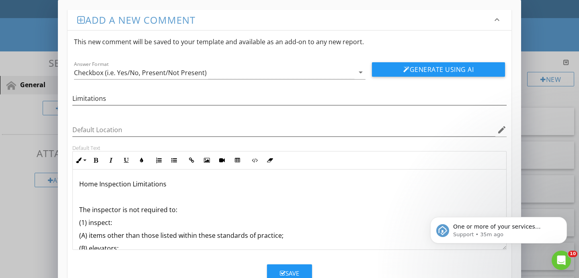
click at [112, 182] on p "Home Inspection Limitations" at bounding box center [289, 184] width 420 height 10
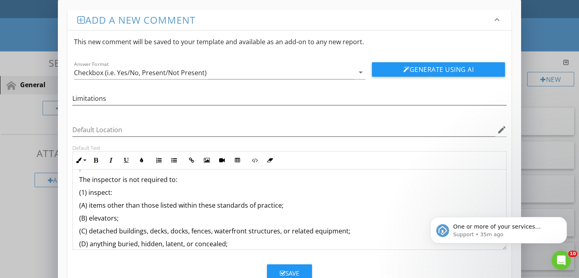
scroll to position [23, 0]
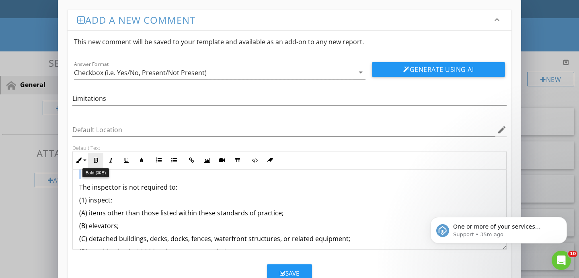
click at [93, 160] on icon "button" at bounding box center [96, 161] width 6 height 6
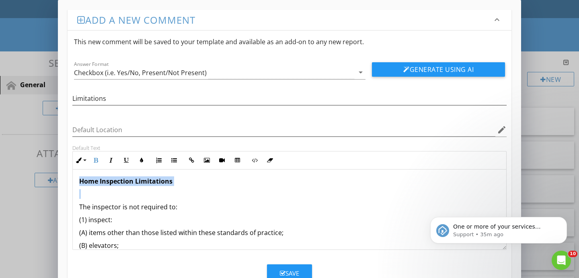
scroll to position [0, 0]
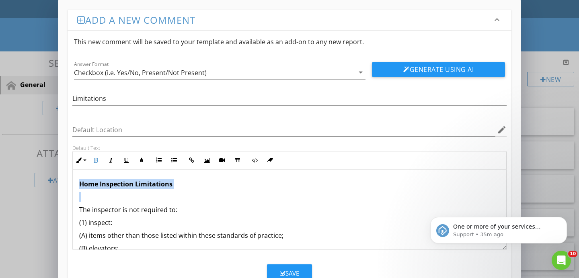
click at [94, 198] on p at bounding box center [289, 197] width 420 height 10
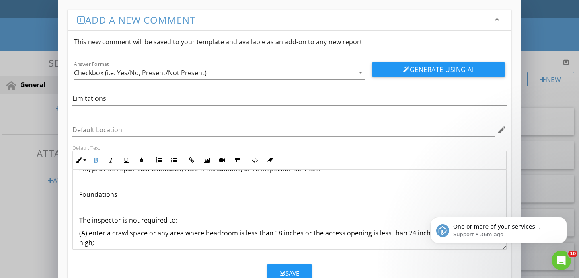
scroll to position [714, 0]
click at [89, 193] on p "Foundations" at bounding box center [289, 194] width 420 height 10
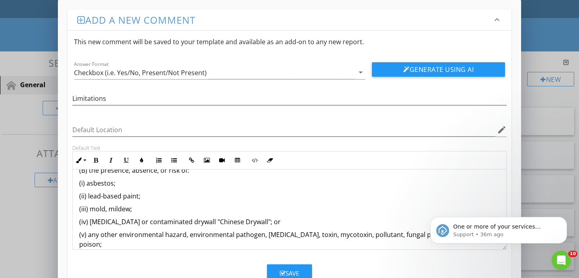
scroll to position [0, 0]
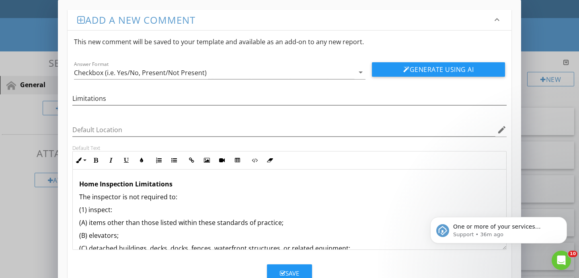
click at [109, 185] on strong "Home Inspection Limitations" at bounding box center [125, 184] width 93 height 9
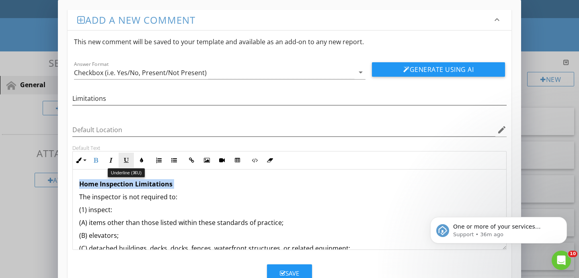
click at [127, 161] on icon "button" at bounding box center [126, 161] width 6 height 6
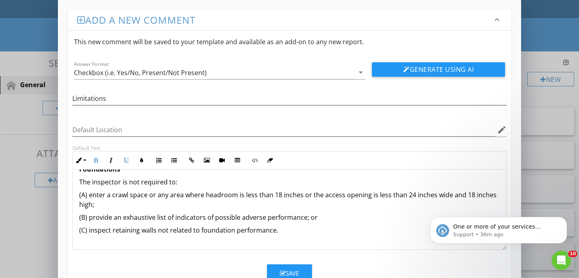
scroll to position [735, 0]
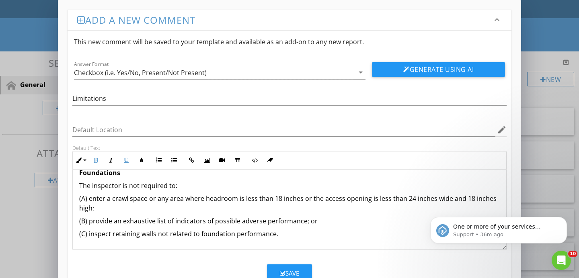
click at [141, 173] on p "Foundations" at bounding box center [289, 173] width 420 height 10
click at [125, 162] on icon "button" at bounding box center [126, 161] width 6 height 6
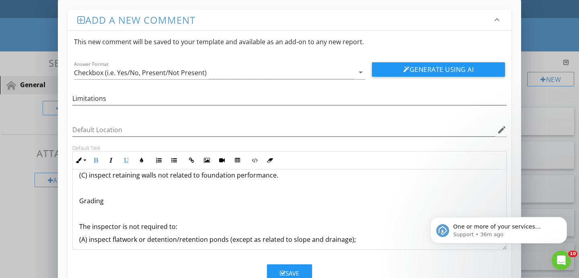
scroll to position [795, 0]
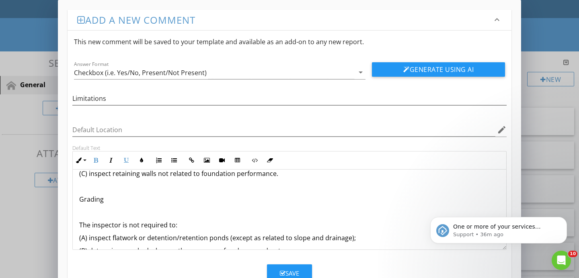
click at [89, 210] on p at bounding box center [289, 212] width 420 height 10
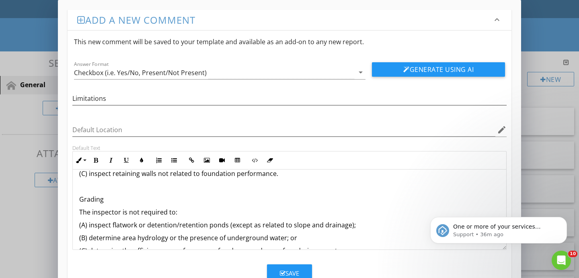
click at [94, 202] on p "Grading" at bounding box center [289, 199] width 420 height 10
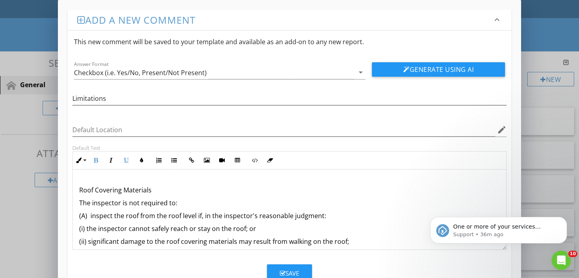
scroll to position [882, 0]
click at [94, 191] on p "Roof Covering Materials" at bounding box center [289, 189] width 420 height 10
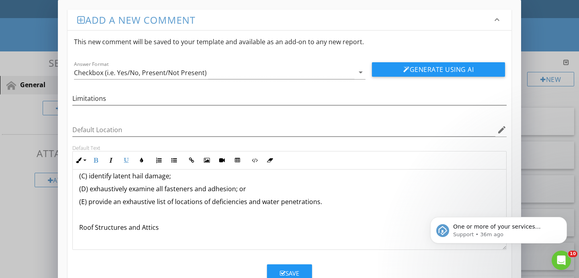
scroll to position [1026, 0]
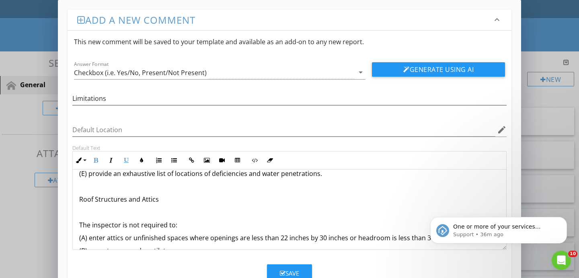
click at [94, 201] on p "Roof Structures and Attics" at bounding box center [289, 199] width 420 height 10
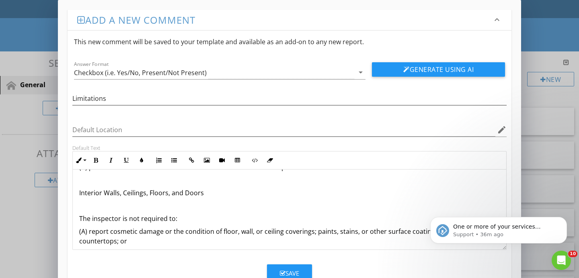
scroll to position [1110, 0]
click at [86, 196] on p "Interior Walls, Ceilings, Floors, and Doors" at bounding box center [289, 193] width 420 height 10
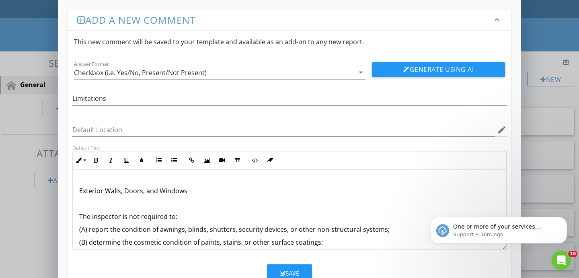
scroll to position [1187, 0]
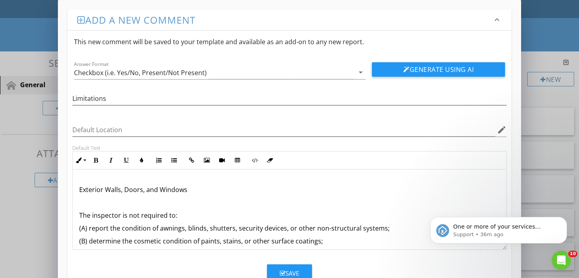
click at [87, 189] on p "Exterior Walls, Doors, and Windows" at bounding box center [289, 190] width 420 height 10
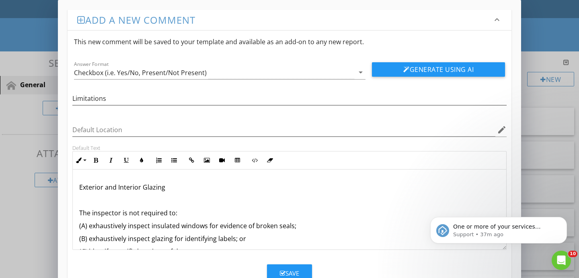
scroll to position [1269, 0]
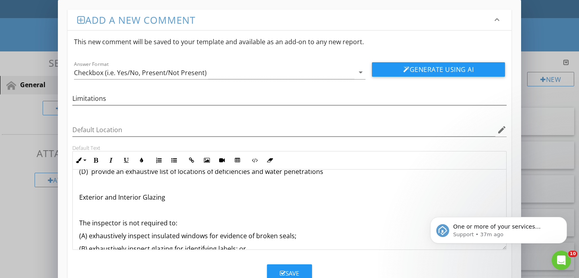
click at [104, 196] on p "Exterior and Interior Glazing" at bounding box center [289, 197] width 420 height 10
click at [98, 189] on p at bounding box center [289, 185] width 420 height 10
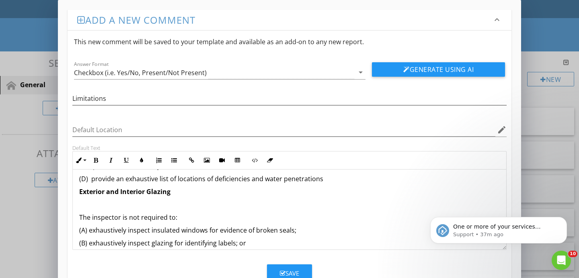
scroll to position [1260, 0]
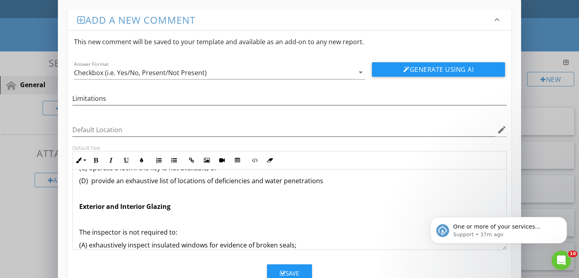
click at [97, 223] on p at bounding box center [289, 220] width 420 height 10
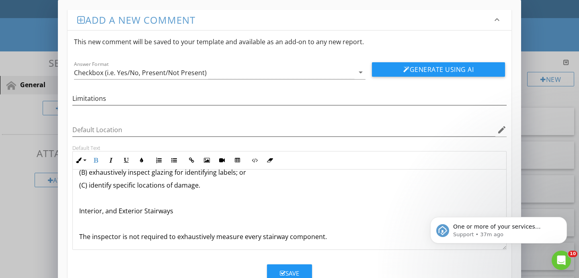
scroll to position [1335, 0]
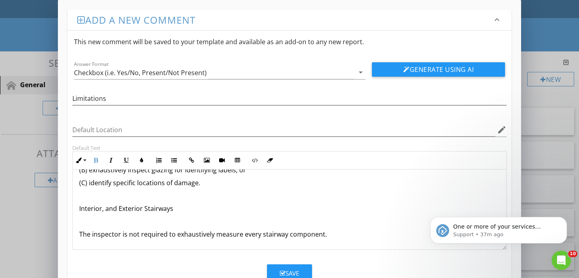
click at [92, 211] on p "Interior, and Exterior Stairways" at bounding box center [289, 209] width 420 height 10
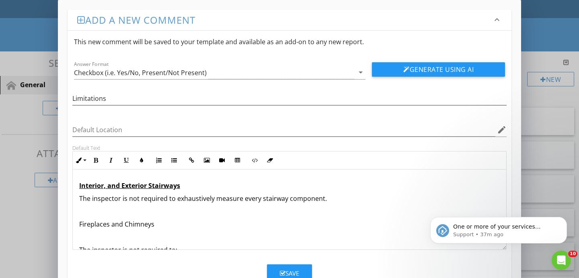
scroll to position [1359, 0]
click at [92, 225] on p "Fireplaces and Chimneys" at bounding box center [289, 224] width 420 height 10
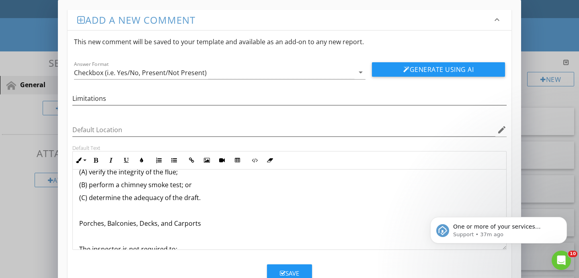
scroll to position [1440, 0]
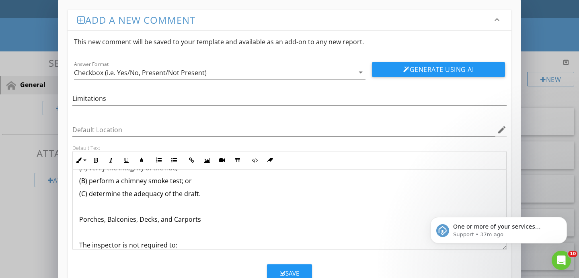
click at [86, 219] on p "Porches, Balconies, Decks, and Carports" at bounding box center [289, 220] width 420 height 10
click at [86, 217] on strong "Porches, Balconies, Decks, and Carports" at bounding box center [143, 219] width 128 height 9
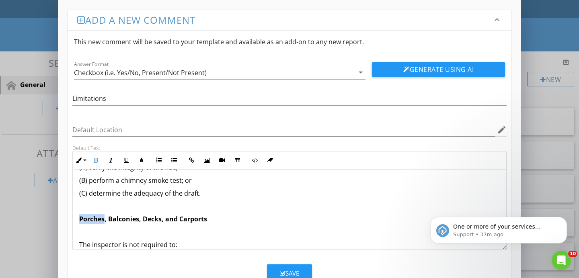
click at [86, 217] on strong "Porches, Balconies, Decks, and Carports" at bounding box center [143, 219] width 128 height 9
click at [86, 217] on u "Porches" at bounding box center [91, 219] width 25 height 9
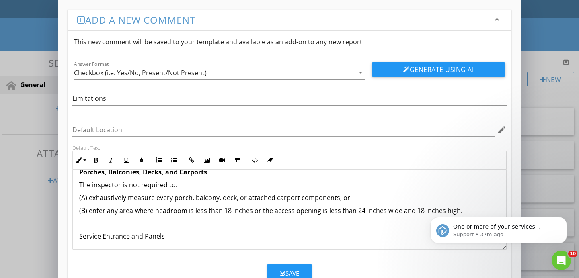
scroll to position [1490, 0]
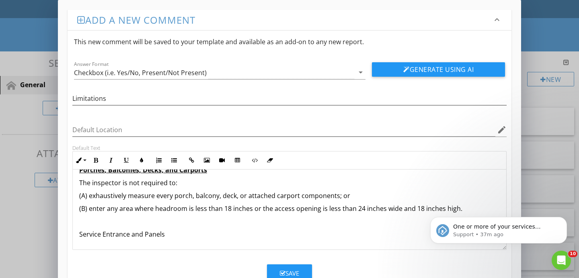
click at [99, 209] on p "(B) enter any area where headroom is less than 18 inches or the access opening …" at bounding box center [289, 209] width 420 height 10
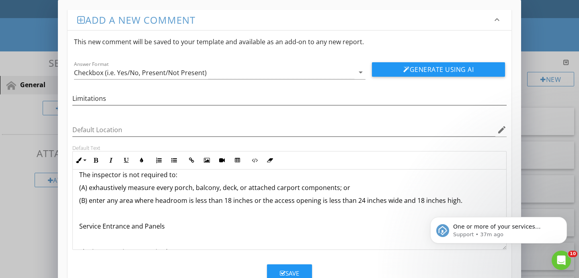
scroll to position [1501, 0]
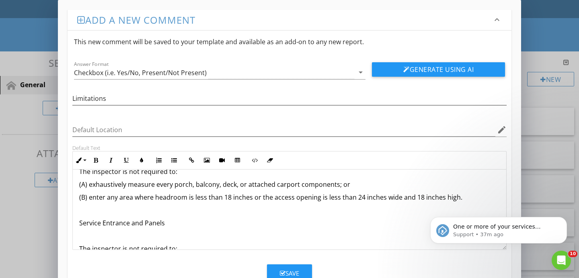
click at [112, 224] on p "Service Entrance and Panels" at bounding box center [289, 223] width 420 height 10
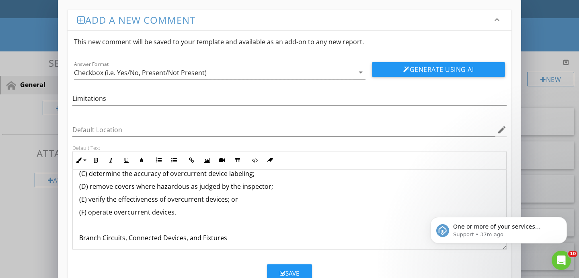
scroll to position [1604, 0]
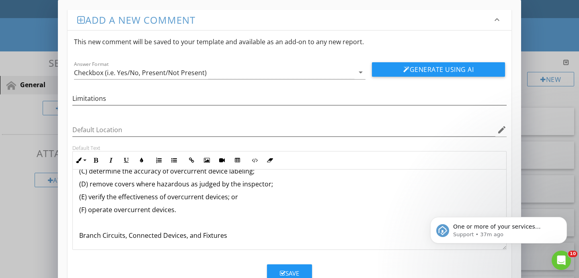
click at [98, 208] on p "(F) operate overcurrent devices." at bounding box center [289, 210] width 420 height 10
click at [124, 234] on p "Branch Circuits, Connected Devices, and Fixtures" at bounding box center [289, 236] width 420 height 10
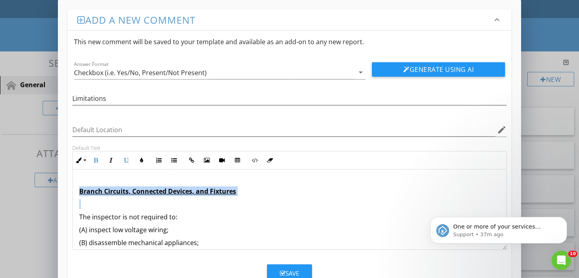
scroll to position [1657, 0]
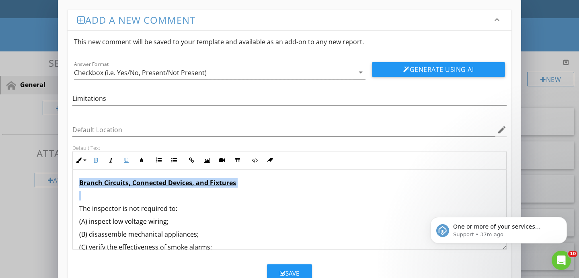
click at [109, 201] on div "Home Inspection Limitations The inspector is not required to: (1) inspect: (A) …" at bounding box center [289, 194] width 433 height 3362
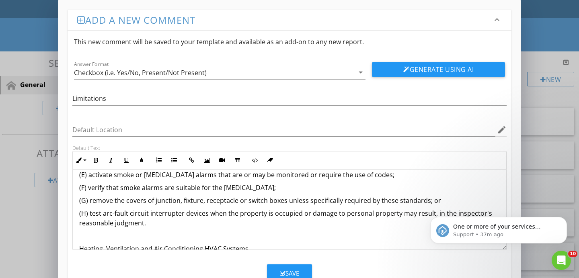
scroll to position [1745, 0]
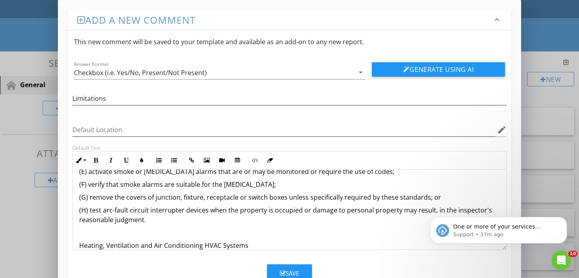
click at [94, 212] on p "(H) test arc-fault circuit interrupter devices when the property is occupied or…" at bounding box center [289, 214] width 420 height 19
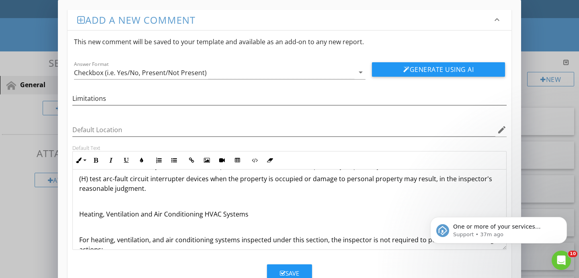
scroll to position [1778, 0]
click at [87, 212] on p "Heating, Ventilation and Air Conditioning HVAC Systems" at bounding box center [289, 213] width 420 height 10
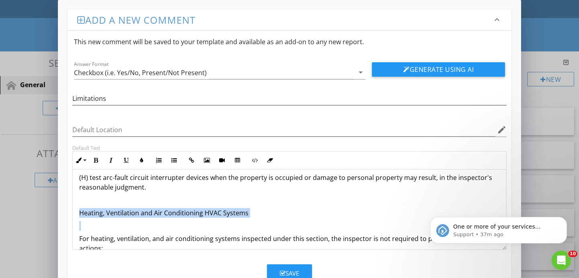
click at [87, 212] on p "Heating, Ventilation and Air Conditioning HVAC Systems" at bounding box center [289, 213] width 420 height 10
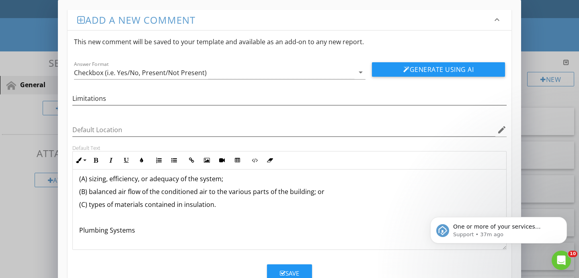
scroll to position [2076, 0]
click at [111, 233] on p "Plumbing Systems" at bounding box center [289, 230] width 420 height 10
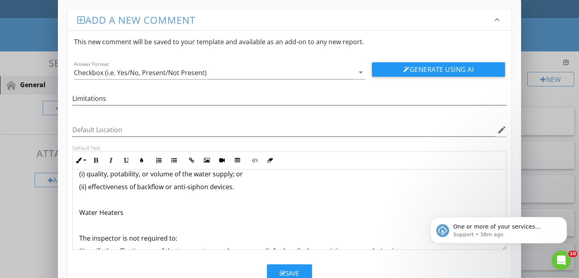
scroll to position [2335, 0]
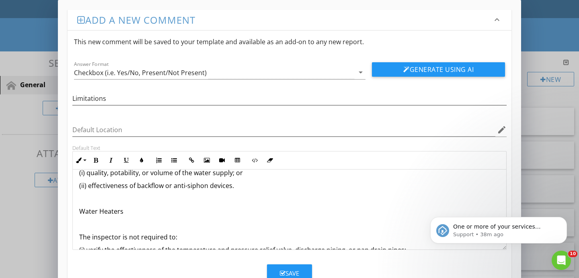
click at [82, 211] on p "Water Heaters" at bounding box center [289, 212] width 420 height 10
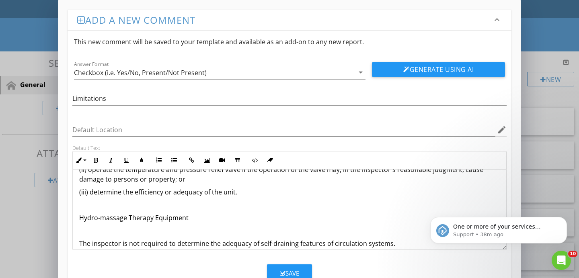
scroll to position [2413, 0]
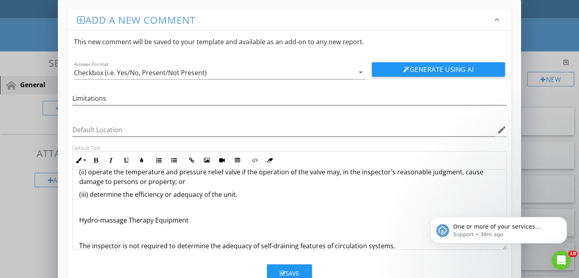
click at [102, 224] on p "Hydro-massage Therapy Equipment" at bounding box center [289, 220] width 420 height 10
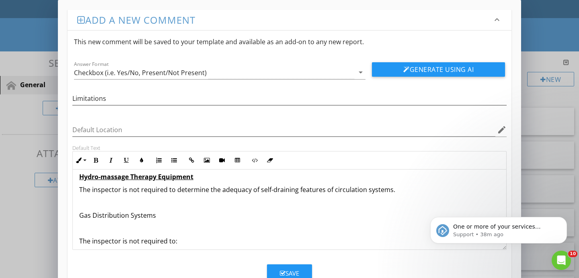
scroll to position [2459, 0]
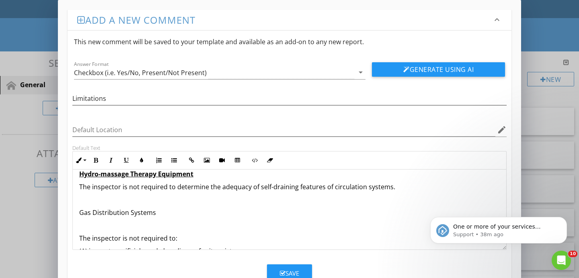
click at [94, 215] on p "Gas Distribution Systems" at bounding box center [289, 213] width 420 height 10
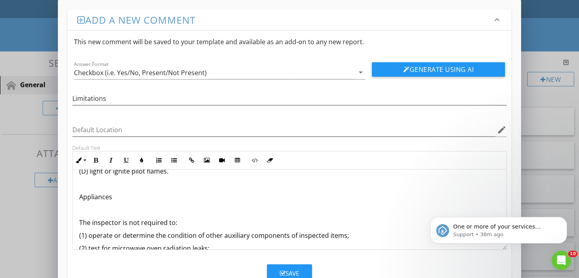
scroll to position [2566, 0]
click at [94, 199] on p "Appliances" at bounding box center [289, 197] width 420 height 10
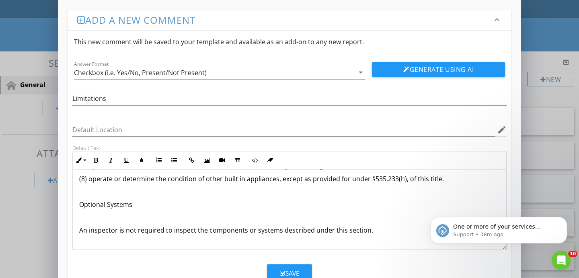
scroll to position [2709, 0]
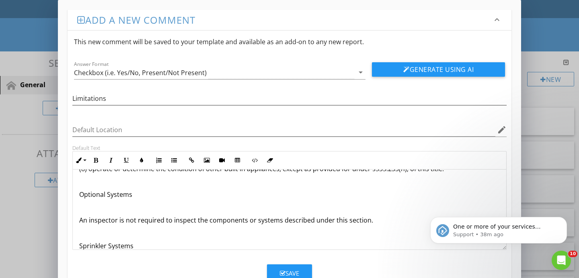
click at [90, 195] on p "Optional Systems" at bounding box center [289, 195] width 420 height 10
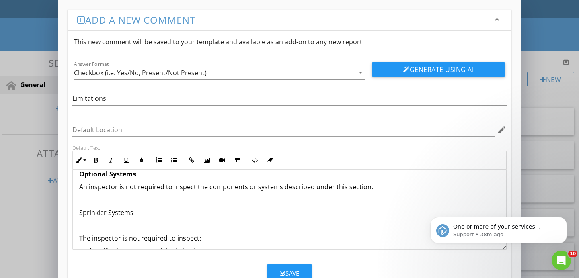
scroll to position [2730, 0]
click at [96, 213] on p "Sprinkler Systems" at bounding box center [289, 212] width 420 height 10
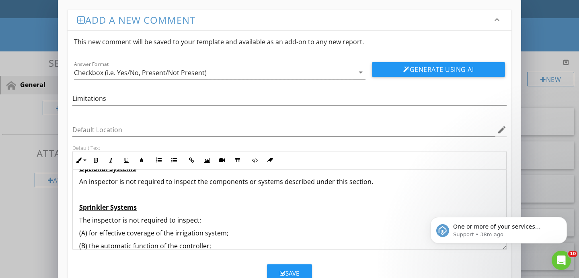
scroll to position [2725, 0]
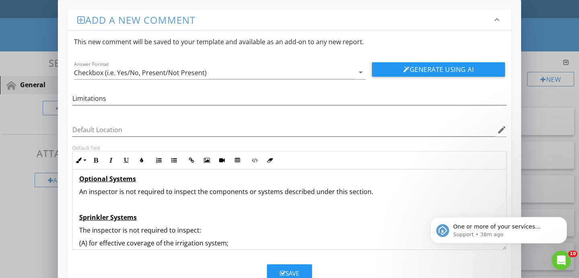
click at [97, 205] on p at bounding box center [289, 205] width 420 height 10
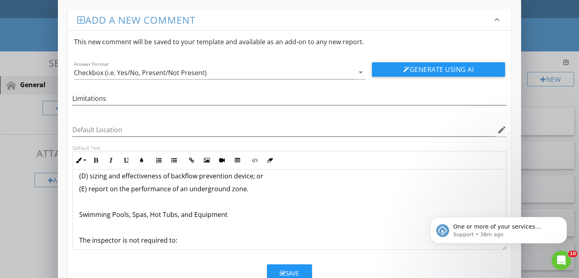
scroll to position [2831, 0]
click at [98, 213] on p "Swimming Pools, Spas, Hot Tubs, and Equipment" at bounding box center [289, 214] width 420 height 10
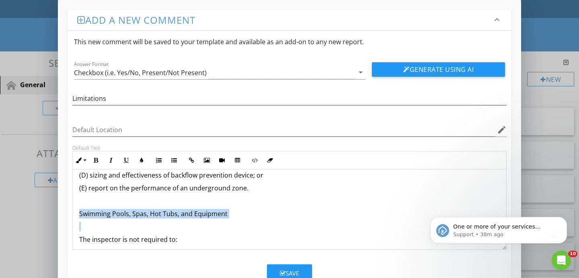
click at [98, 213] on p "Swimming Pools, Spas, Hot Tubs, and Equipment" at bounding box center [289, 214] width 420 height 10
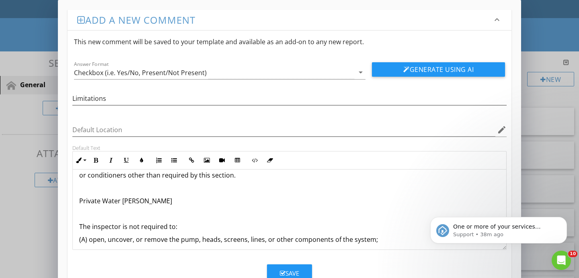
scroll to position [3009, 0]
click at [102, 198] on p "Private Water Wells" at bounding box center [289, 200] width 420 height 10
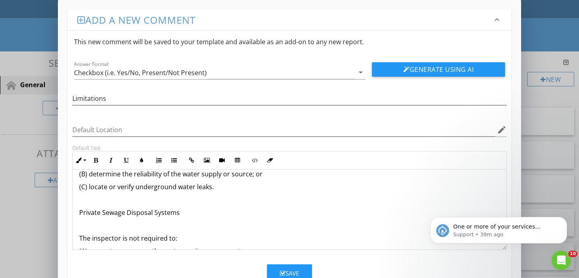
scroll to position [3083, 0]
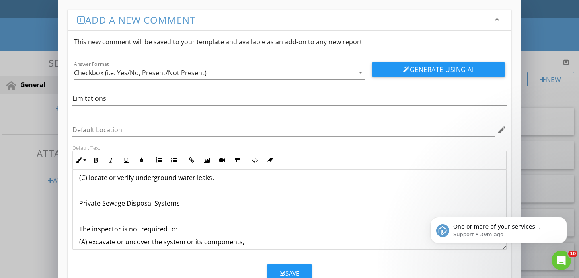
click at [103, 204] on p "Private Sewage Disposal Systems" at bounding box center [289, 203] width 420 height 10
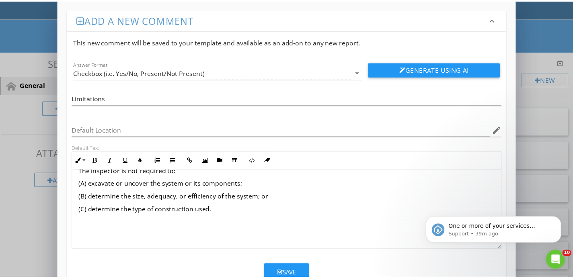
scroll to position [27, 0]
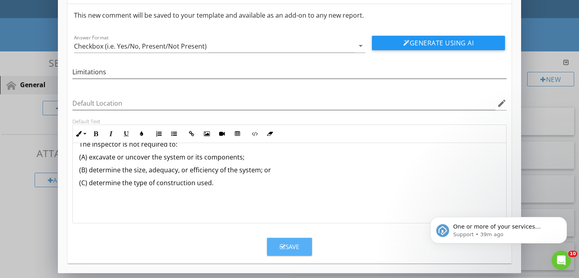
click at [289, 247] on div "Save" at bounding box center [289, 246] width 19 height 9
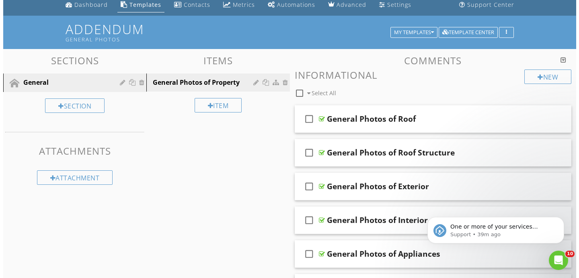
scroll to position [0, 0]
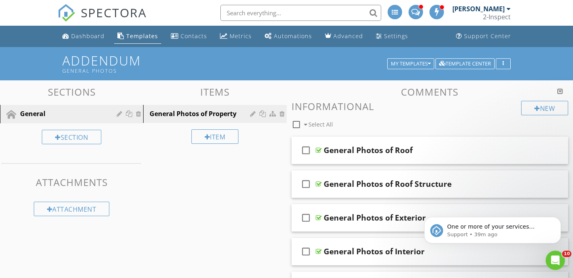
click at [381, 125] on div "check_box_outline_blank Select All" at bounding box center [406, 122] width 230 height 15
click at [383, 109] on h3 "Informational" at bounding box center [429, 106] width 277 height 11
click at [80, 137] on div "Section" at bounding box center [71, 137] width 59 height 14
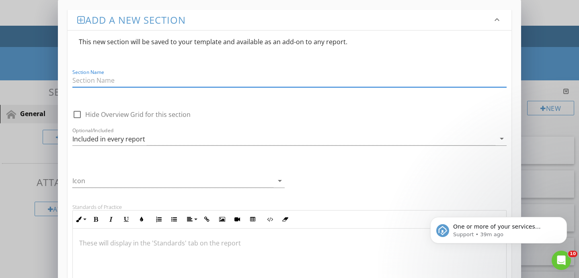
type input "L"
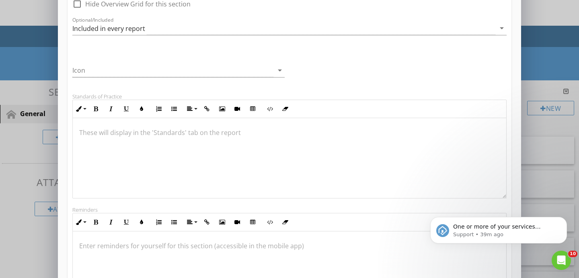
scroll to position [113, 0]
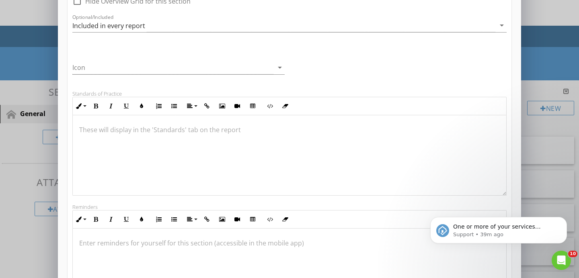
type input "Home Inspection Limitations"
click at [151, 136] on div at bounding box center [289, 155] width 433 height 80
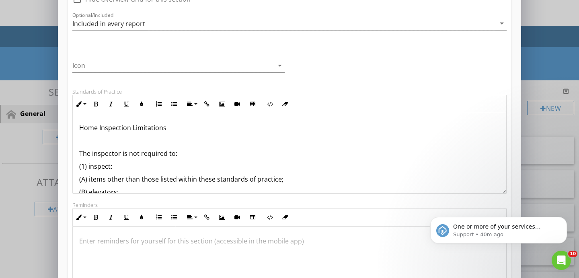
scroll to position [118, 0]
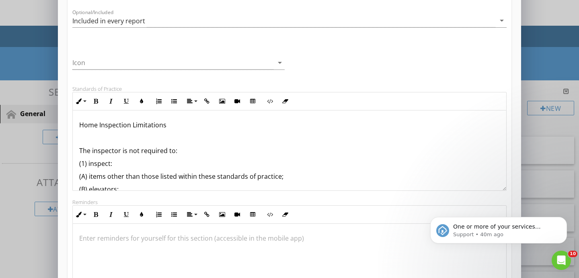
click at [132, 126] on p "Home Inspection Limitations" at bounding box center [289, 125] width 420 height 10
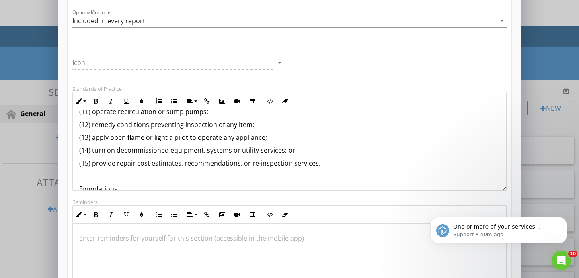
scroll to position [711, 0]
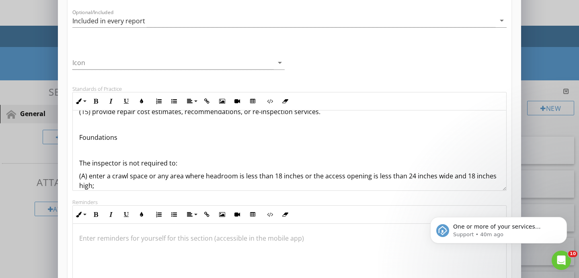
click at [109, 136] on p "Foundations" at bounding box center [289, 138] width 420 height 10
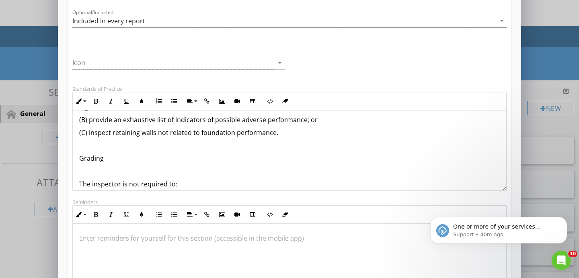
scroll to position [779, 0]
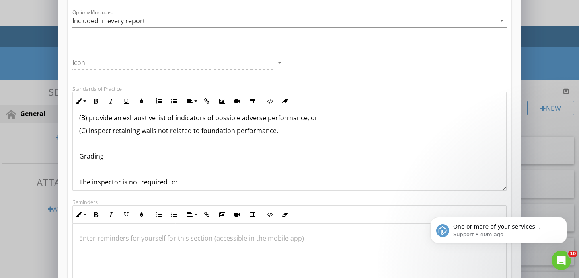
click at [110, 155] on p "Grading" at bounding box center [289, 156] width 420 height 10
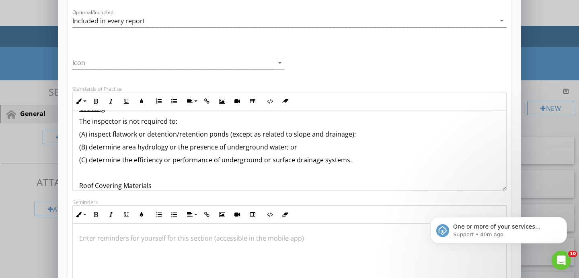
scroll to position [875, 0]
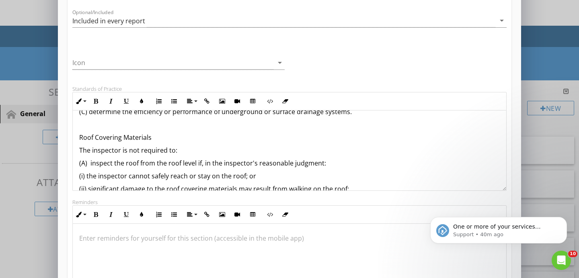
click at [114, 139] on p "Roof Covering Materials" at bounding box center [289, 138] width 420 height 10
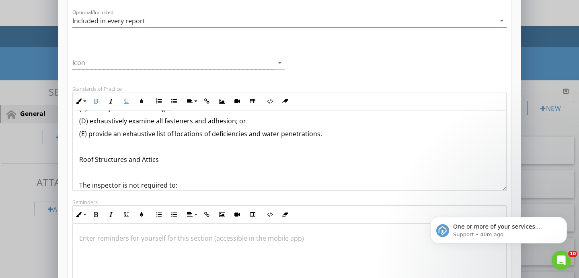
scroll to position [1013, 0]
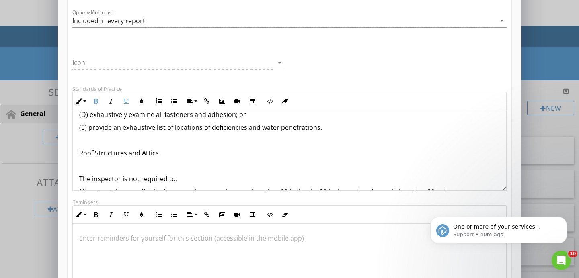
click at [113, 151] on p "Roof Structures and Attics" at bounding box center [289, 153] width 420 height 10
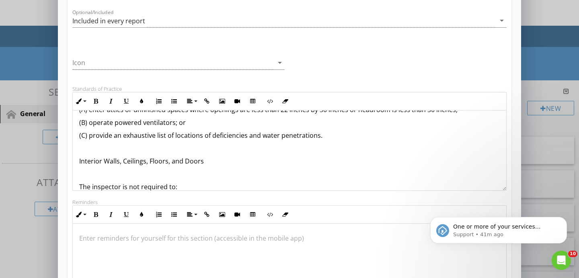
scroll to position [1089, 0]
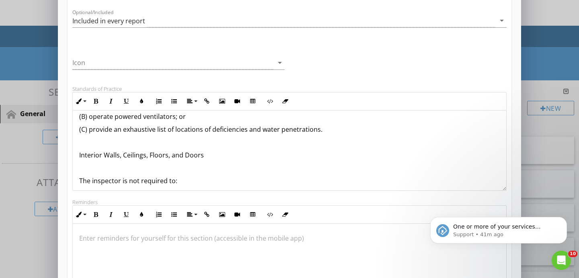
click at [104, 153] on p "Interior Walls, Ceilings, Floors, and Doors" at bounding box center [289, 155] width 420 height 10
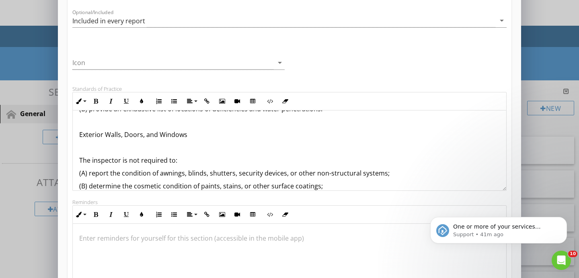
scroll to position [1184, 0]
click at [83, 133] on p "Exterior Walls, Doors, and Windows" at bounding box center [289, 134] width 420 height 10
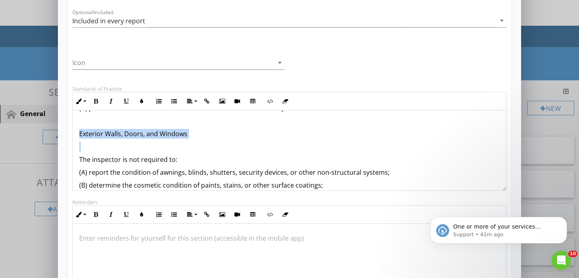
click at [83, 133] on p "Exterior Walls, Doors, and Windows" at bounding box center [289, 134] width 420 height 10
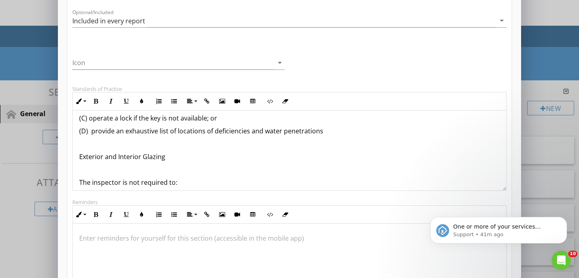
scroll to position [1262, 0]
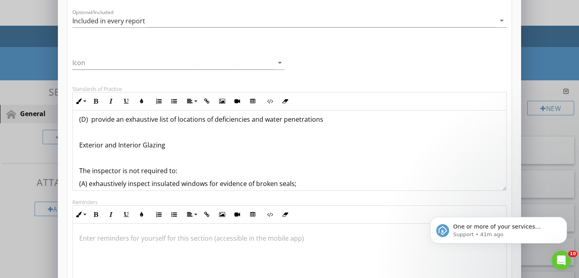
click at [93, 147] on p "Exterior and Interior Glazing" at bounding box center [289, 145] width 420 height 10
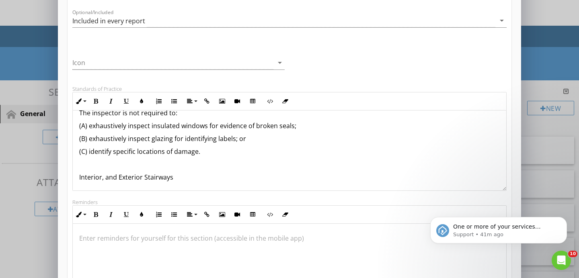
scroll to position [1332, 0]
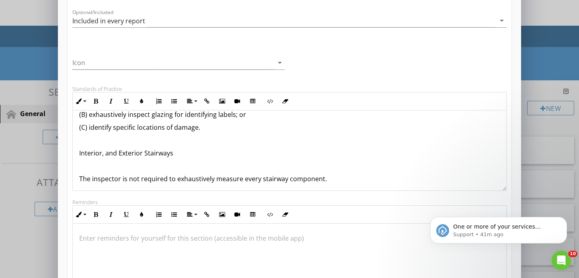
click at [94, 151] on p "Interior, and Exterior Stairways" at bounding box center [289, 153] width 420 height 10
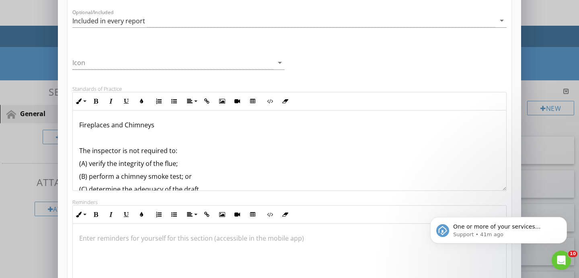
scroll to position [1406, 0]
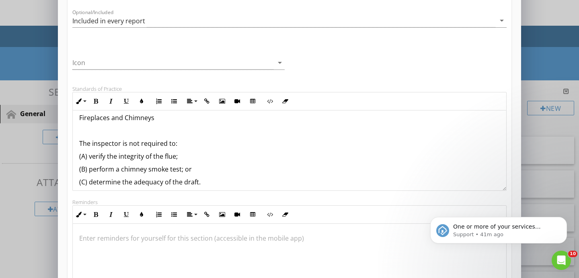
click at [94, 119] on p "Fireplaces and Chimneys" at bounding box center [289, 118] width 420 height 10
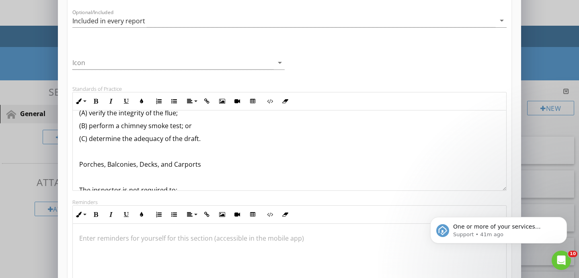
scroll to position [1439, 0]
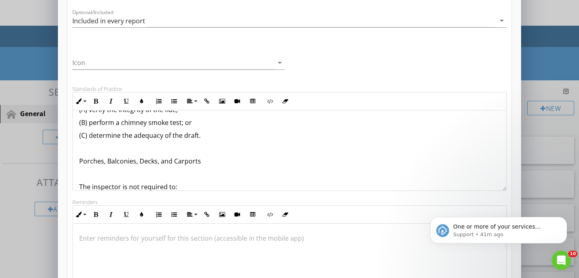
click at [112, 159] on p "Porches, Balconies, Decks, and Carports" at bounding box center [289, 161] width 420 height 10
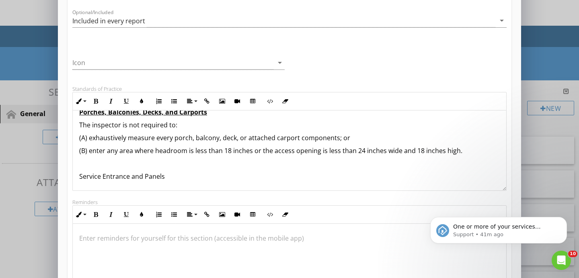
scroll to position [1497, 0]
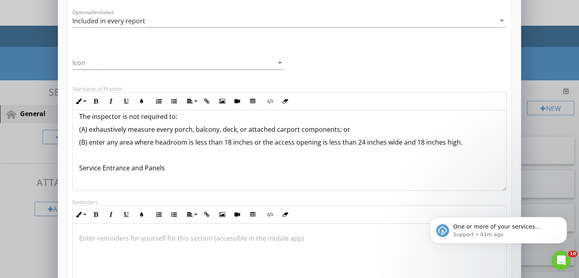
click at [98, 145] on p "(B) enter any area where headroom is less than 18 inches or the access opening …" at bounding box center [289, 142] width 420 height 10
click at [125, 165] on p "Service Entrance and Panels" at bounding box center [289, 168] width 420 height 10
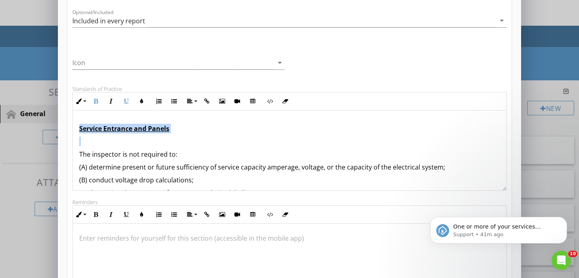
scroll to position [1537, 0]
click at [117, 146] on div "Home Inspection Limitations The inspector is not required to: (1) inspect: (A) …" at bounding box center [289, 261] width 433 height 3375
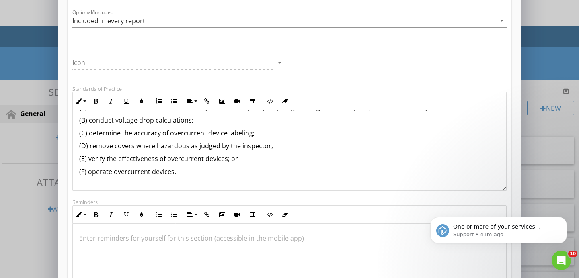
scroll to position [1606, 0]
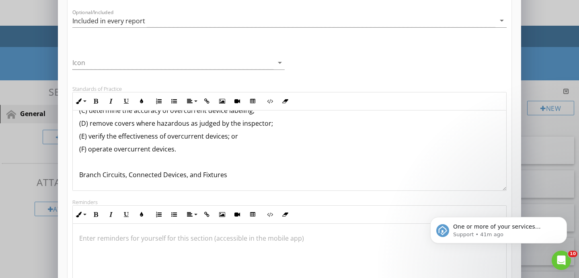
click at [93, 149] on p "(F) operate overcurrent devices." at bounding box center [289, 149] width 420 height 10
click at [131, 164] on p at bounding box center [289, 162] width 420 height 10
click at [130, 173] on p "Branch Circuits, Connected Devices, and Fixtures" at bounding box center [289, 175] width 420 height 10
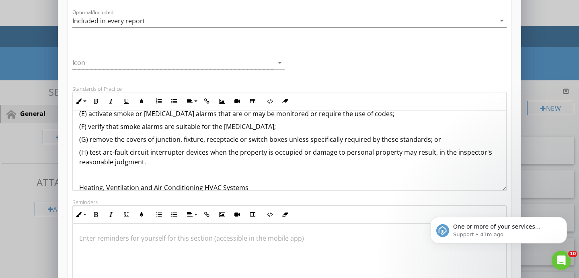
scroll to position [1740, 0]
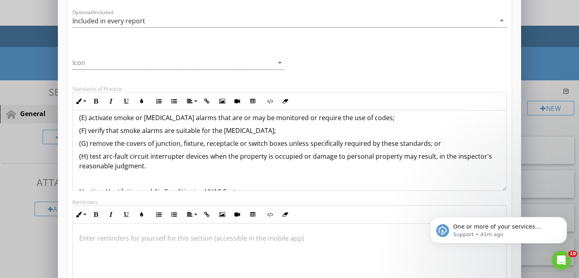
click at [102, 155] on p "(H) test arc-fault circuit interrupter devices when the property is occupied or…" at bounding box center [289, 160] width 420 height 19
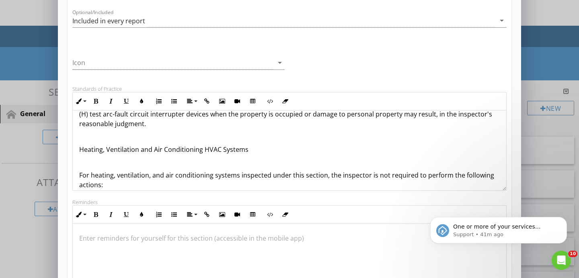
scroll to position [1783, 0]
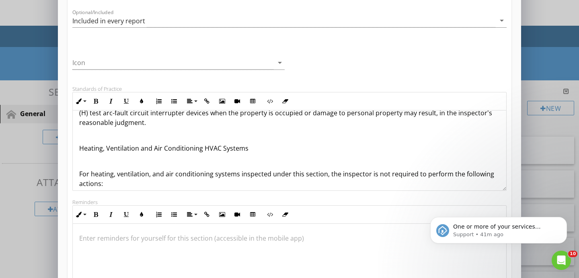
click at [120, 151] on p "Heating, Ventilation and Air Conditioning HVAC Systems" at bounding box center [289, 148] width 420 height 10
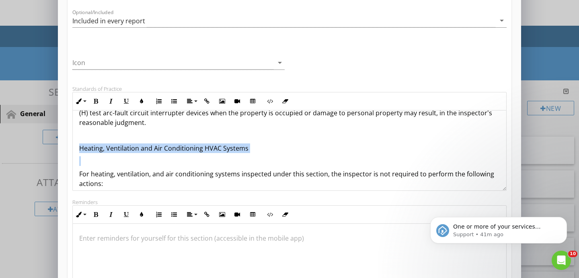
click at [120, 151] on p "Heating, Ventilation and Air Conditioning HVAC Systems" at bounding box center [289, 148] width 420 height 10
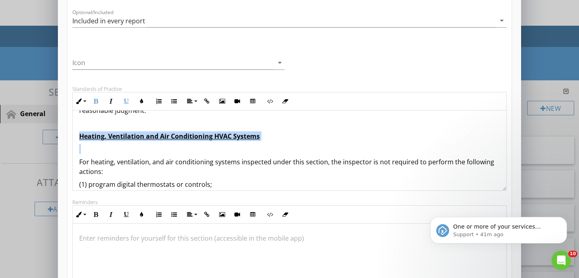
scroll to position [1796, 0]
click at [120, 151] on p at bounding box center [289, 148] width 420 height 10
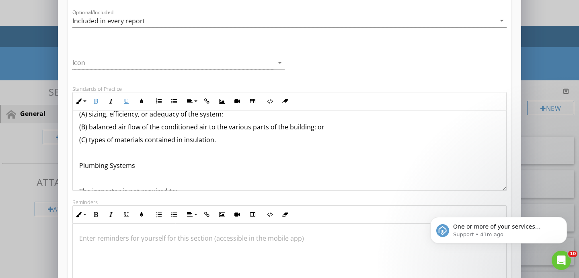
scroll to position [2087, 0]
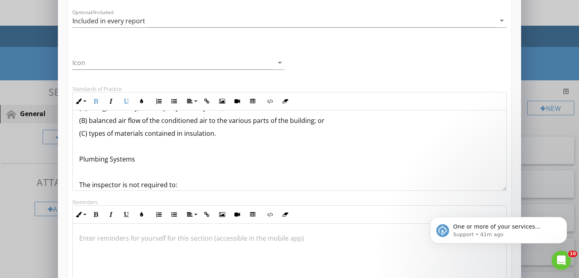
click at [95, 160] on p "Plumbing Systems" at bounding box center [289, 159] width 420 height 10
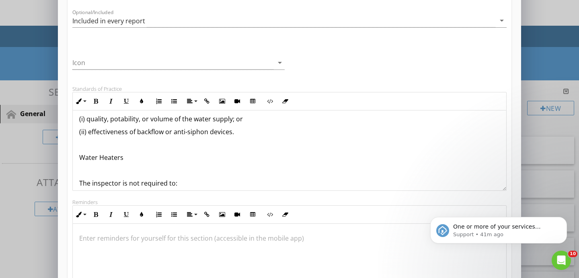
click at [98, 162] on p "Water Heaters" at bounding box center [289, 158] width 420 height 10
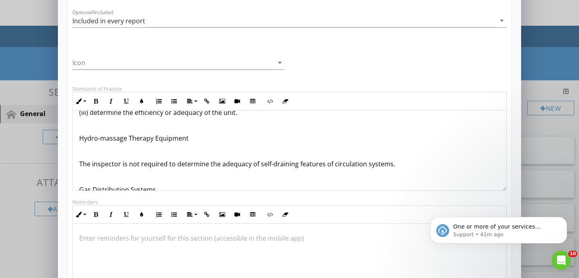
scroll to position [2439, 0]
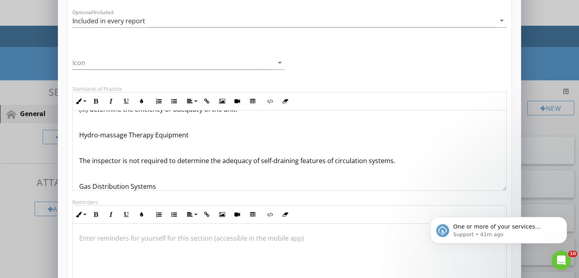
click at [98, 135] on p "Hydro-massage Therapy Equipment" at bounding box center [289, 135] width 420 height 10
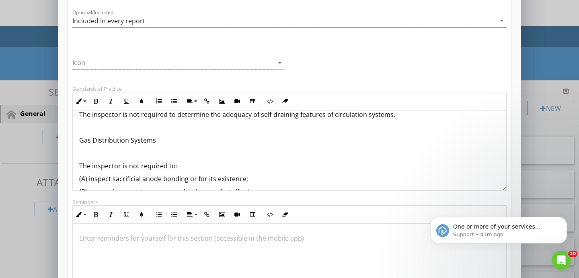
scroll to position [2477, 0]
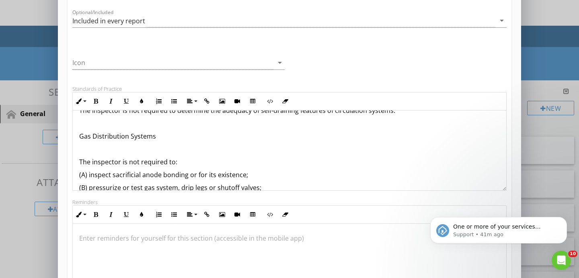
click at [88, 138] on p "Gas Distribution Systems" at bounding box center [289, 136] width 420 height 10
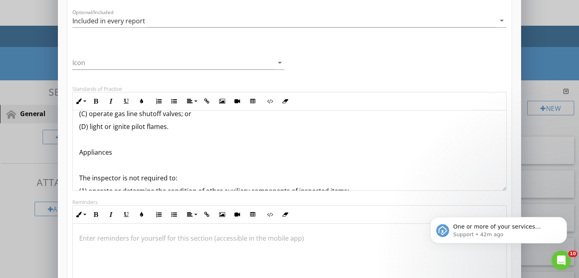
scroll to position [2566, 0]
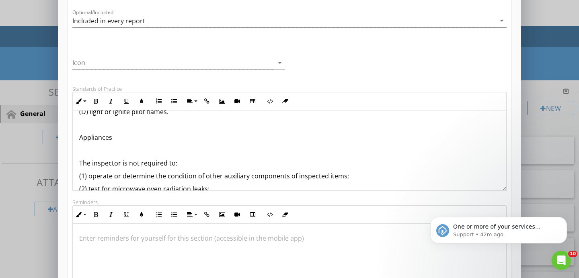
click at [118, 139] on p "Appliances" at bounding box center [289, 138] width 420 height 10
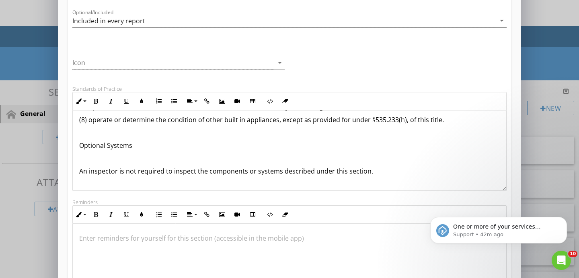
scroll to position [2714, 0]
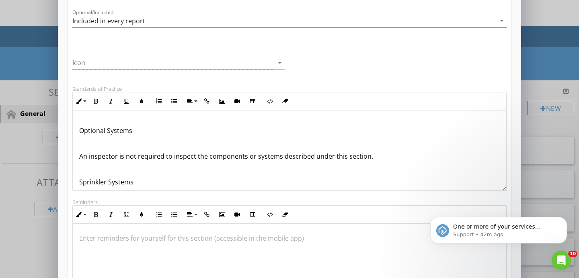
click at [99, 129] on p "Optional Systems" at bounding box center [289, 131] width 420 height 10
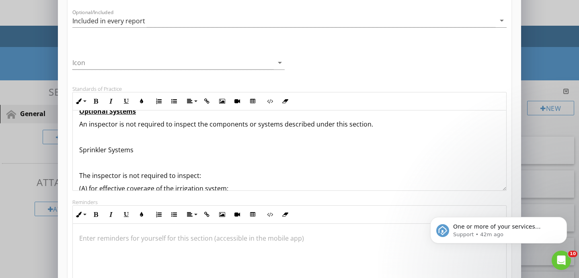
scroll to position [2734, 0]
click at [96, 148] on p "Sprinkler Systems" at bounding box center [289, 149] width 420 height 10
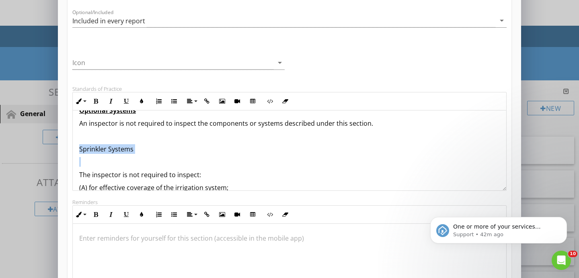
click at [96, 148] on p "Sprinkler Systems" at bounding box center [289, 149] width 420 height 10
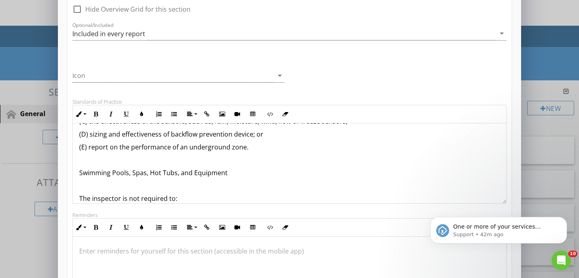
scroll to position [2828, 0]
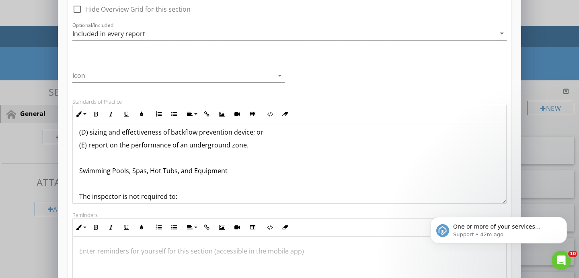
click at [148, 170] on p "Swimming Pools, Spas, Hot Tubs, and Equipment" at bounding box center [289, 171] width 420 height 10
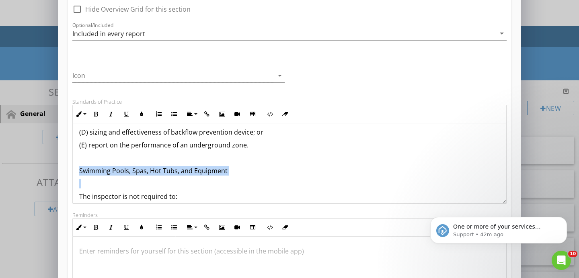
click at [148, 170] on p "Swimming Pools, Spas, Hot Tubs, and Equipment" at bounding box center [289, 171] width 420 height 10
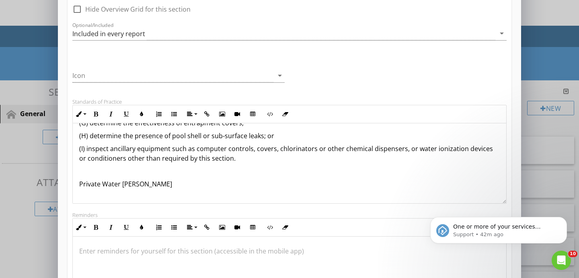
scroll to position [2982, 0]
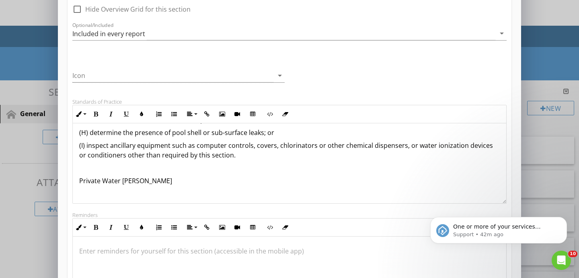
click at [137, 182] on p "Private Water Wells" at bounding box center [289, 181] width 420 height 10
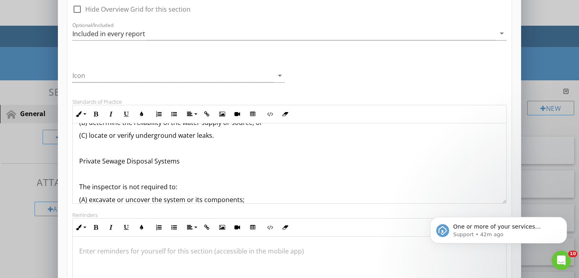
scroll to position [3087, 0]
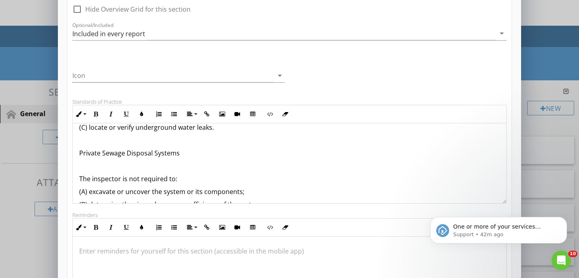
click at [121, 154] on p "Private Sewage Disposal Systems" at bounding box center [289, 153] width 420 height 10
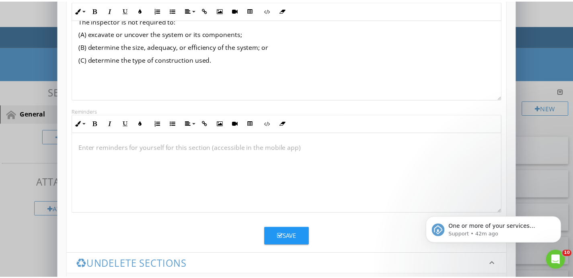
scroll to position [273, 0]
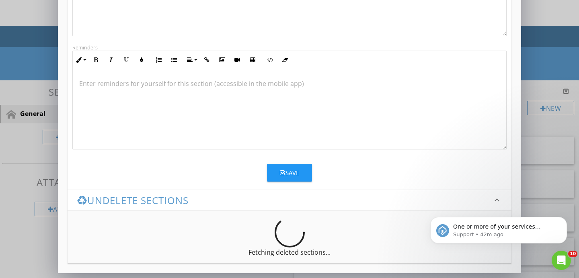
click at [293, 174] on div "Save" at bounding box center [289, 172] width 19 height 9
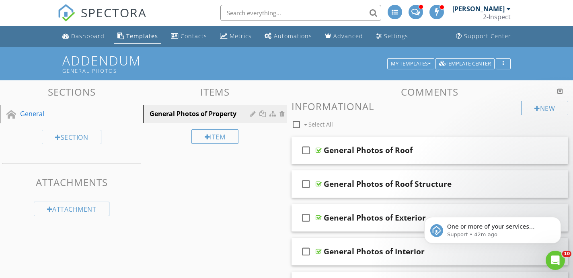
scroll to position [186, 0]
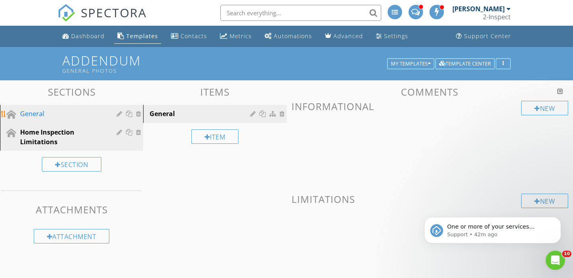
click at [81, 110] on div "General" at bounding box center [62, 114] width 85 height 10
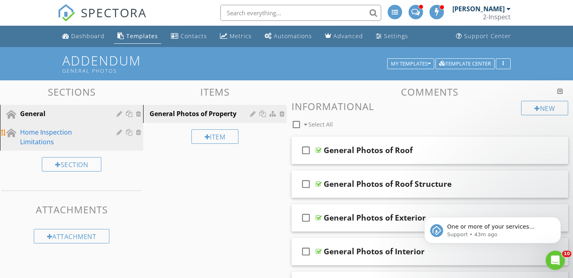
click at [86, 141] on div "Home Inspection Limitations" at bounding box center [62, 136] width 85 height 19
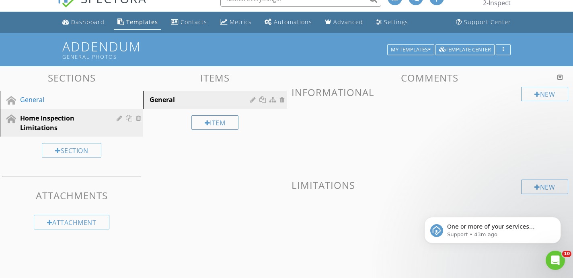
scroll to position [0, 0]
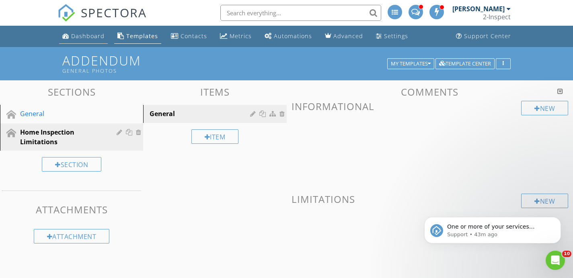
click at [82, 32] on div "Dashboard" at bounding box center [87, 36] width 33 height 8
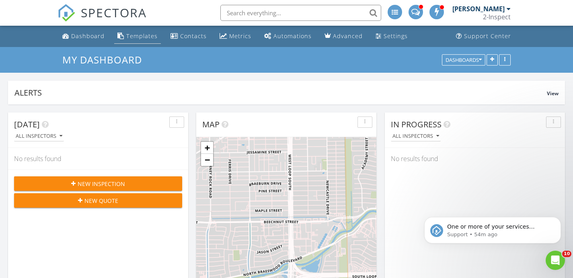
click at [129, 35] on div "Templates" at bounding box center [141, 36] width 31 height 8
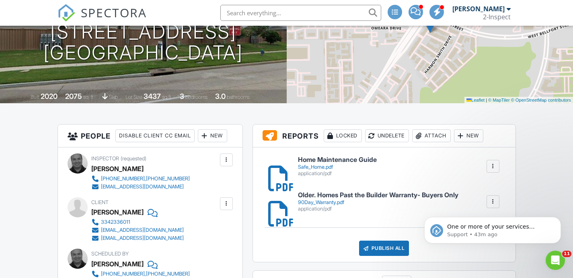
click at [483, 136] on div "New" at bounding box center [468, 135] width 29 height 13
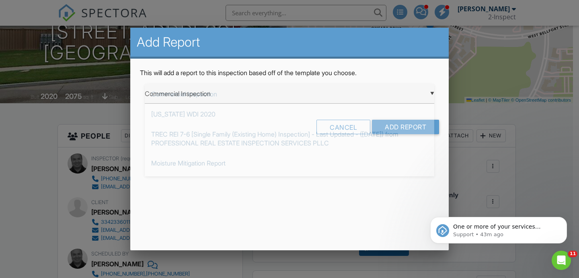
click at [267, 93] on div "▼ Commercial Inspection Commercial Inspection [US_STATE] WDI 2020 TREC REI 7-6 …" at bounding box center [289, 94] width 289 height 20
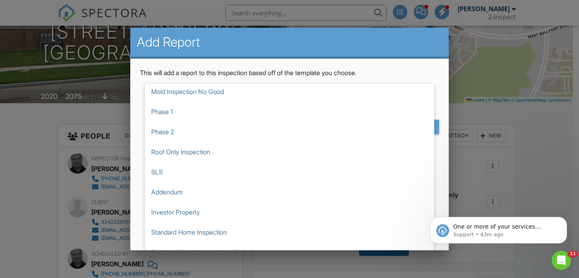
scroll to position [145, 0]
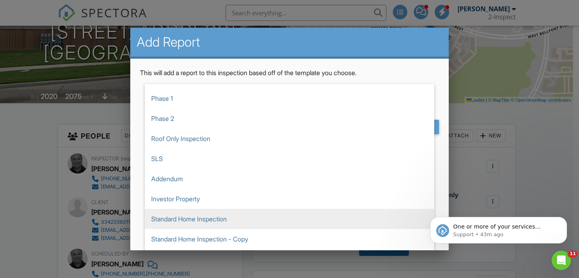
click at [224, 219] on span "Standard Home Inspection" at bounding box center [289, 219] width 289 height 20
type input "Standard Home Inspection"
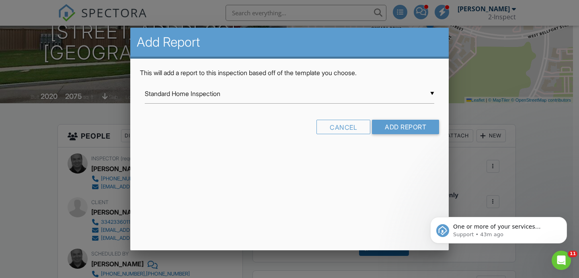
scroll to position [0, 0]
click at [384, 125] on input "Add Report" at bounding box center [405, 127] width 67 height 14
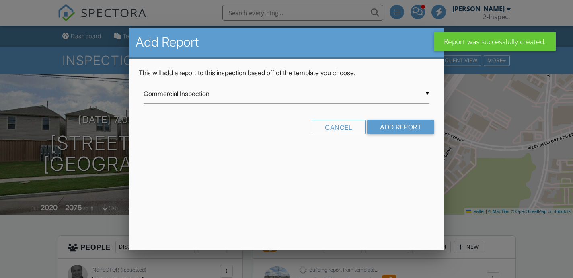
click at [334, 91] on input "Commercial Inspection" at bounding box center [286, 94] width 286 height 20
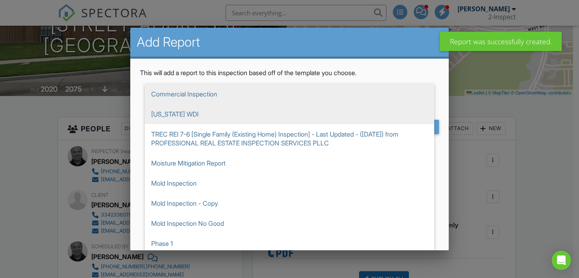
click at [305, 120] on span "[US_STATE] WDI" at bounding box center [289, 114] width 289 height 20
type input "[US_STATE] WDI"
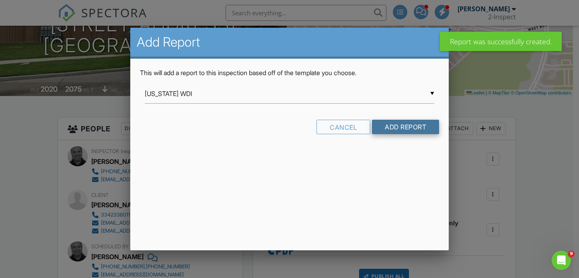
click at [413, 129] on input "Add Report" at bounding box center [405, 127] width 67 height 14
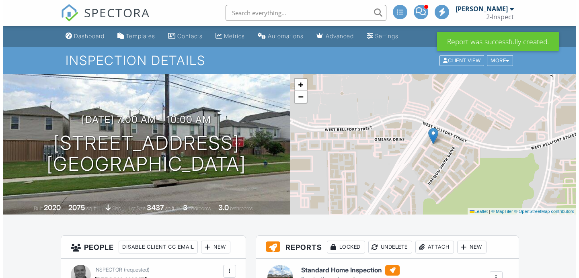
scroll to position [126, 0]
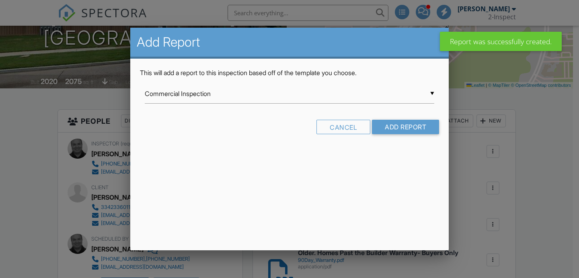
click at [279, 89] on input "Commercial Inspection" at bounding box center [289, 94] width 289 height 20
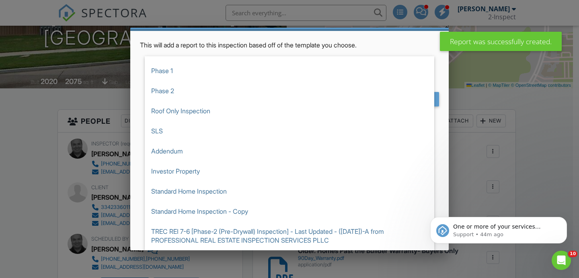
scroll to position [0, 0]
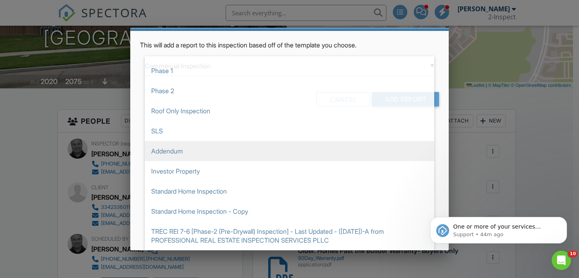
click at [225, 160] on span "Addendum" at bounding box center [289, 151] width 289 height 20
type input "Addendum"
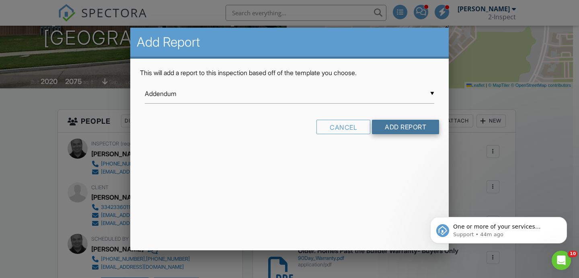
click at [391, 127] on input "Add Report" at bounding box center [405, 127] width 67 height 14
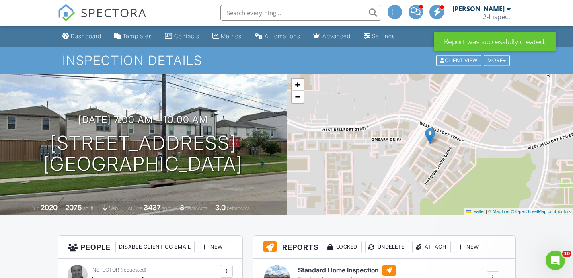
click at [310, 15] on input "text" at bounding box center [300, 13] width 161 height 16
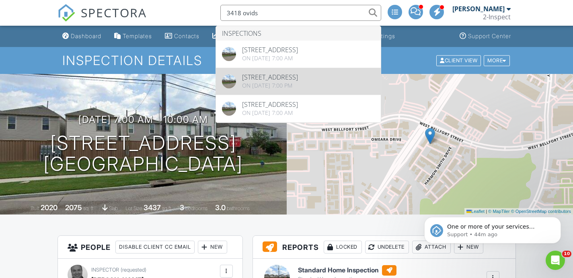
type input "3418 ovids"
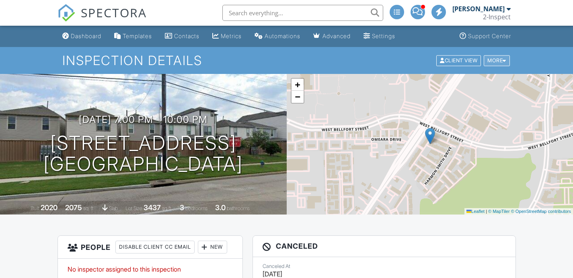
click at [499, 60] on div "More" at bounding box center [496, 60] width 26 height 11
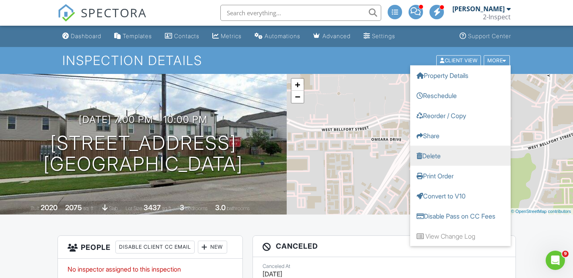
click at [467, 153] on link "Delete" at bounding box center [460, 155] width 100 height 20
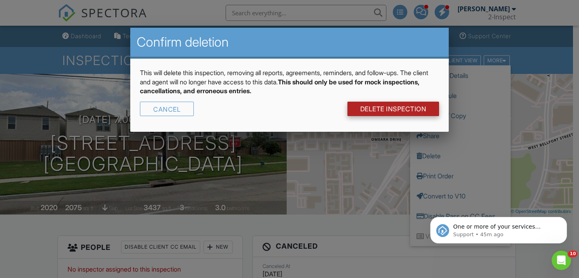
click at [380, 108] on link "DELETE Inspection" at bounding box center [393, 109] width 92 height 14
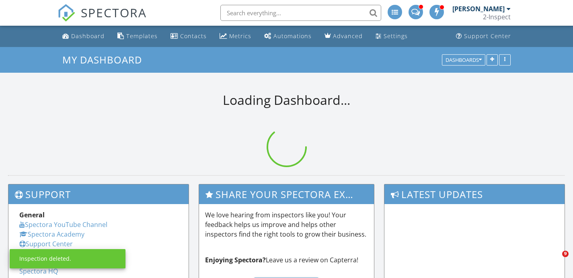
click at [252, 16] on input "text" at bounding box center [300, 13] width 161 height 16
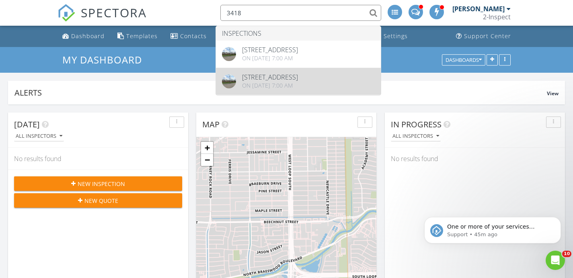
type input "3418"
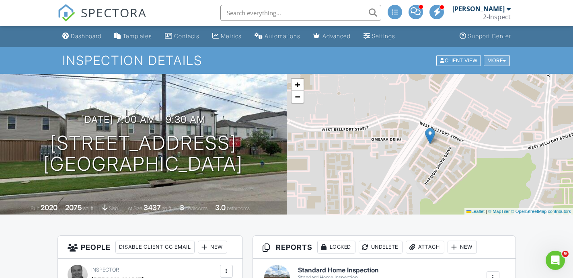
click at [492, 59] on div "More" at bounding box center [496, 60] width 26 height 11
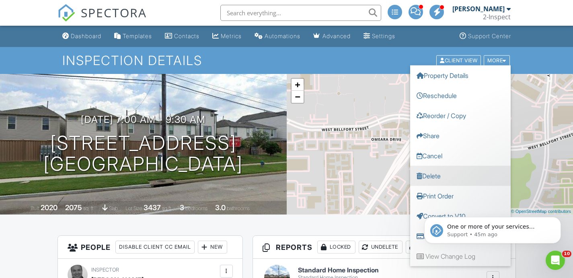
click at [447, 174] on link "Delete" at bounding box center [460, 176] width 100 height 20
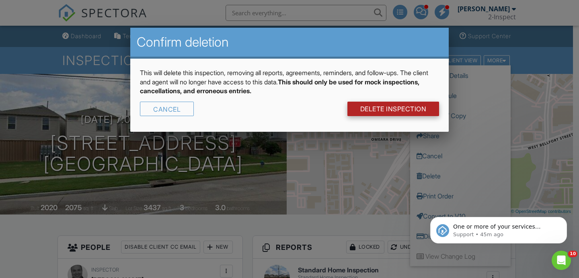
click at [406, 104] on link "DELETE Inspection" at bounding box center [393, 109] width 92 height 14
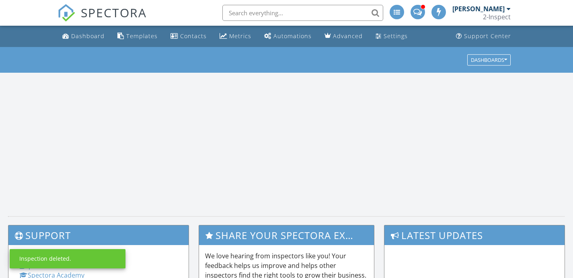
click at [314, 17] on input "text" at bounding box center [302, 13] width 161 height 16
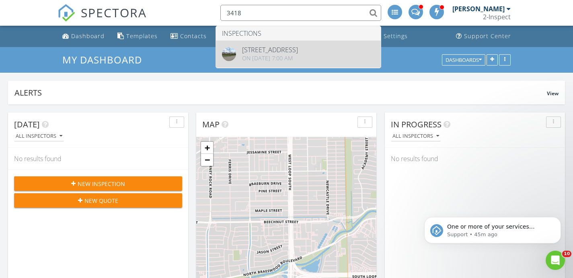
type input "3418"
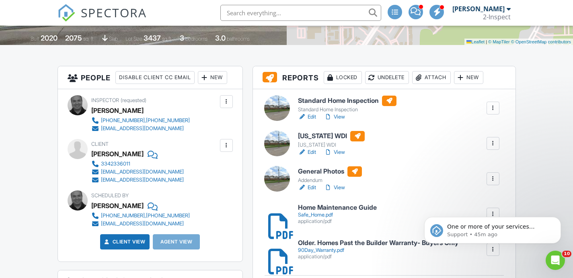
scroll to position [177, 0]
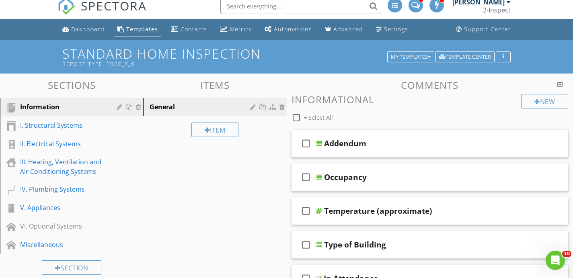
scroll to position [9, 0]
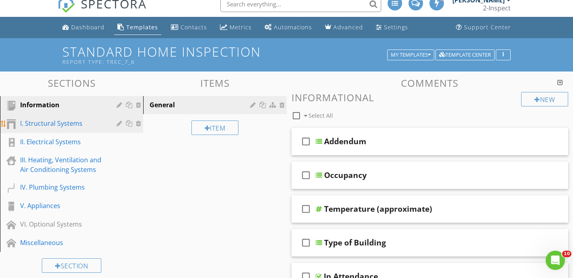
click at [108, 125] on div "I. Structural Systems" at bounding box center [77, 124] width 115 height 10
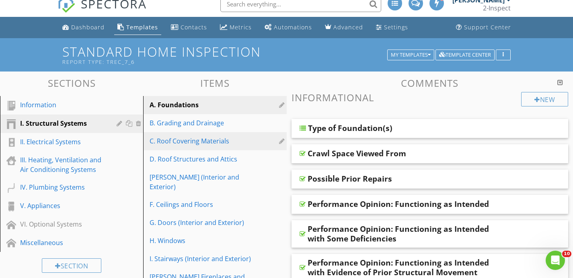
click at [250, 139] on div "C. Roof Covering Materials" at bounding box center [200, 141] width 102 height 10
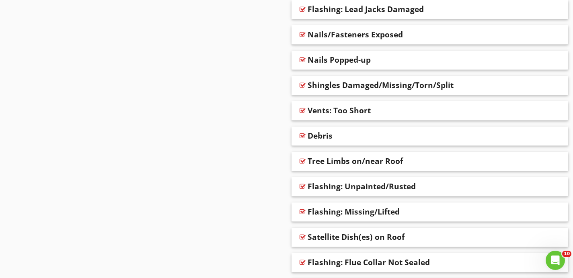
scroll to position [507, 0]
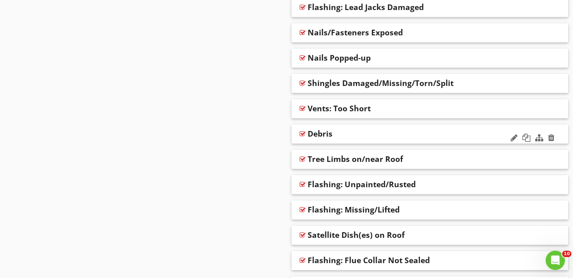
click at [381, 135] on div "Debris" at bounding box center [404, 134] width 195 height 10
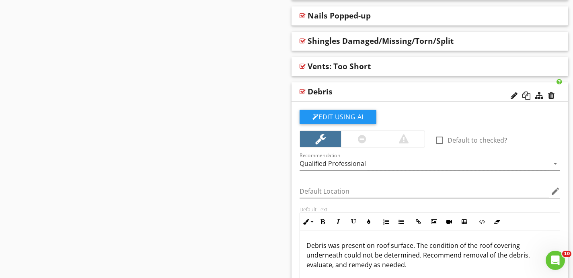
scroll to position [559, 0]
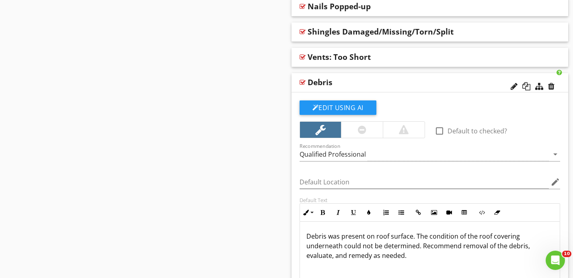
click at [366, 127] on div at bounding box center [362, 130] width 42 height 16
click at [389, 79] on div "Debris" at bounding box center [404, 83] width 195 height 10
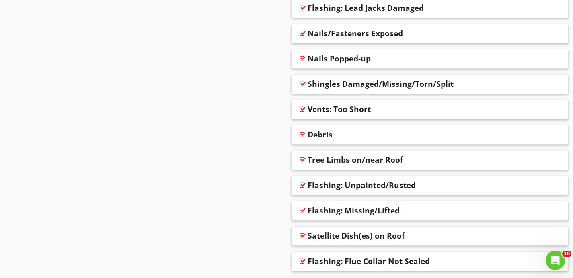
scroll to position [506, 0]
click at [429, 33] on div "Nails/Fasteners Exposed" at bounding box center [404, 34] width 195 height 10
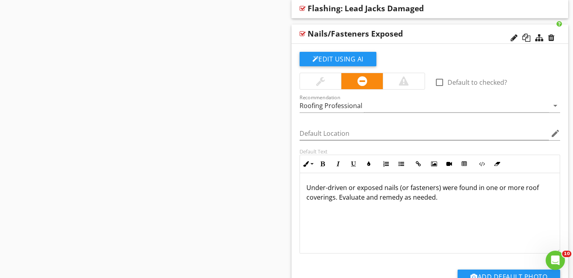
click at [319, 80] on div at bounding box center [320, 81] width 9 height 10
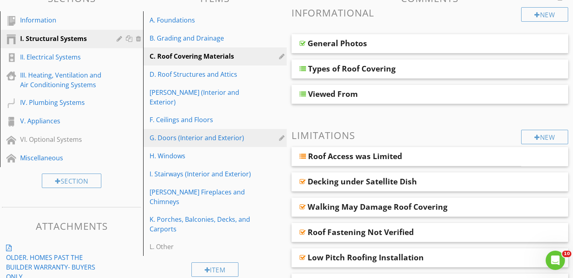
scroll to position [96, 0]
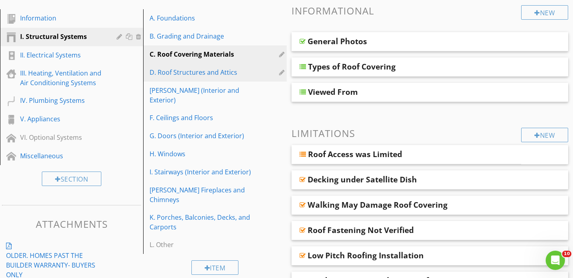
click at [216, 71] on div "D. Roof Structures and Attics" at bounding box center [200, 73] width 102 height 10
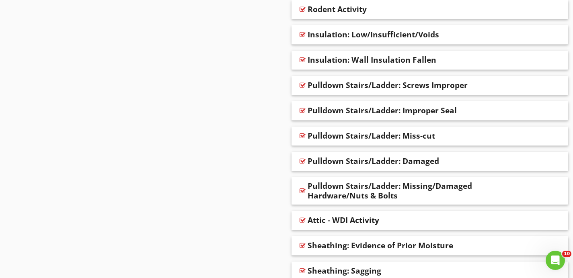
scroll to position [545, 0]
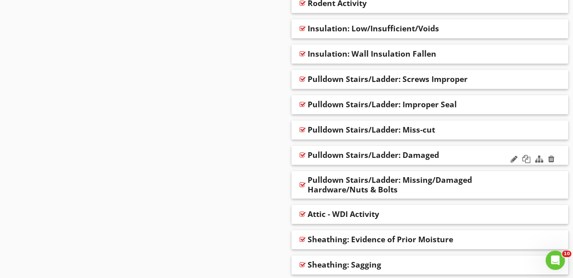
click at [385, 152] on div "Pulldown Stairs/Ladder: Damaged" at bounding box center [372, 155] width 131 height 10
click at [558, 156] on div "Pulldown Stairs/Ladder: Damaged" at bounding box center [429, 155] width 277 height 19
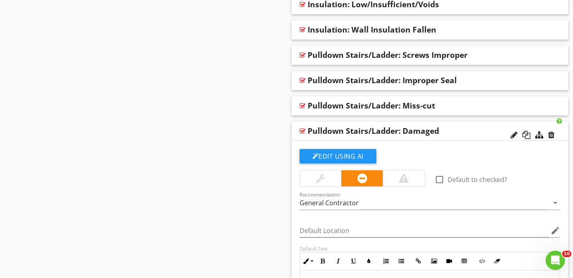
scroll to position [575, 0]
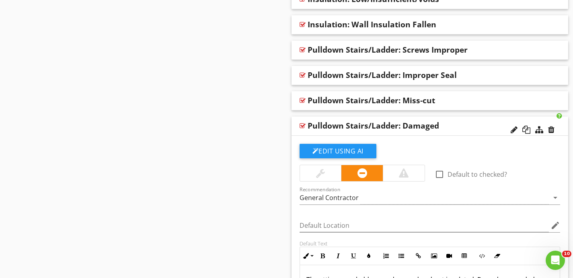
click at [396, 171] on div at bounding box center [404, 173] width 42 height 16
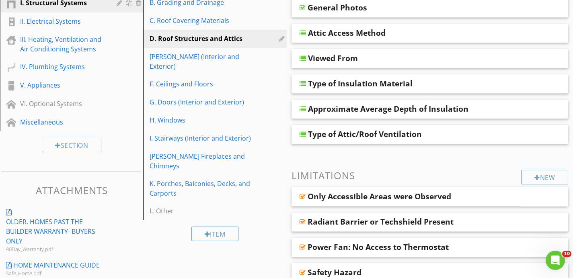
scroll to position [111, 0]
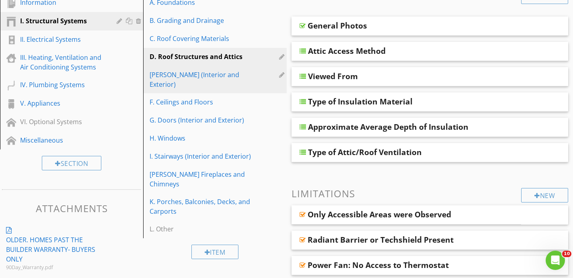
click at [221, 72] on div "[PERSON_NAME] (Interior and Exterior)" at bounding box center [200, 79] width 102 height 19
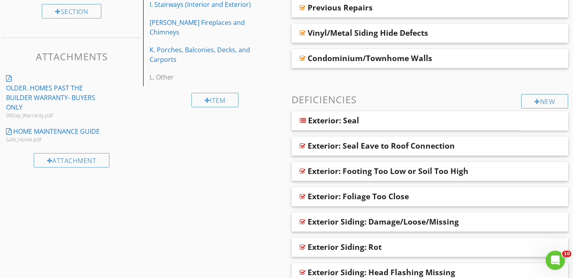
scroll to position [265, 0]
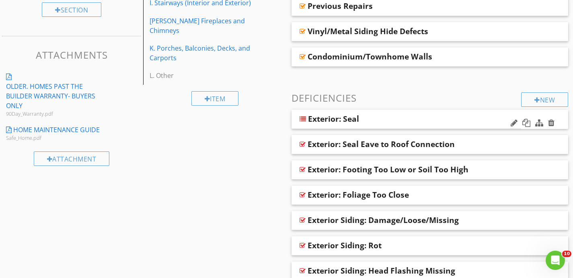
click at [385, 120] on div "Exterior: Seal" at bounding box center [388, 119] width 160 height 10
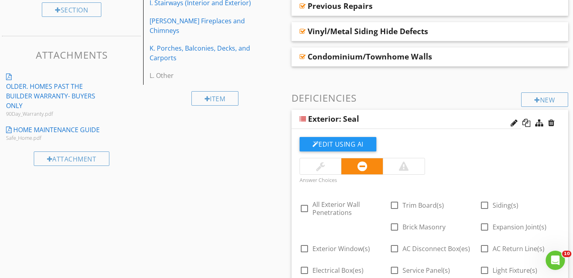
click at [327, 166] on div at bounding box center [320, 166] width 41 height 16
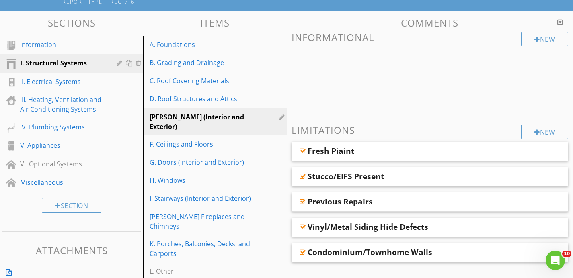
scroll to position [70, 0]
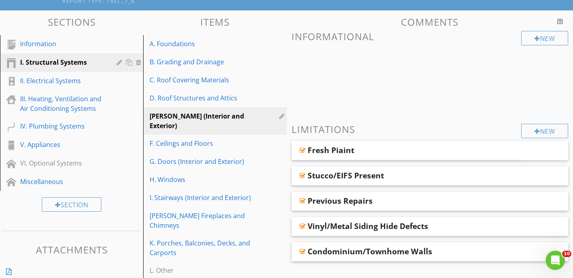
click at [181, 114] on div "[PERSON_NAME] (Interior and Exterior)" at bounding box center [200, 120] width 102 height 19
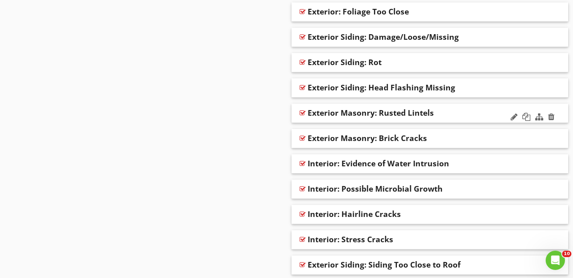
scroll to position [855, 0]
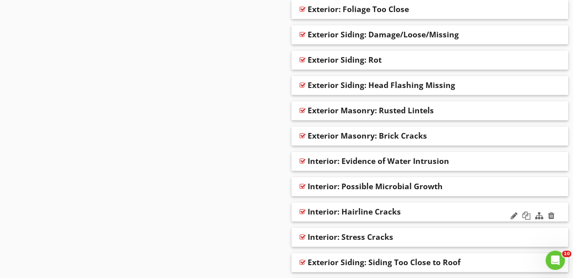
click at [423, 209] on div "Interior: Hairline Cracks" at bounding box center [404, 212] width 195 height 10
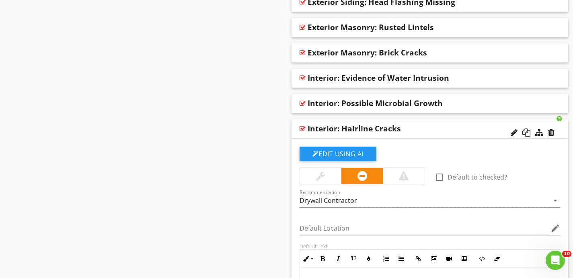
scroll to position [941, 0]
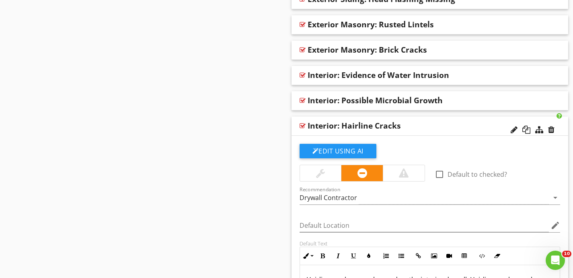
click at [326, 171] on div at bounding box center [320, 173] width 41 height 16
click at [419, 125] on div "Interior: Hairline Cracks" at bounding box center [404, 126] width 195 height 10
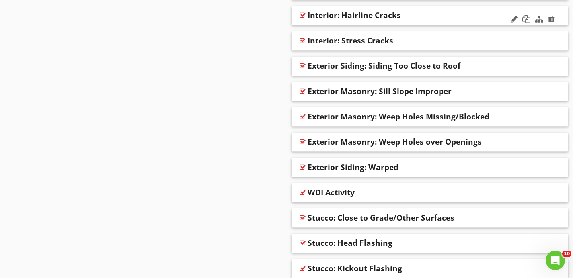
scroll to position [1358, 0]
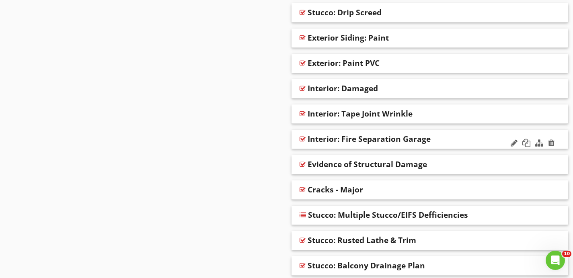
click at [468, 138] on div "Interior: Fire Separation Garage" at bounding box center [404, 139] width 195 height 10
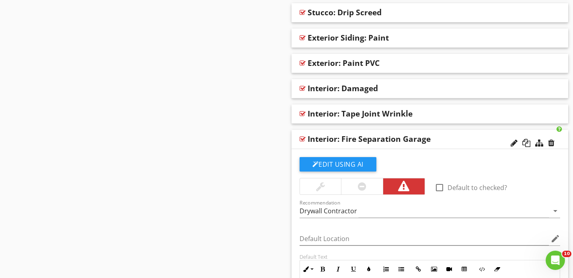
click at [475, 135] on div "Interior: Fire Separation Garage" at bounding box center [404, 139] width 195 height 10
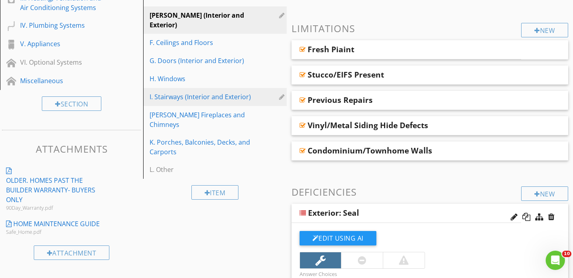
scroll to position [168, 0]
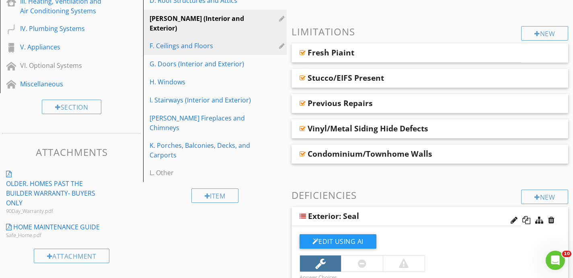
click at [240, 41] on div "F. Ceilings and Floors" at bounding box center [200, 46] width 102 height 10
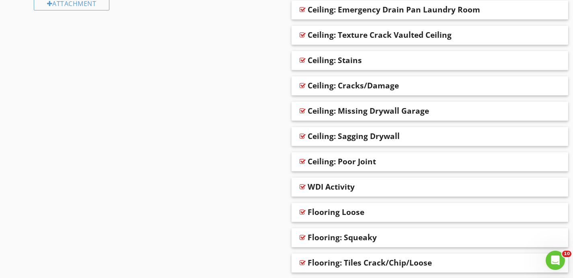
scroll to position [419, 0]
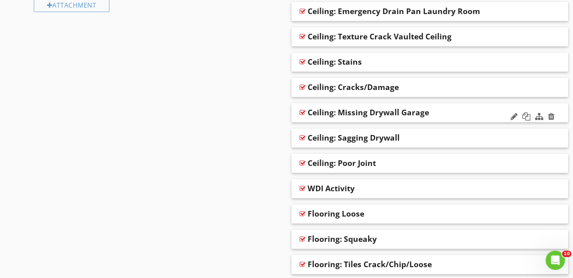
click at [445, 115] on div "Ceiling: Missing Drywall Garage" at bounding box center [404, 113] width 195 height 10
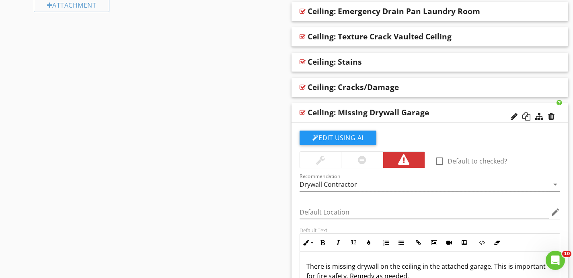
click at [451, 113] on div "Ceiling: Missing Drywall Garage" at bounding box center [404, 113] width 195 height 10
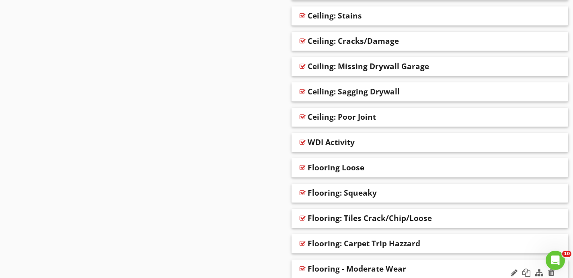
scroll to position [467, 0]
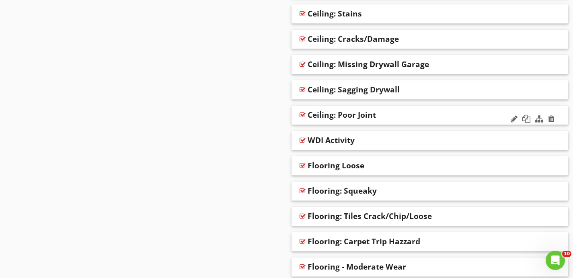
click at [430, 115] on div "Ceiling: Poor Joint" at bounding box center [404, 115] width 195 height 10
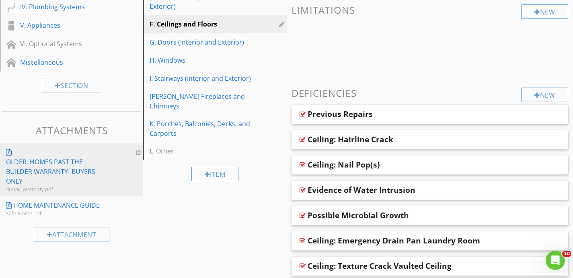
scroll to position [108, 0]
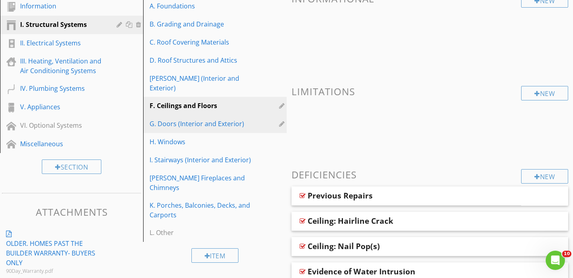
click at [253, 119] on div "G. Doors (Interior and Exterior)" at bounding box center [215, 124] width 133 height 10
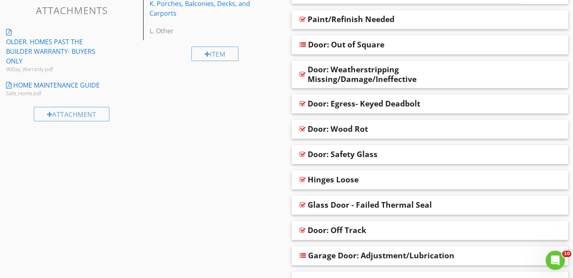
scroll to position [311, 0]
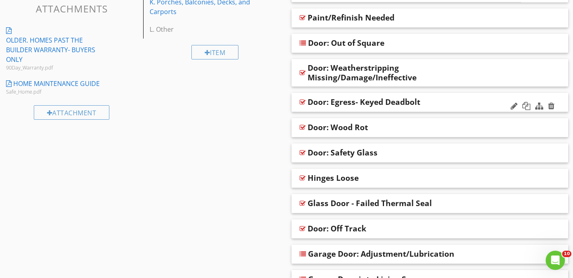
click at [440, 99] on div "Door: Egress- Keyed Deadbolt" at bounding box center [404, 102] width 195 height 10
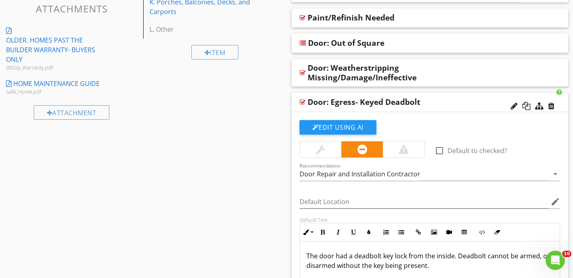
click at [318, 145] on div at bounding box center [320, 150] width 9 height 10
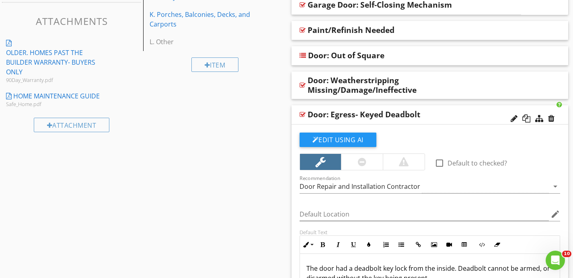
scroll to position [296, 0]
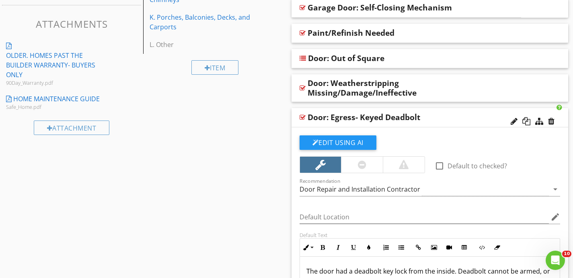
click at [456, 120] on div "Door: Egress- Keyed Deadbolt" at bounding box center [404, 118] width 195 height 10
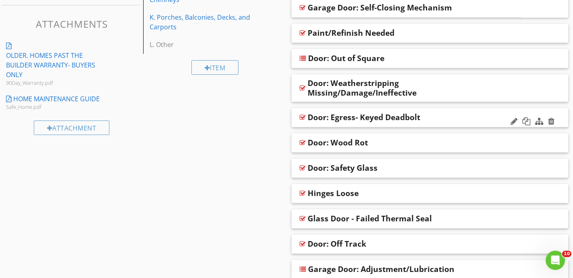
scroll to position [432, 0]
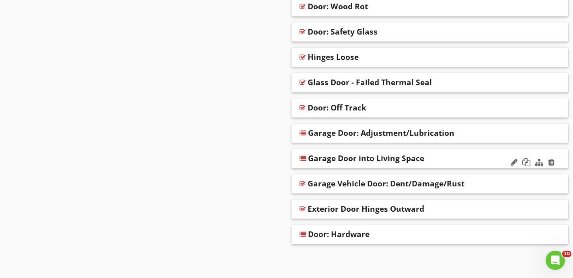
click at [457, 153] on div "Garage Door into Living Space" at bounding box center [429, 158] width 277 height 19
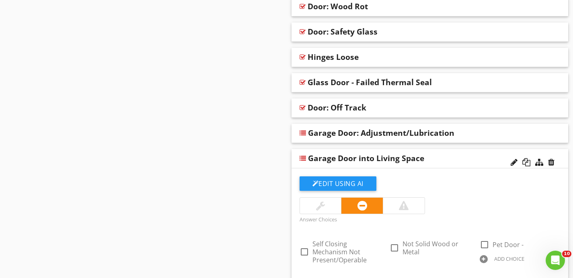
click at [399, 205] on div at bounding box center [404, 206] width 10 height 10
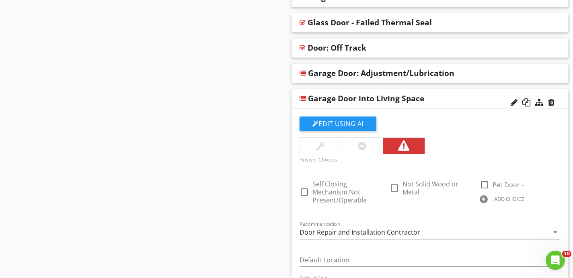
scroll to position [501, 0]
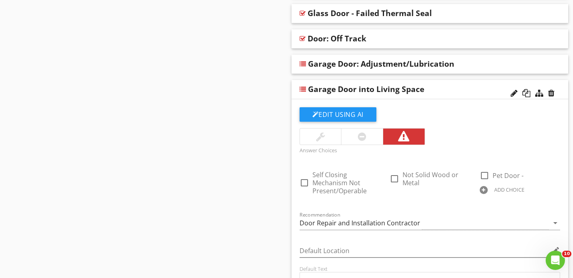
click at [462, 95] on div "Garage Door into Living Space" at bounding box center [429, 89] width 277 height 19
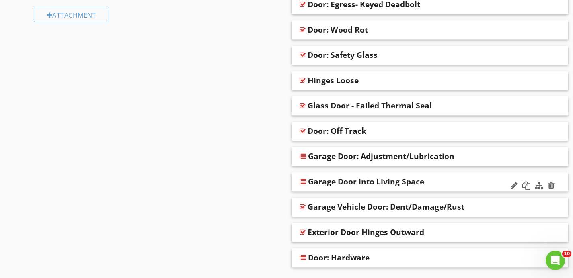
scroll to position [408, 0]
click at [413, 31] on div "Door: Wood Rot" at bounding box center [404, 30] width 195 height 10
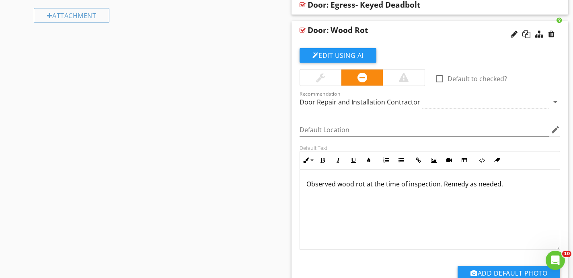
click at [329, 76] on div at bounding box center [320, 78] width 41 height 16
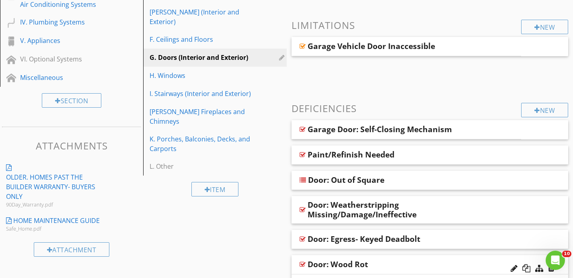
scroll to position [178, 0]
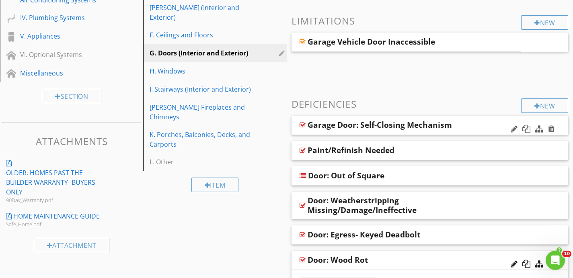
click at [463, 126] on div "Garage Door: Self-Closing Mechanism" at bounding box center [387, 125] width 160 height 10
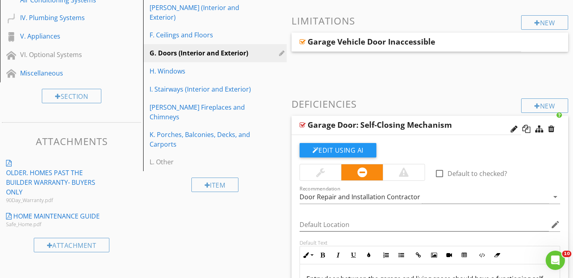
click at [327, 174] on div at bounding box center [320, 172] width 41 height 16
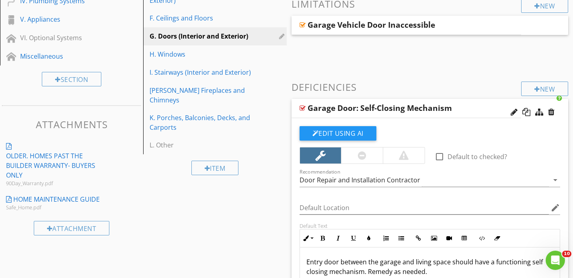
scroll to position [209, 0]
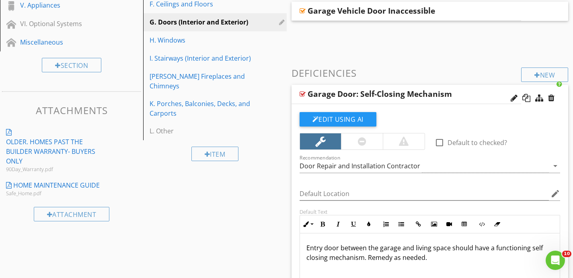
click at [473, 96] on div "Garage Door: Self-Closing Mechanism" at bounding box center [406, 94] width 230 height 19
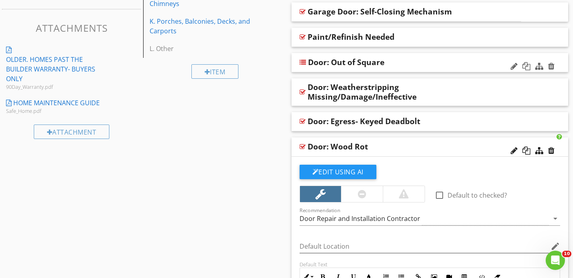
scroll to position [292, 0]
click at [447, 121] on div "Door: Egress- Keyed Deadbolt" at bounding box center [404, 121] width 195 height 10
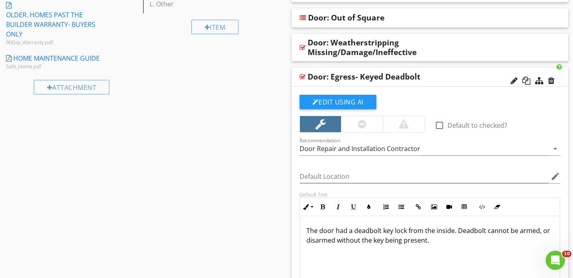
scroll to position [338, 0]
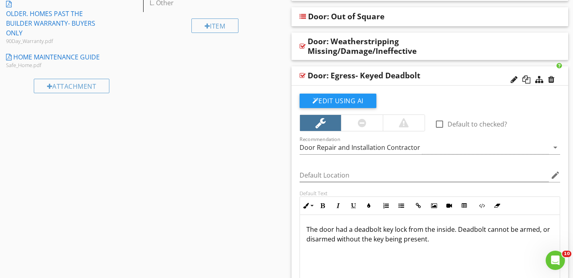
click at [446, 70] on div "Door: Egress- Keyed Deadbolt" at bounding box center [429, 75] width 277 height 19
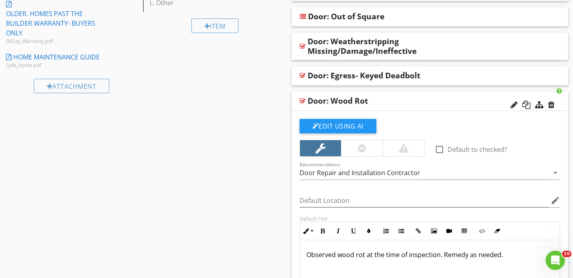
click at [436, 100] on div "Door: Wood Rot" at bounding box center [404, 101] width 195 height 10
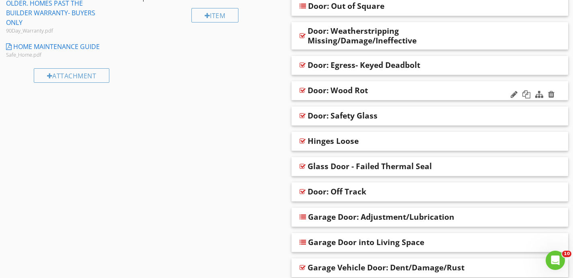
scroll to position [351, 0]
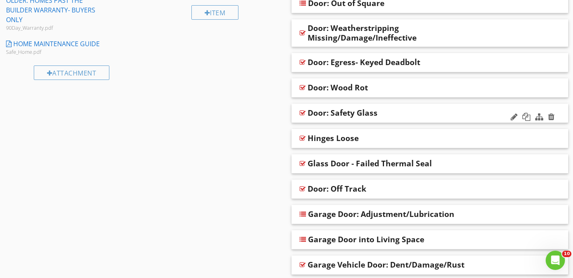
click at [430, 112] on div "Door: Safety Glass" at bounding box center [404, 113] width 195 height 10
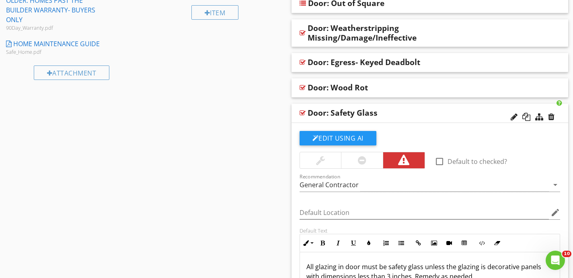
click at [415, 107] on div "Door: Safety Glass" at bounding box center [429, 113] width 277 height 19
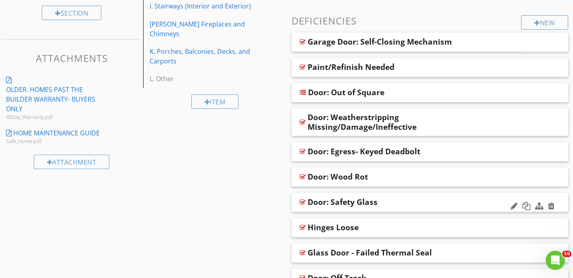
scroll to position [145, 0]
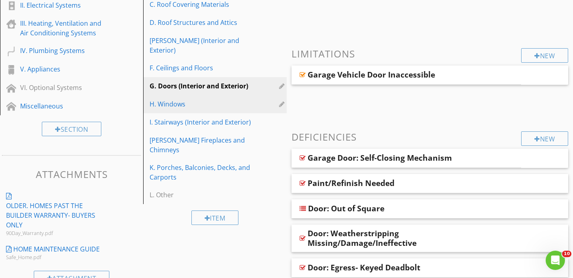
click at [203, 101] on link "H. Windows" at bounding box center [215, 104] width 141 height 18
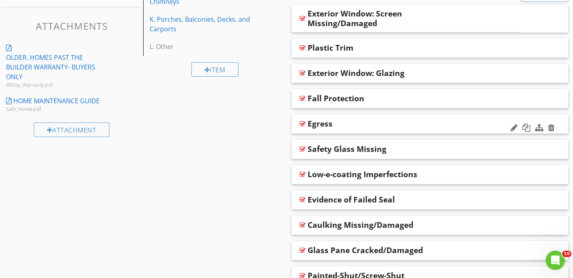
scroll to position [294, 0]
click at [397, 149] on div "Safety Glass Missing" at bounding box center [404, 149] width 195 height 10
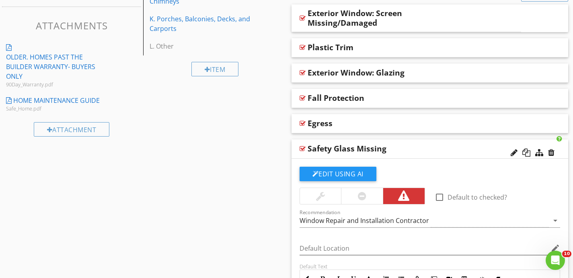
click at [412, 146] on div "Safety Glass Missing" at bounding box center [404, 149] width 195 height 10
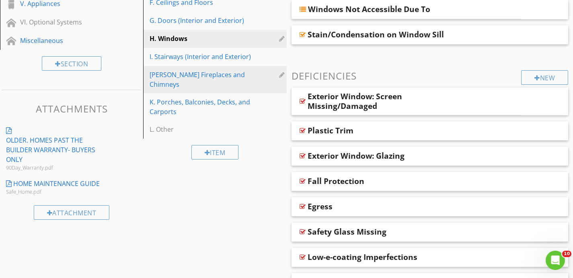
scroll to position [211, 0]
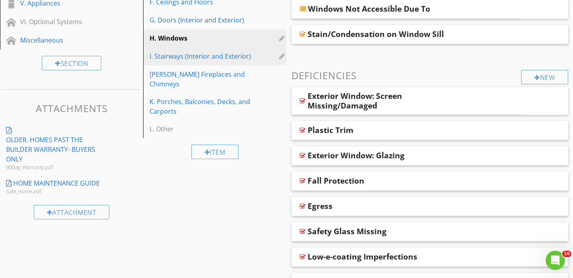
click at [258, 51] on div "I. Stairways (Interior and Exterior)" at bounding box center [215, 56] width 133 height 10
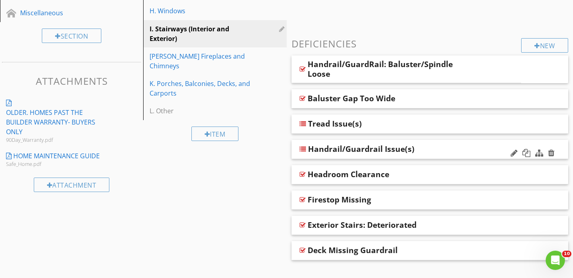
scroll to position [255, 0]
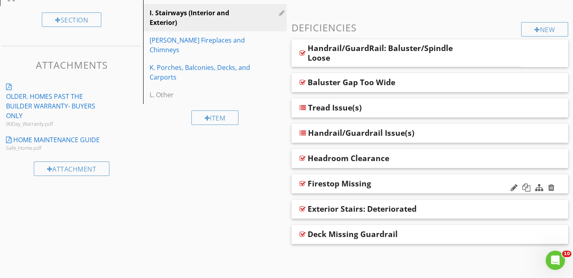
click at [390, 184] on div "Firestop Missing" at bounding box center [404, 184] width 195 height 10
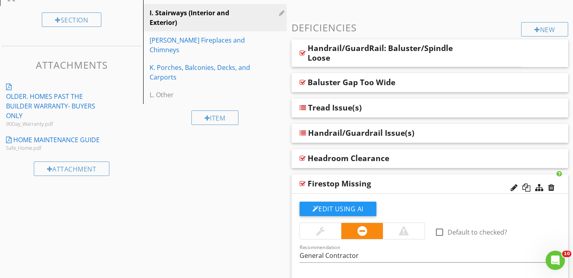
click at [402, 229] on div at bounding box center [404, 231] width 10 height 10
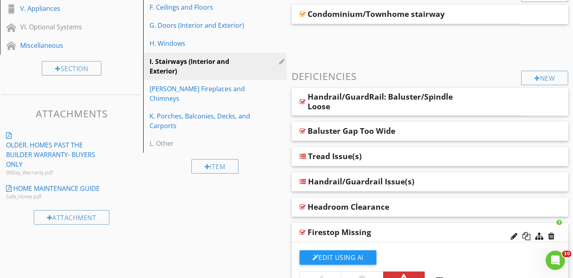
scroll to position [203, 0]
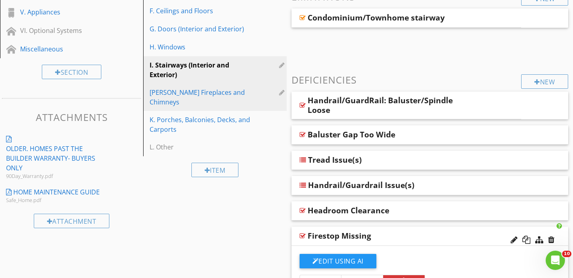
click at [211, 89] on link "[PERSON_NAME] Fireplaces and Chimneys" at bounding box center [215, 97] width 141 height 27
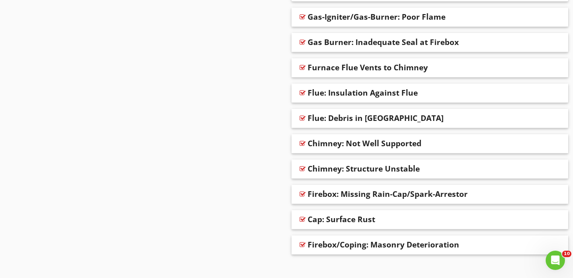
scroll to position [601, 0]
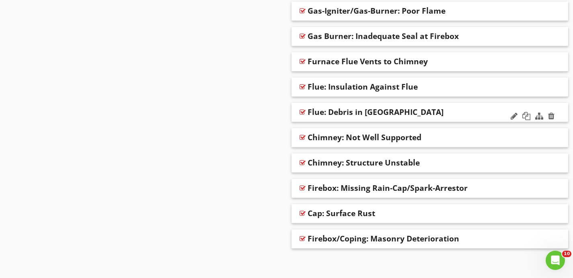
click at [398, 116] on div "Flue: Debris in [GEOGRAPHIC_DATA]" at bounding box center [404, 112] width 195 height 10
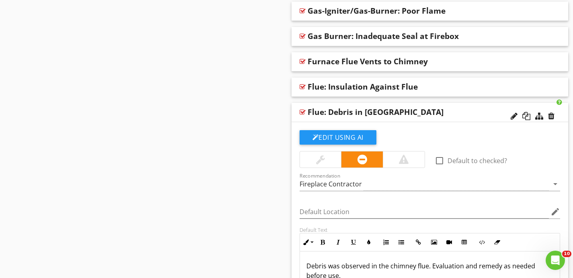
click at [405, 162] on div at bounding box center [404, 160] width 10 height 10
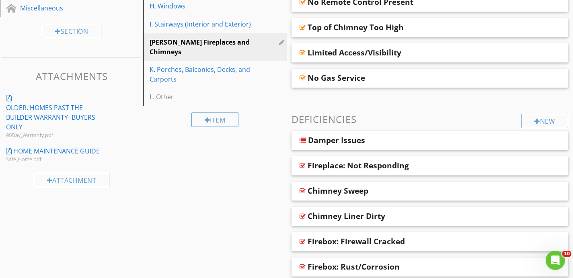
scroll to position [242, 0]
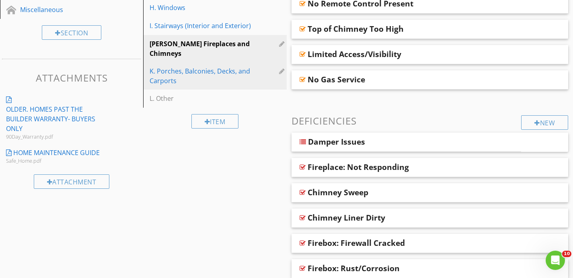
click at [257, 66] on div "K. Porches, Balconies, Decks, and Carports" at bounding box center [215, 75] width 133 height 19
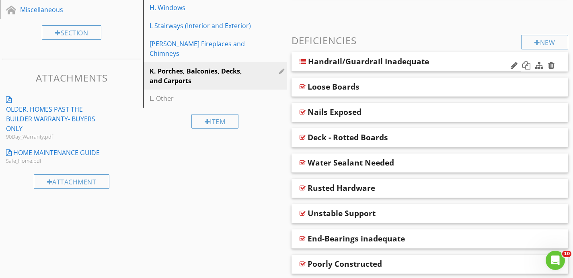
click at [446, 63] on div "Handrail/Guardrail Inadequate" at bounding box center [388, 62] width 160 height 10
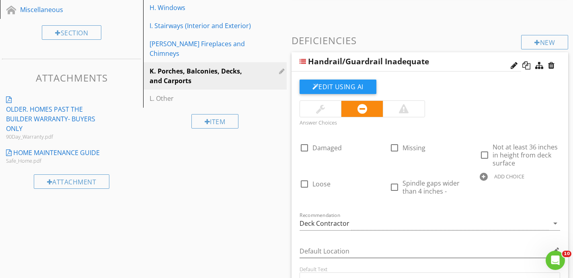
click at [411, 110] on div at bounding box center [404, 109] width 42 height 16
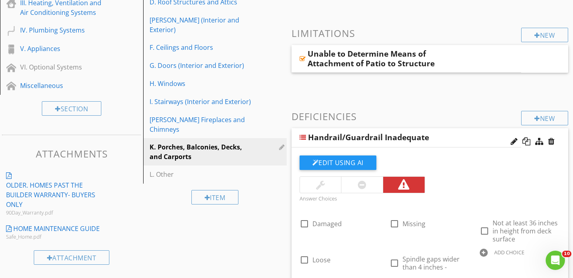
scroll to position [0, 0]
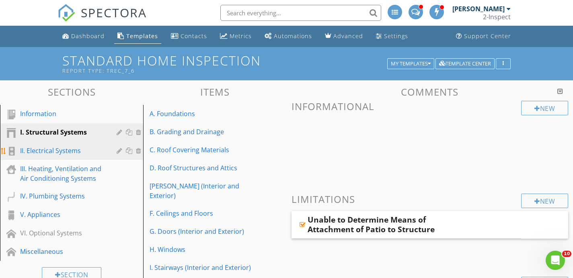
click at [69, 153] on div "II. Electrical Systems" at bounding box center [62, 151] width 85 height 10
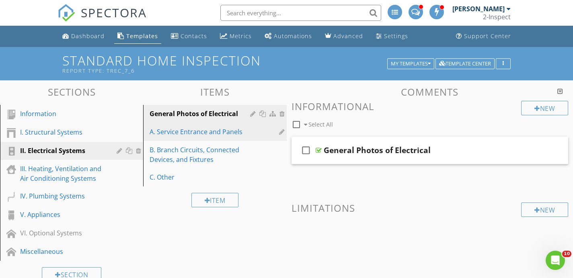
click at [191, 132] on div "A. Service Entrance and Panels" at bounding box center [200, 132] width 102 height 10
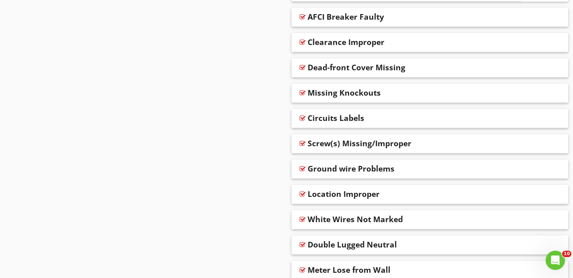
scroll to position [583, 0]
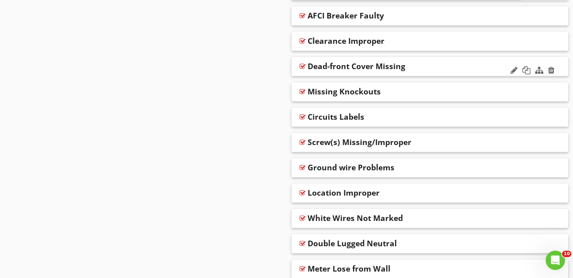
click at [439, 73] on div "Dead-front Cover Missing" at bounding box center [429, 66] width 277 height 19
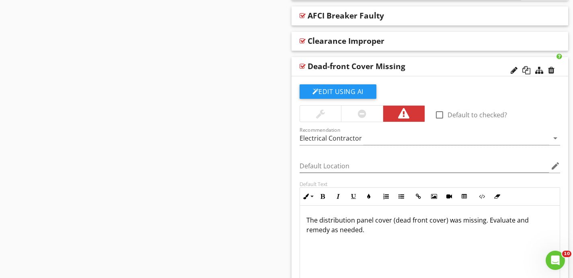
click at [452, 63] on div "Dead-front Cover Missing" at bounding box center [404, 66] width 195 height 10
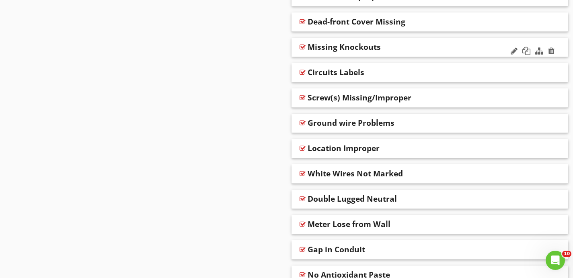
scroll to position [630, 0]
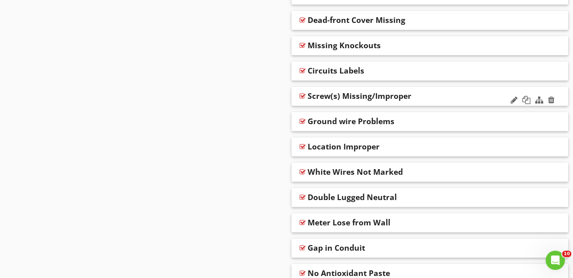
click at [432, 98] on div "Screw(s) Missing/Improper" at bounding box center [404, 96] width 195 height 10
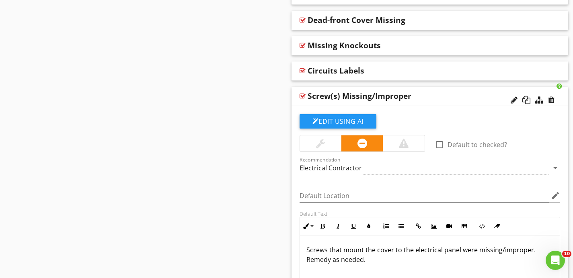
click at [403, 141] on div at bounding box center [404, 144] width 10 height 10
click at [436, 96] on div "Screw(s) Missing/Improper" at bounding box center [404, 96] width 195 height 10
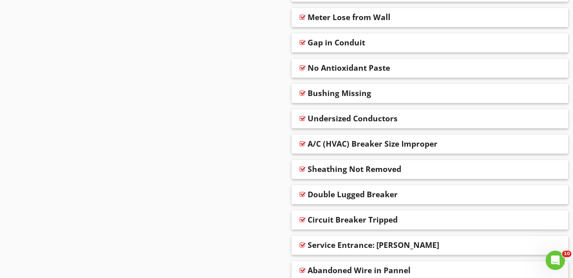
scroll to position [841, 0]
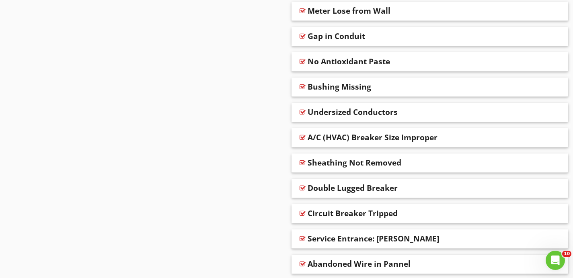
click at [419, 75] on span "Arc-Fault Protection AFCI AFCI Breaker Faulty Clearance Improper Dead-front Cov…" at bounding box center [429, 150] width 277 height 855
click at [417, 82] on div "Bushing Missing" at bounding box center [404, 87] width 195 height 10
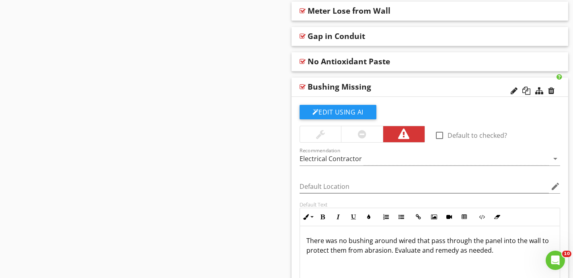
click at [417, 82] on div "Bushing Missing" at bounding box center [404, 87] width 195 height 10
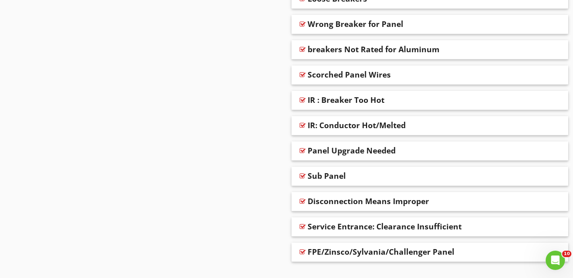
scroll to position [1175, 0]
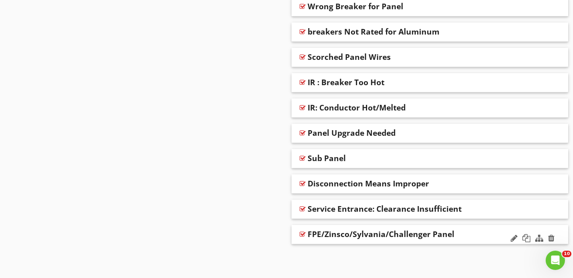
click at [477, 232] on div "FPE/Zinsco/Sylvania/Challenger Panel" at bounding box center [404, 234] width 195 height 10
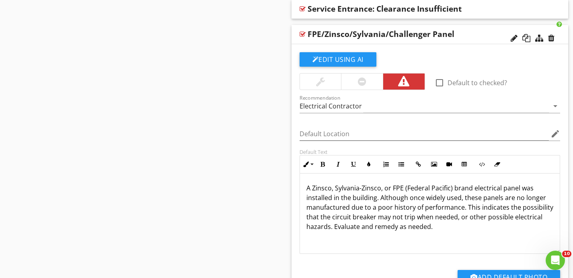
scroll to position [1375, 0]
click at [485, 35] on div "FPE/Zinsco/Sylvania/Challenger Panel" at bounding box center [404, 34] width 195 height 10
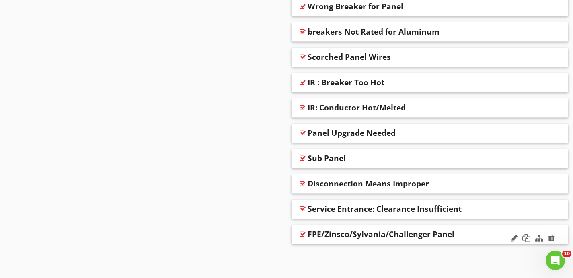
scroll to position [536, 0]
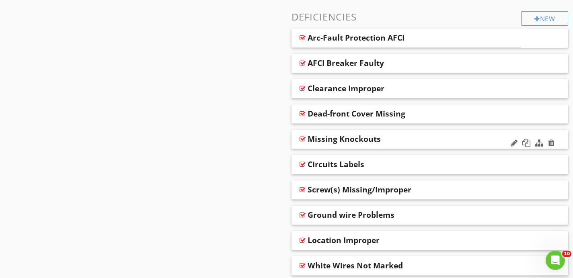
click at [408, 140] on div "Missing Knockouts" at bounding box center [404, 139] width 195 height 10
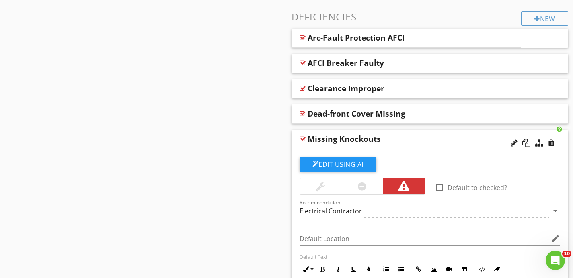
click at [408, 140] on div "Missing Knockouts" at bounding box center [404, 139] width 195 height 10
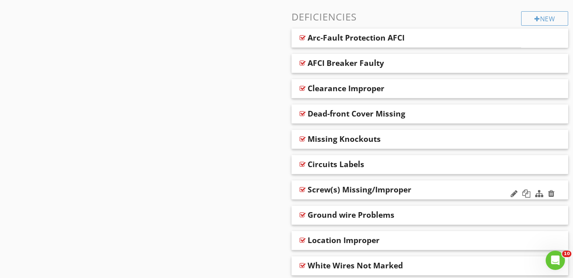
click at [409, 190] on div "Screw(s) Missing/Improper" at bounding box center [359, 190] width 104 height 10
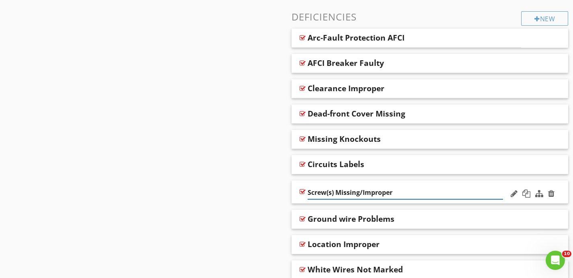
click at [455, 190] on input "Screw(s) Missing/Improper" at bounding box center [404, 192] width 195 height 13
click at [560, 191] on div "Screw(s) Missing/Improper" at bounding box center [429, 191] width 277 height 23
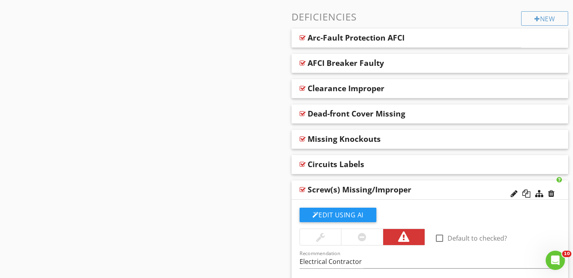
click at [440, 191] on div "Screw(s) Missing/Improper" at bounding box center [404, 190] width 195 height 10
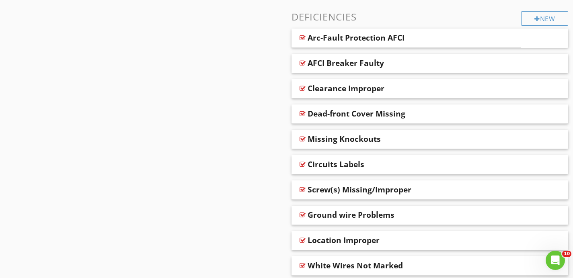
scroll to position [789, 0]
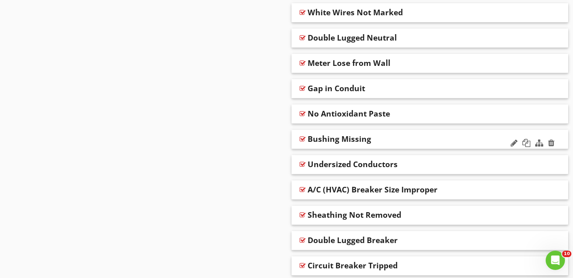
click at [401, 134] on div "Bushing Missing" at bounding box center [404, 139] width 195 height 10
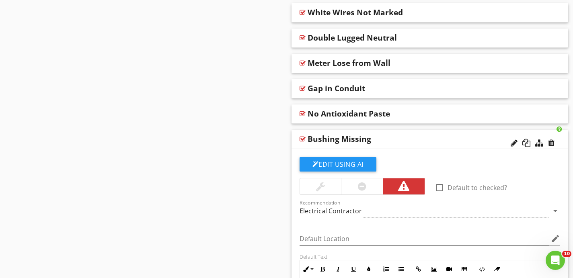
click at [416, 137] on div "Bushing Missing" at bounding box center [404, 139] width 195 height 10
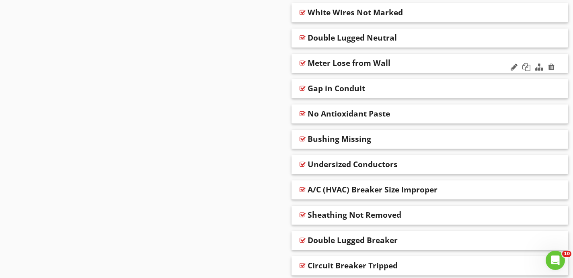
click at [425, 66] on div "Meter Lose from Wall" at bounding box center [404, 63] width 195 height 10
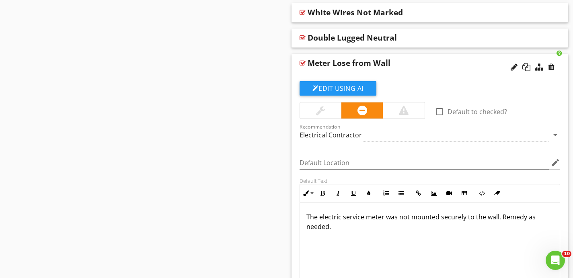
click at [405, 106] on div at bounding box center [404, 111] width 10 height 10
click at [454, 62] on div "Meter Lose from Wall" at bounding box center [404, 63] width 195 height 10
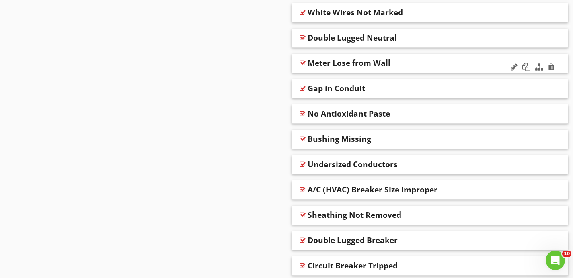
scroll to position [1175, 0]
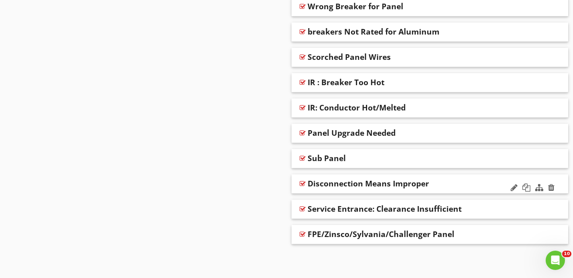
click at [442, 183] on div "Disconnection Means Improper" at bounding box center [404, 184] width 195 height 10
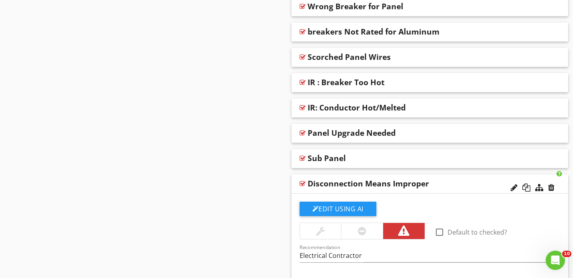
click at [442, 184] on div "Disconnection Means Improper" at bounding box center [404, 184] width 195 height 10
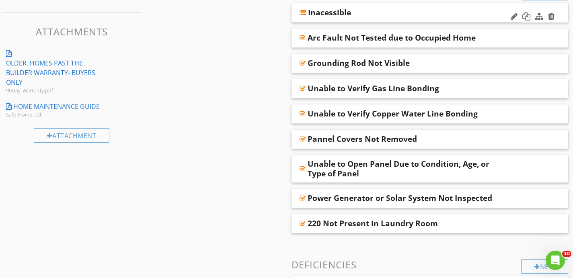
scroll to position [511, 0]
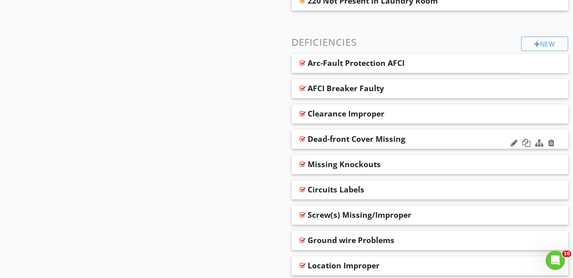
click at [417, 137] on div "Dead-front Cover Missing" at bounding box center [404, 139] width 195 height 10
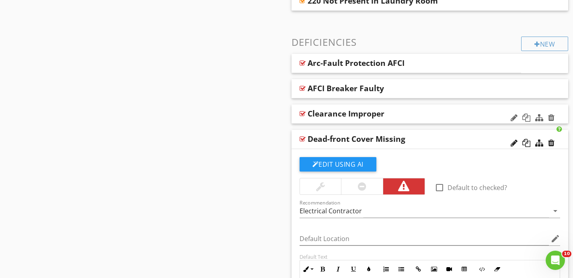
click at [423, 117] on div "Clearance Improper" at bounding box center [404, 114] width 195 height 10
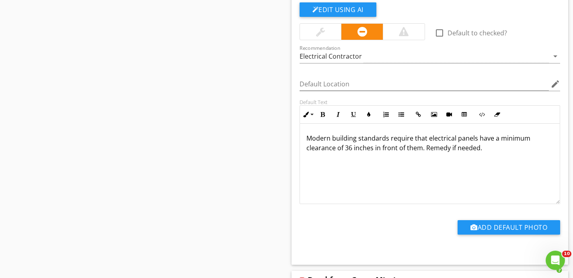
scroll to position [638, 0]
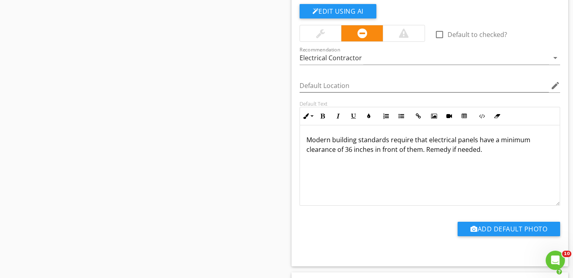
click at [408, 29] on div at bounding box center [404, 33] width 42 height 16
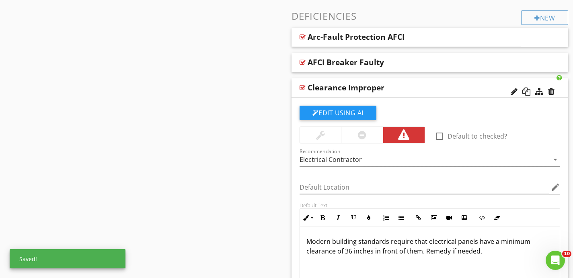
scroll to position [531, 0]
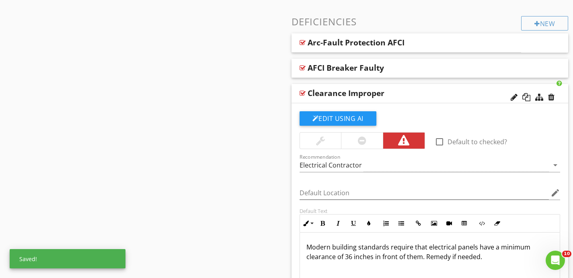
click at [398, 90] on div "Clearance Improper" at bounding box center [404, 93] width 195 height 10
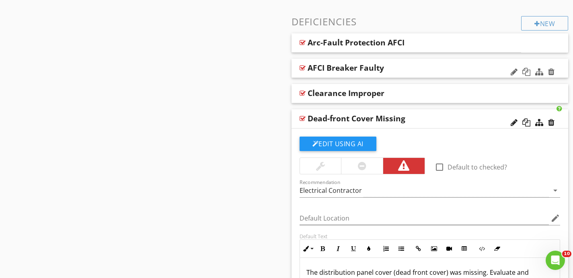
click at [400, 70] on div "AFCI Breaker Faulty" at bounding box center [404, 68] width 195 height 10
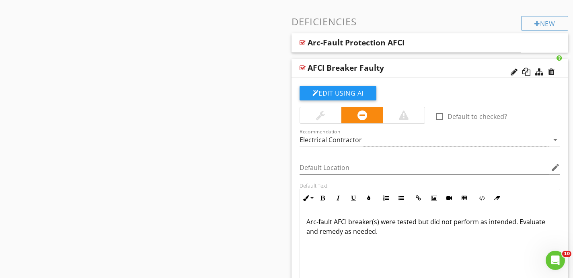
click at [400, 70] on div "AFCI Breaker Faulty" at bounding box center [404, 68] width 195 height 10
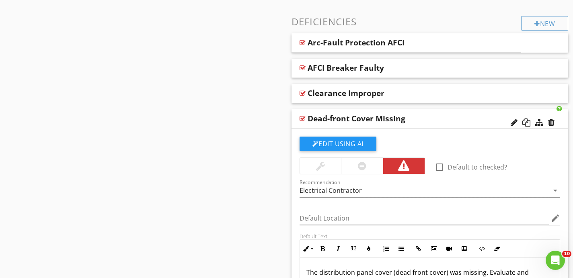
click at [422, 116] on div "Dead-front Cover Missing" at bounding box center [404, 119] width 195 height 10
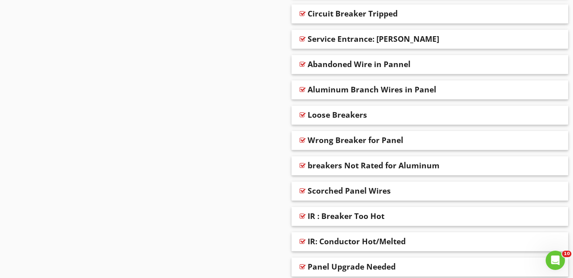
scroll to position [1044, 0]
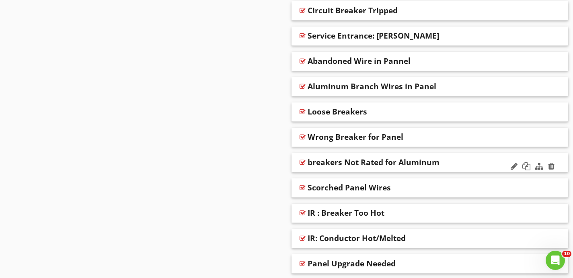
click at [448, 163] on div "breakers Not Rated for Aluminum" at bounding box center [404, 163] width 195 height 10
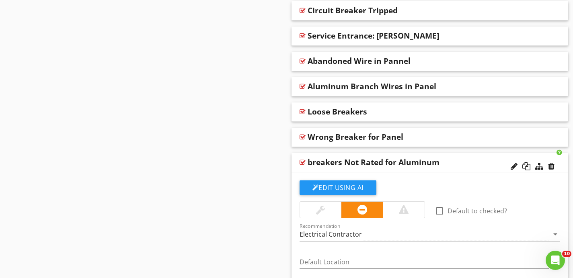
click at [414, 209] on div at bounding box center [404, 210] width 42 height 16
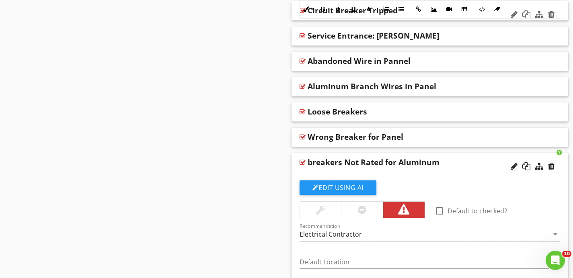
scroll to position [1363, 0]
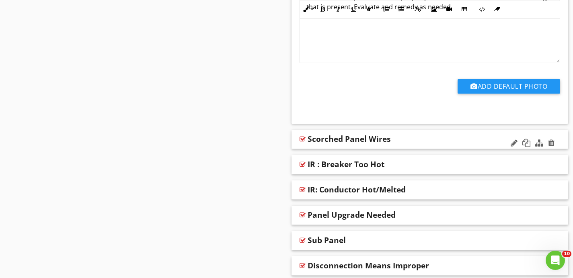
click at [430, 141] on div "Scorched Panel Wires" at bounding box center [404, 139] width 195 height 10
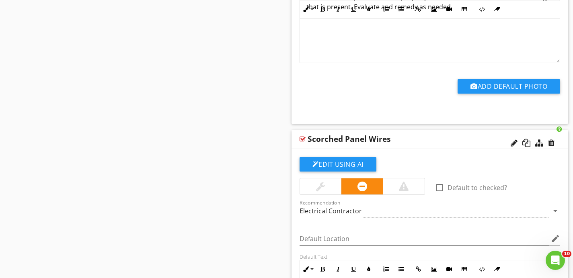
click at [409, 186] on div at bounding box center [404, 186] width 42 height 16
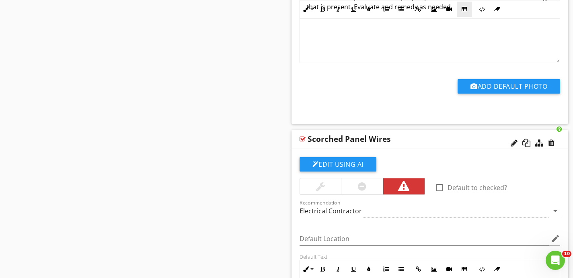
scroll to position [1606, 0]
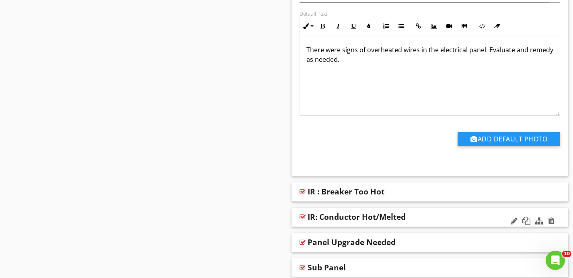
click at [419, 213] on div "IR: Conductor Hot/Melted" at bounding box center [404, 217] width 195 height 10
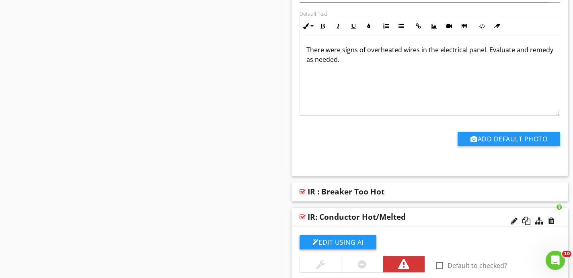
click at [424, 211] on div "IR: Conductor Hot/Melted" at bounding box center [429, 217] width 277 height 19
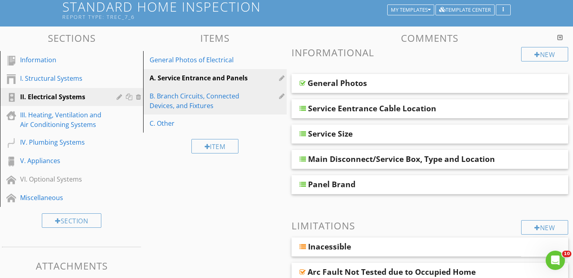
scroll to position [39, 0]
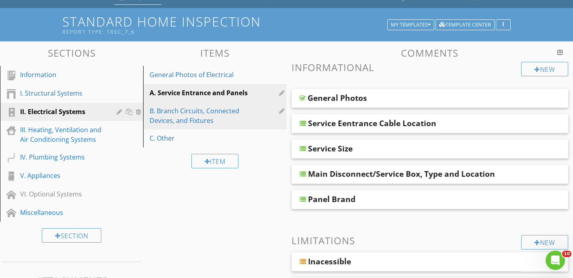
click at [252, 114] on div "B. Branch Circuits, Connected Devices, and Fixtures" at bounding box center [200, 115] width 102 height 19
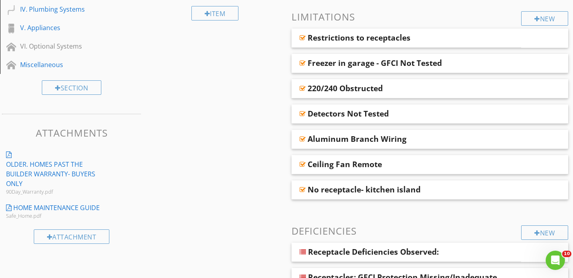
scroll to position [561, 0]
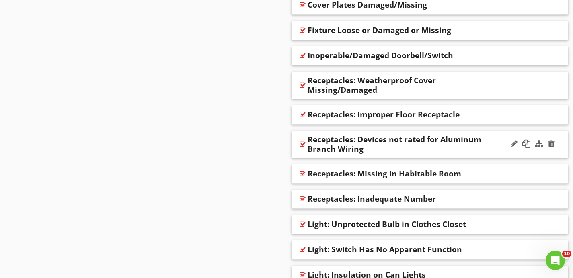
click at [490, 141] on div "Receptacles: Devices not rated for Aluminum Branch Wiring" at bounding box center [404, 144] width 195 height 19
click at [559, 143] on div "Receptacles: Devices not rated for Aluminum Branch Wiring" at bounding box center [429, 145] width 277 height 28
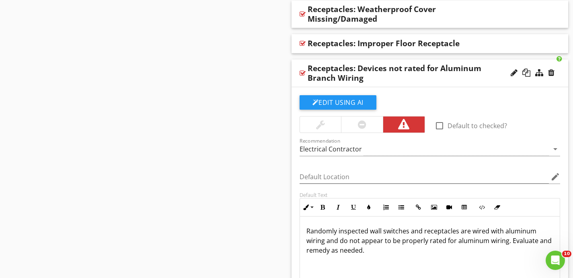
scroll to position [1346, 0]
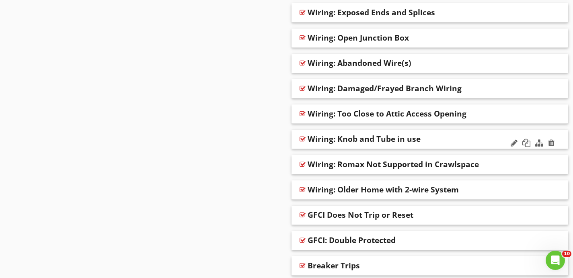
click at [451, 139] on div "Wiring: Knob and Tube in use" at bounding box center [404, 139] width 195 height 10
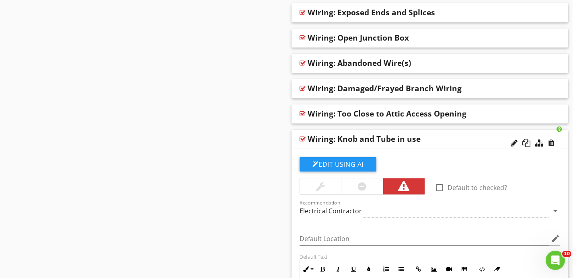
click at [449, 141] on div "Wiring: Knob and Tube in use" at bounding box center [404, 139] width 195 height 10
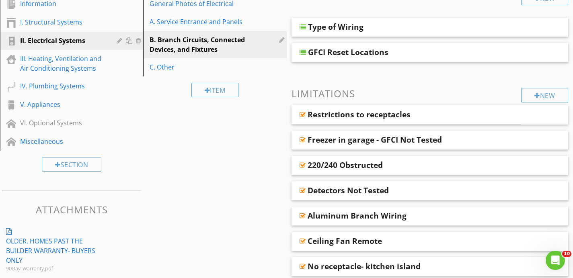
scroll to position [109, 0]
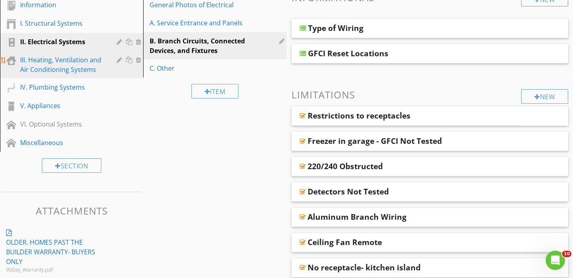
click at [103, 64] on div "III. Heating, Ventilation and Air Conditioning Systems" at bounding box center [62, 64] width 85 height 19
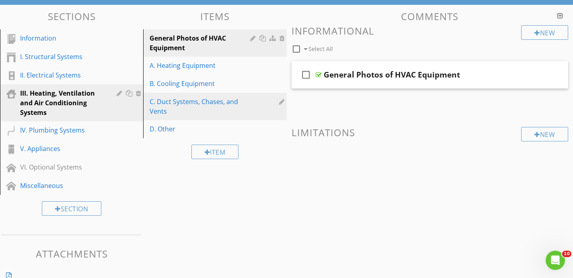
scroll to position [73, 0]
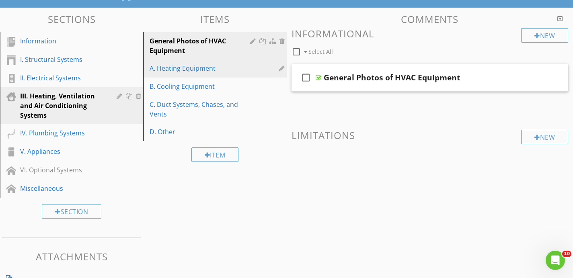
click at [252, 69] on div "A. Heating Equipment" at bounding box center [200, 68] width 102 height 10
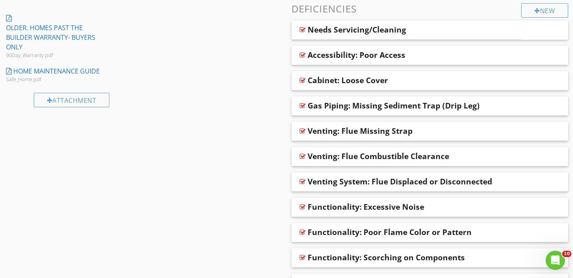
scroll to position [334, 0]
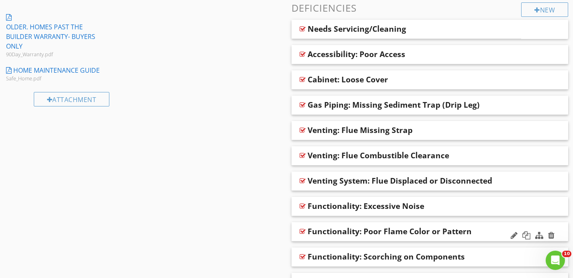
click at [482, 232] on div "Functionality: Poor Flame Color or Pattern" at bounding box center [404, 232] width 195 height 10
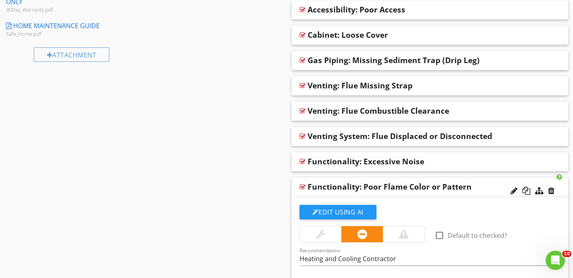
scroll to position [379, 0]
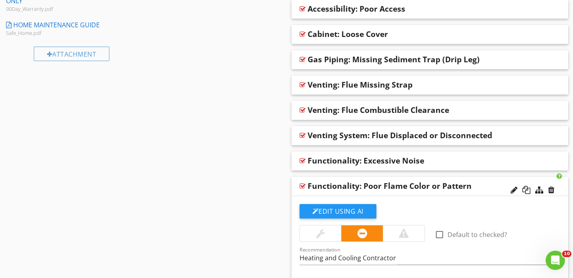
click at [419, 233] on div at bounding box center [404, 233] width 42 height 16
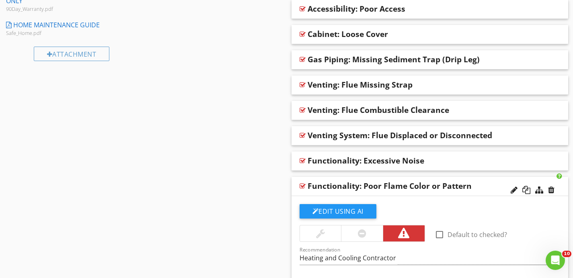
click at [488, 183] on div "Functionality: Poor Flame Color or Pattern" at bounding box center [404, 186] width 195 height 10
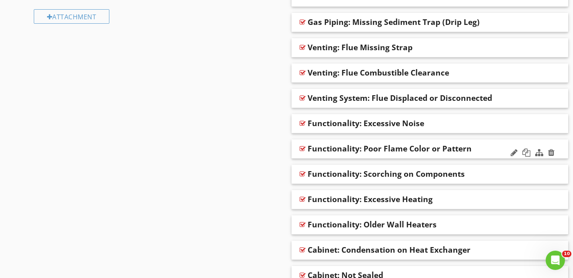
scroll to position [424, 0]
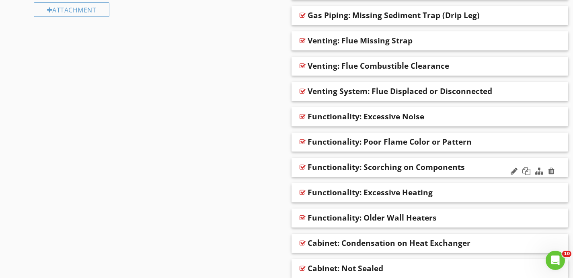
click at [487, 166] on div "Functionality: Scorching on Components" at bounding box center [404, 167] width 195 height 10
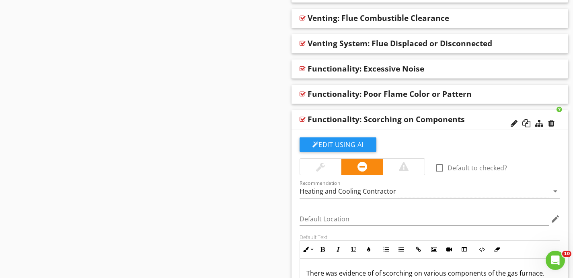
scroll to position [475, 0]
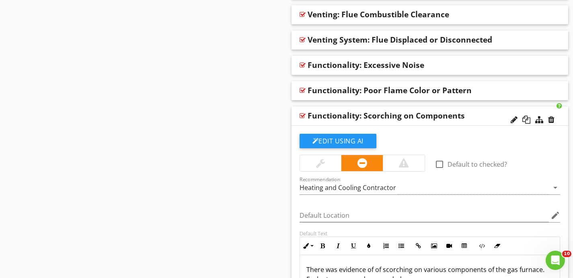
click at [416, 161] on div at bounding box center [404, 163] width 42 height 16
